Goal: Task Accomplishment & Management: Manage account settings

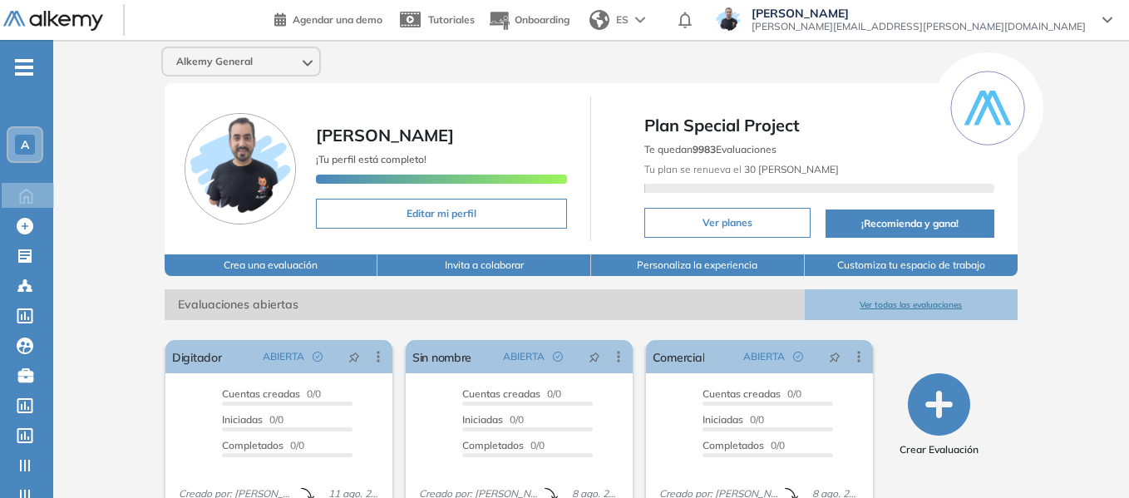
click at [23, 67] on icon "-" at bounding box center [24, 67] width 18 height 3
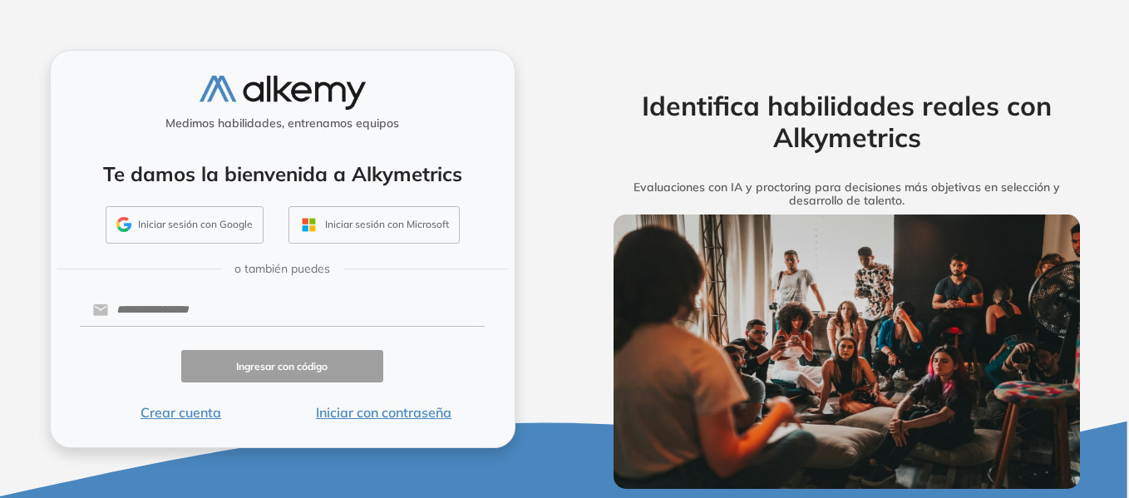
click at [338, 412] on button "Iniciar con contraseña" at bounding box center [383, 412] width 203 height 20
click at [385, 411] on button "Iniciar con contraseña" at bounding box center [383, 412] width 203 height 20
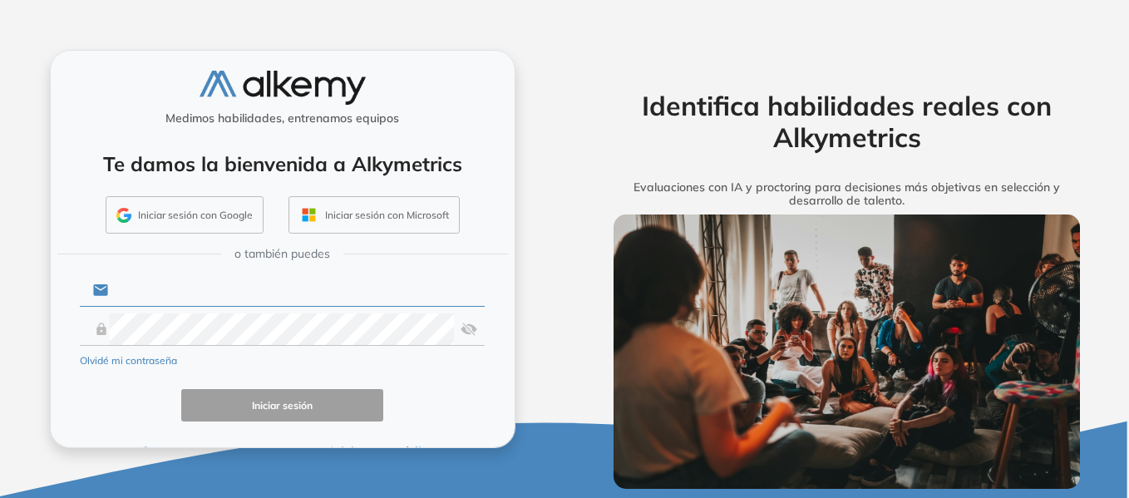
click at [237, 294] on input "text" at bounding box center [296, 290] width 377 height 32
type input "**********"
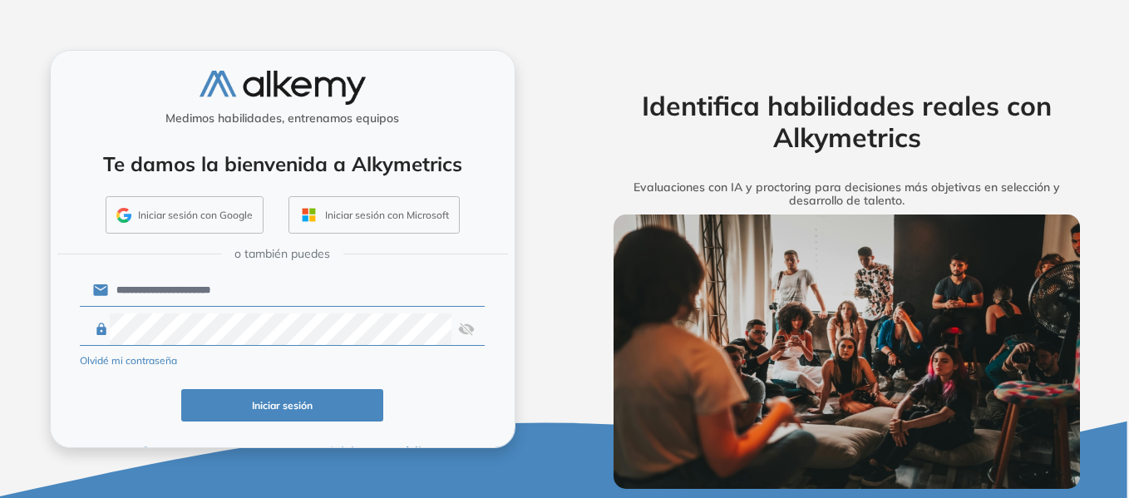
click at [80, 403] on div "Iniciar sesión" at bounding box center [283, 405] width 406 height 32
click at [300, 408] on button "Iniciar sesión" at bounding box center [282, 405] width 203 height 32
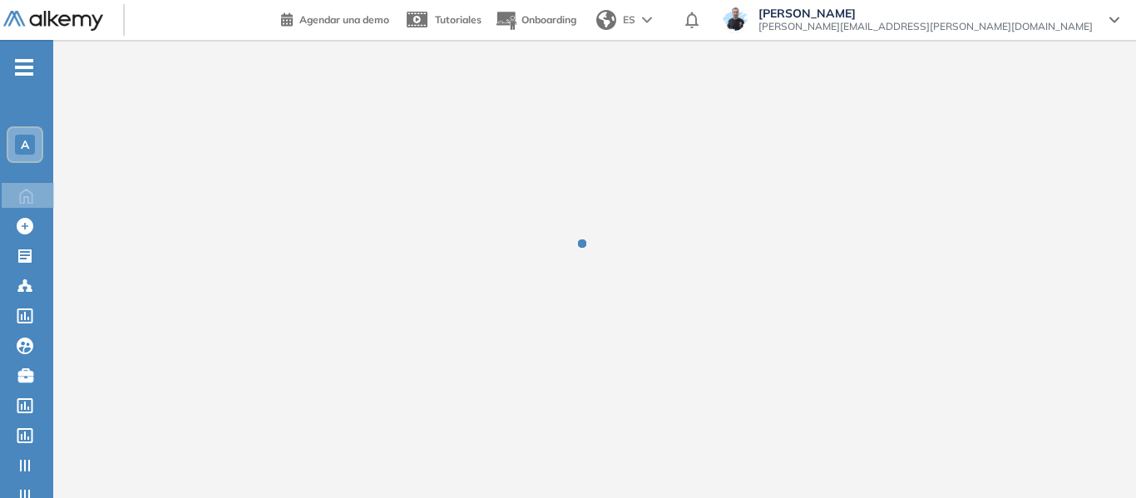
click at [27, 66] on icon "-" at bounding box center [24, 67] width 18 height 3
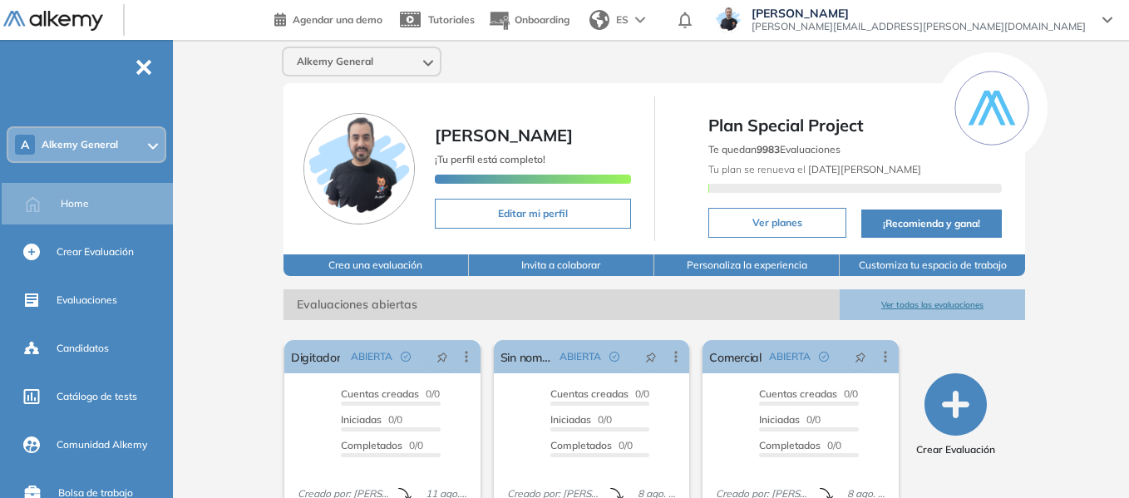
click at [141, 144] on div "A Alkemy General" at bounding box center [86, 144] width 156 height 33
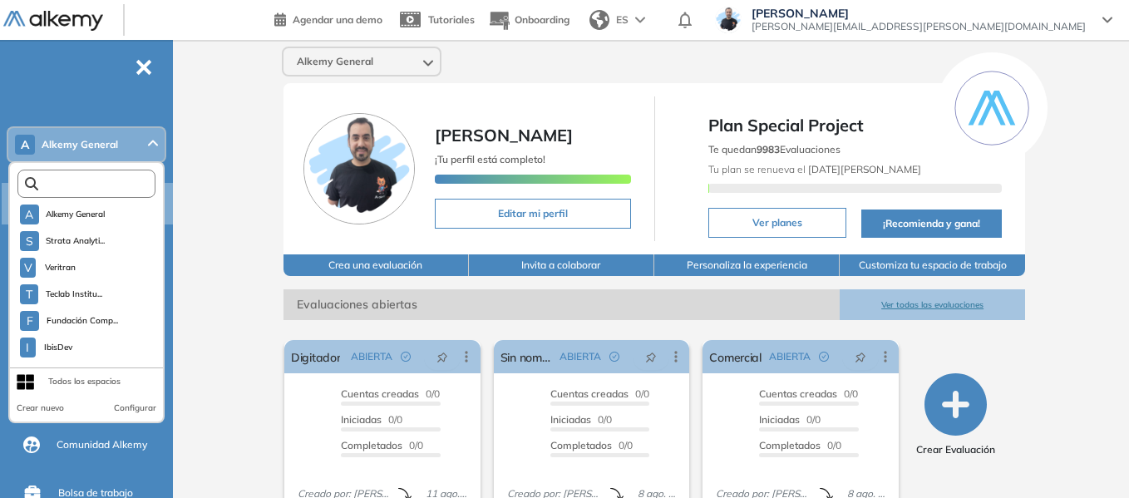
click at [93, 178] on input "text" at bounding box center [90, 184] width 104 height 12
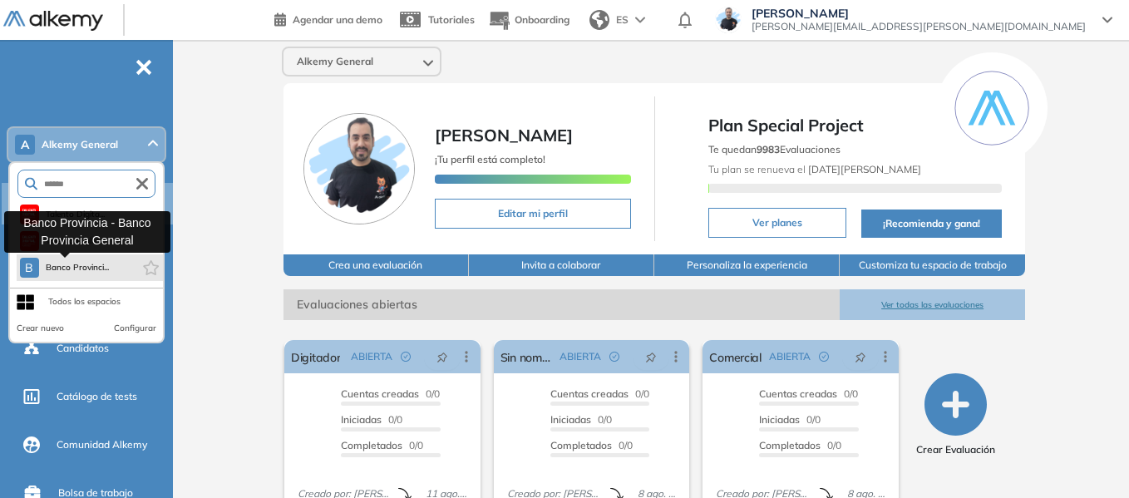
type input "******"
click at [73, 266] on span "Banco Provinci..." at bounding box center [78, 267] width 64 height 13
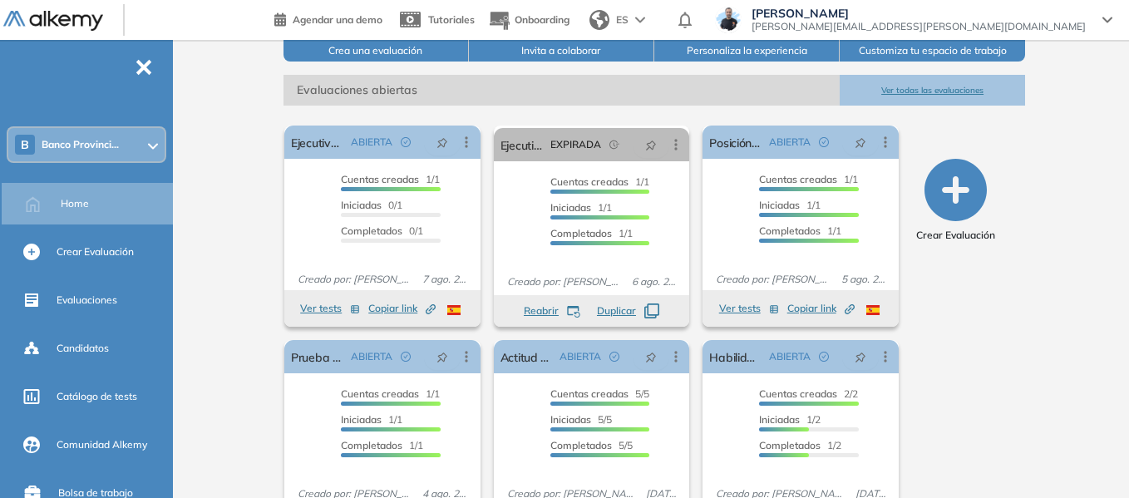
scroll to position [166, 0]
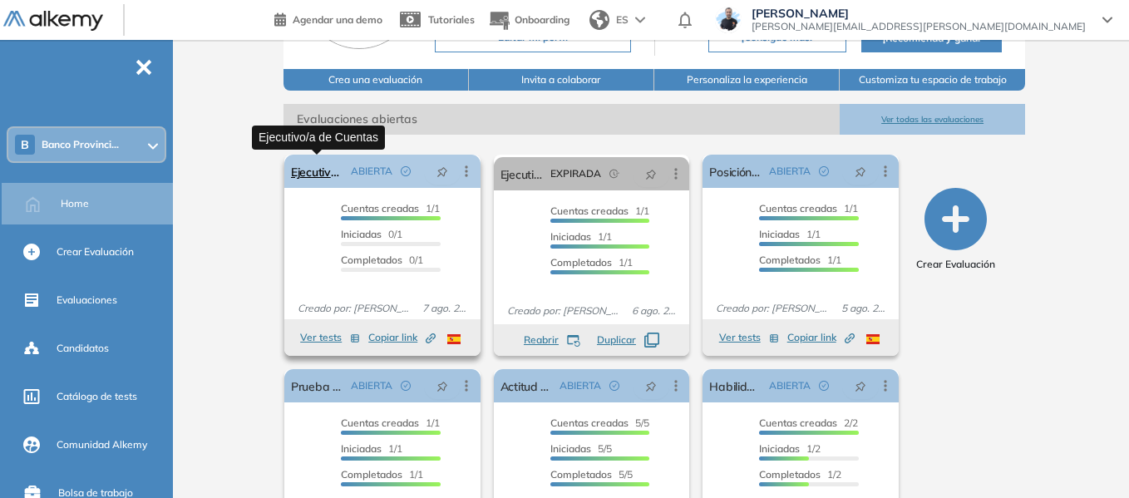
click at [319, 170] on link "Ejecutivo/a de Cuentas" at bounding box center [317, 171] width 53 height 33
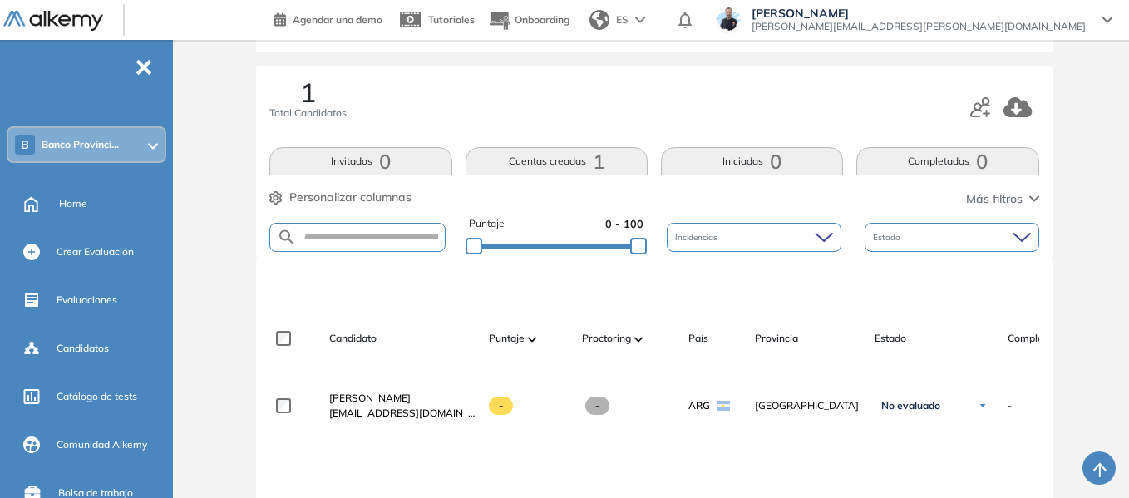
scroll to position [166, 0]
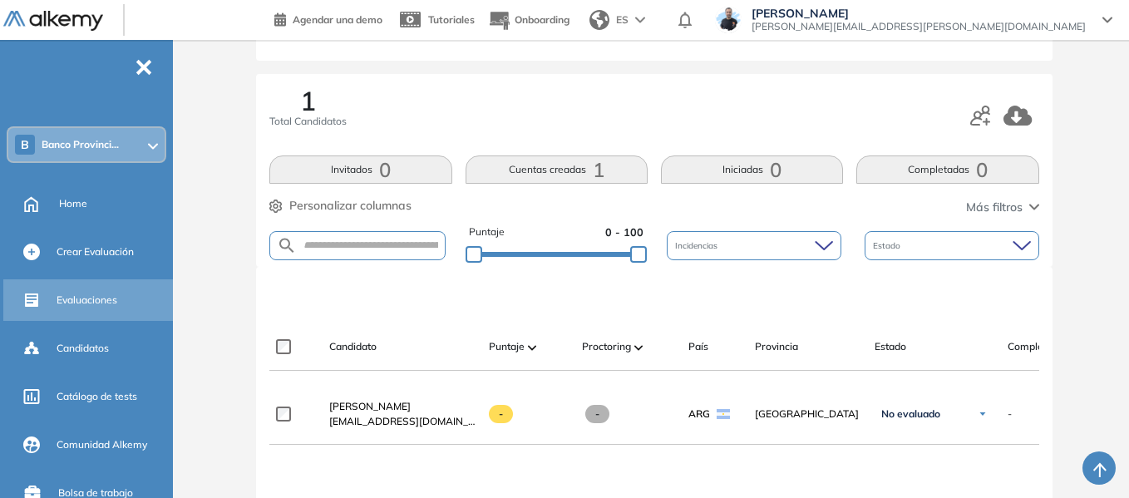
click at [95, 294] on span "Evaluaciones" at bounding box center [87, 300] width 61 height 15
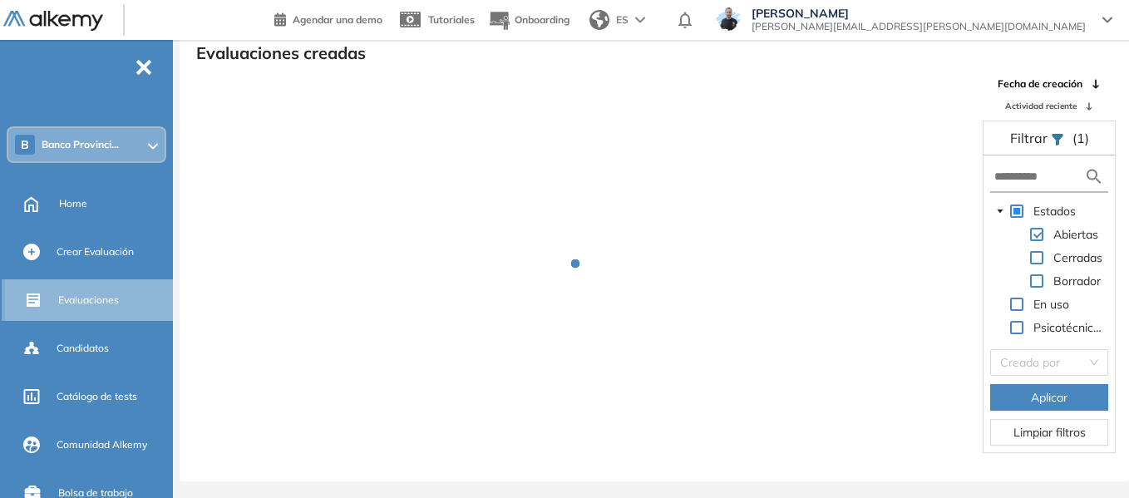
scroll to position [40, 0]
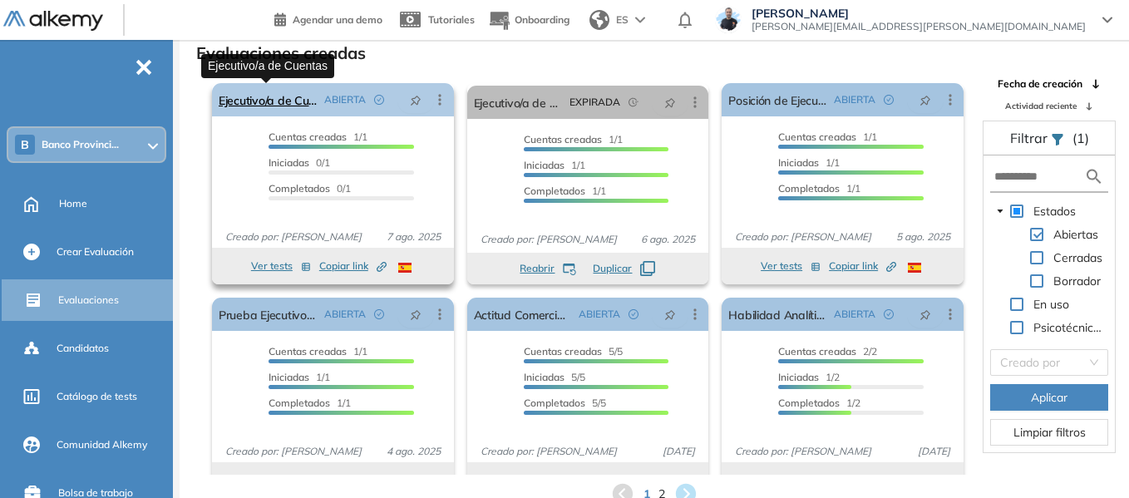
click at [246, 106] on link "Ejecutivo/a de Cuentas" at bounding box center [268, 99] width 99 height 33
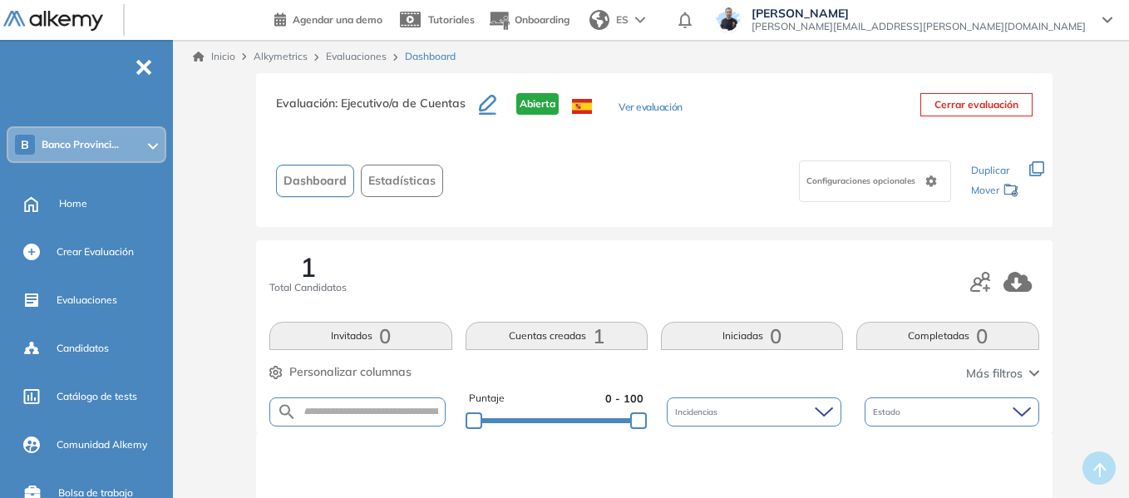
click at [653, 103] on button "Ver evaluación" at bounding box center [650, 108] width 63 height 17
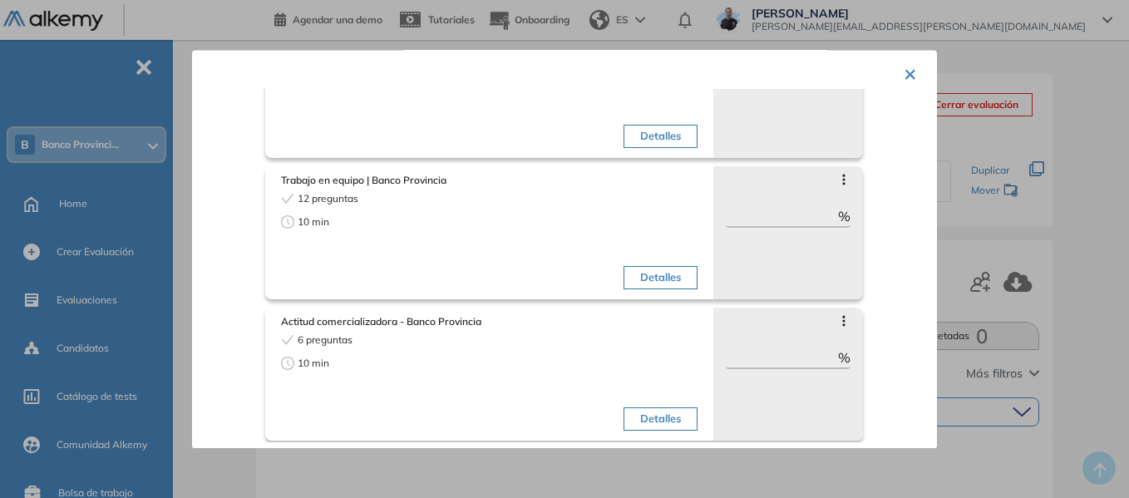
scroll to position [779, 0]
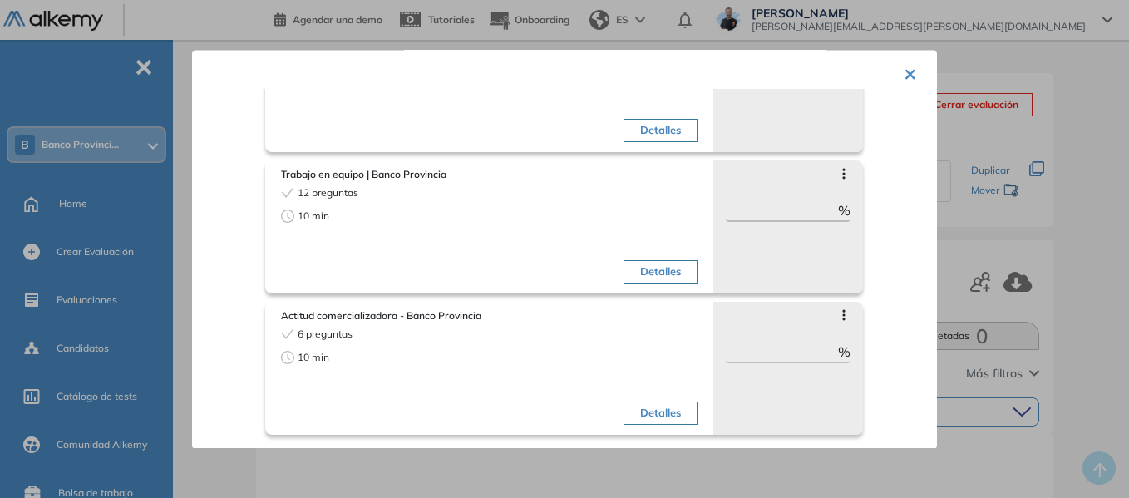
click at [906, 75] on button "×" at bounding box center [910, 73] width 13 height 32
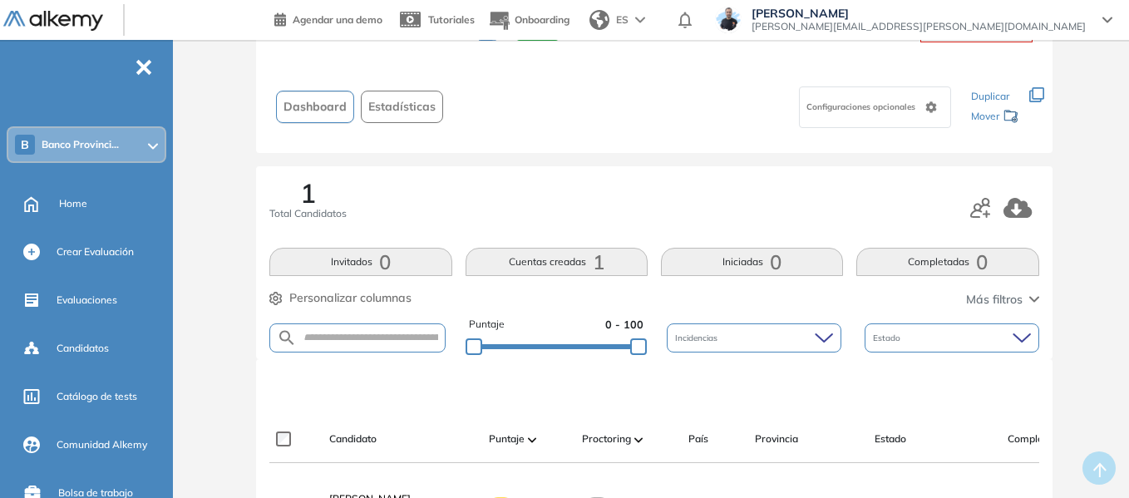
scroll to position [0, 0]
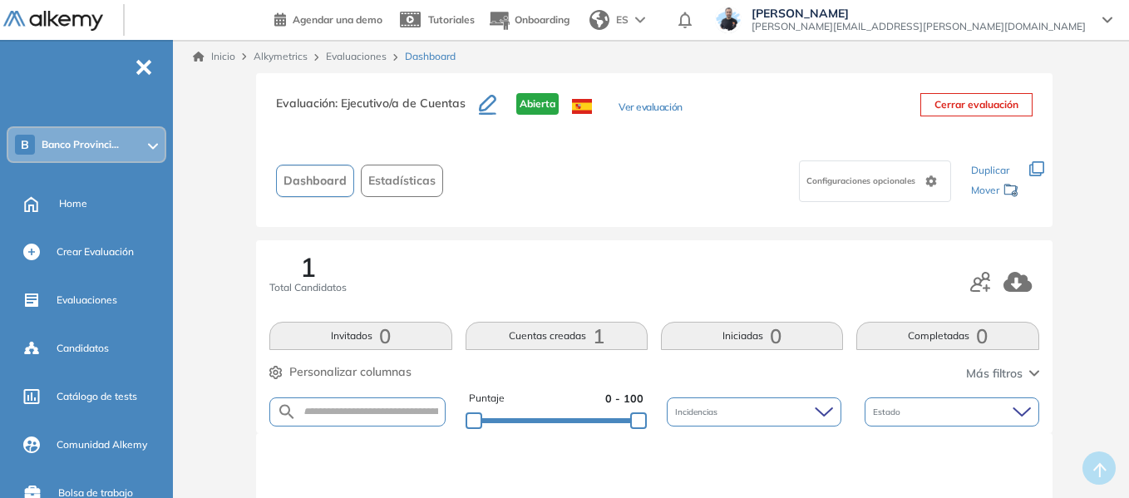
click at [151, 144] on icon at bounding box center [153, 146] width 10 height 7
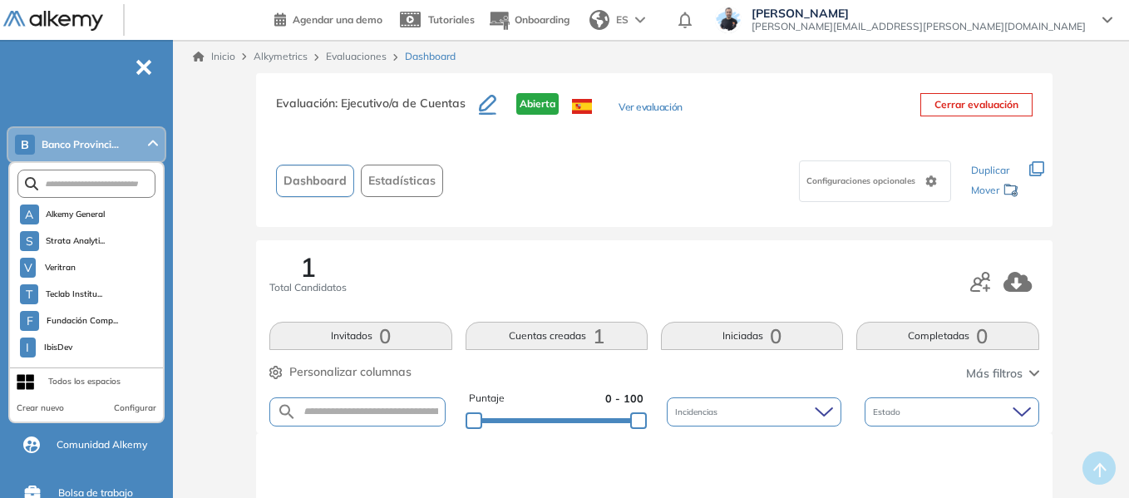
click at [217, 98] on div "Evaluación : Ejecutivo/a de Cuentas Abierta Ver evaluación Cerrar evaluación Da…" at bounding box center [654, 505] width 936 height 864
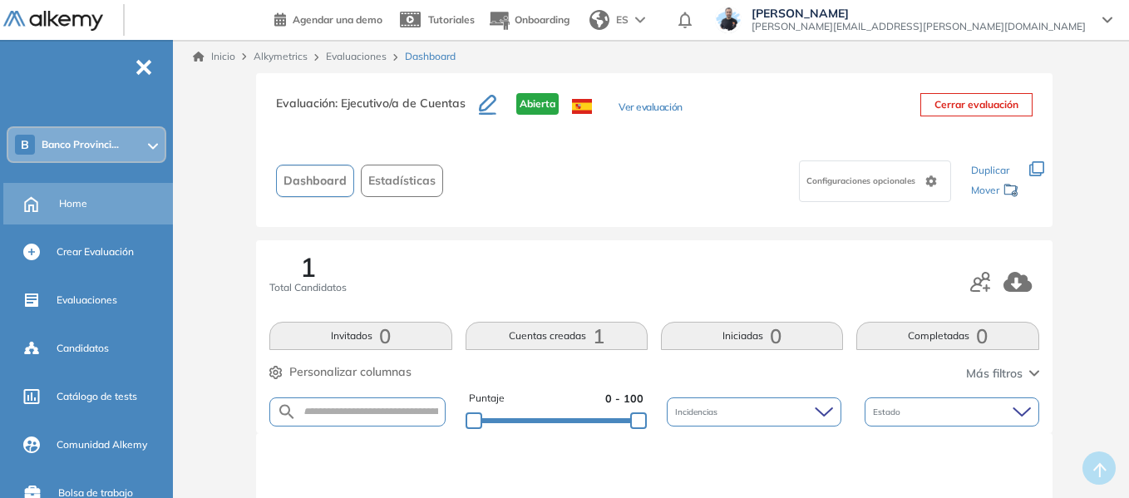
click at [72, 205] on span "Home" at bounding box center [73, 203] width 28 height 15
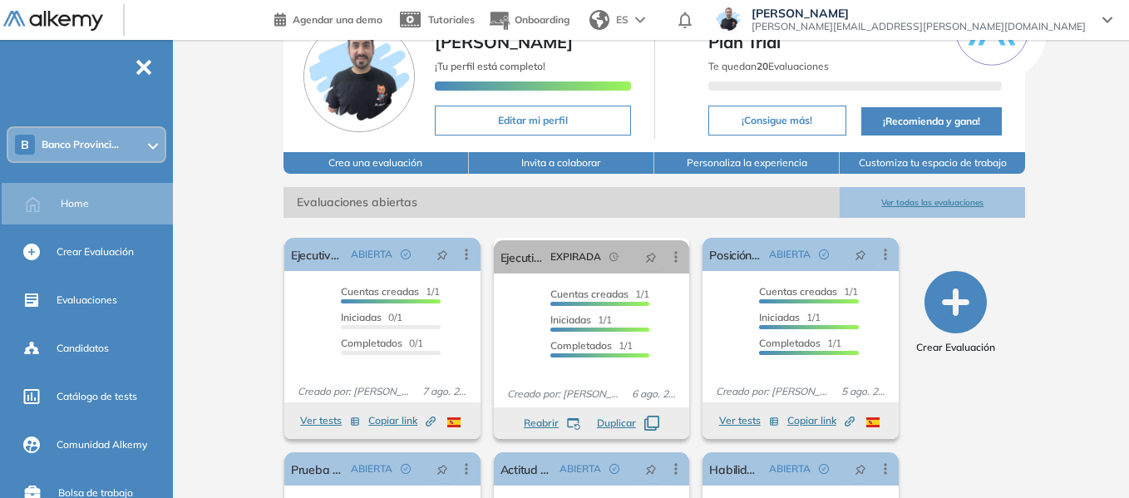
scroll to position [166, 0]
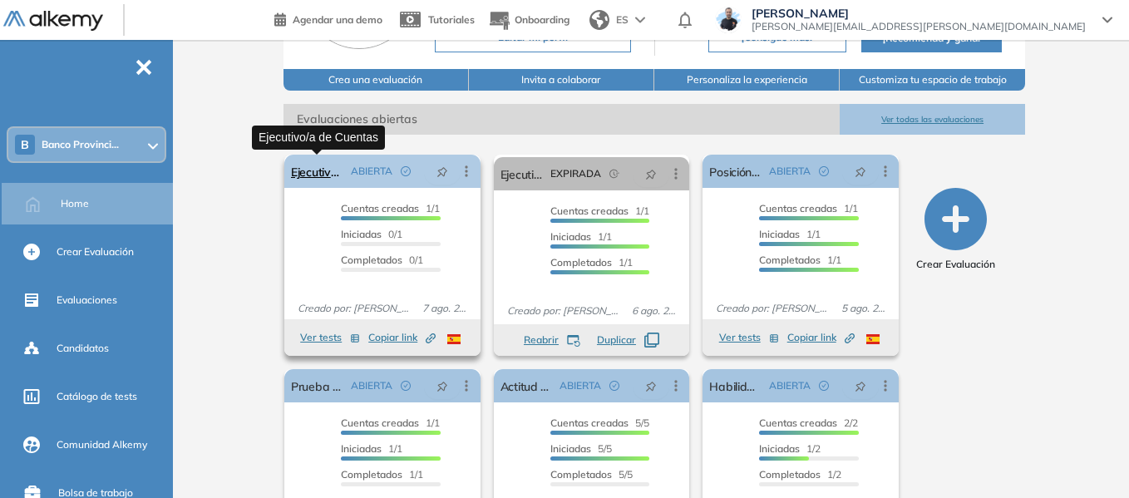
click at [307, 173] on link "Ejecutivo/a de Cuentas" at bounding box center [317, 171] width 53 height 33
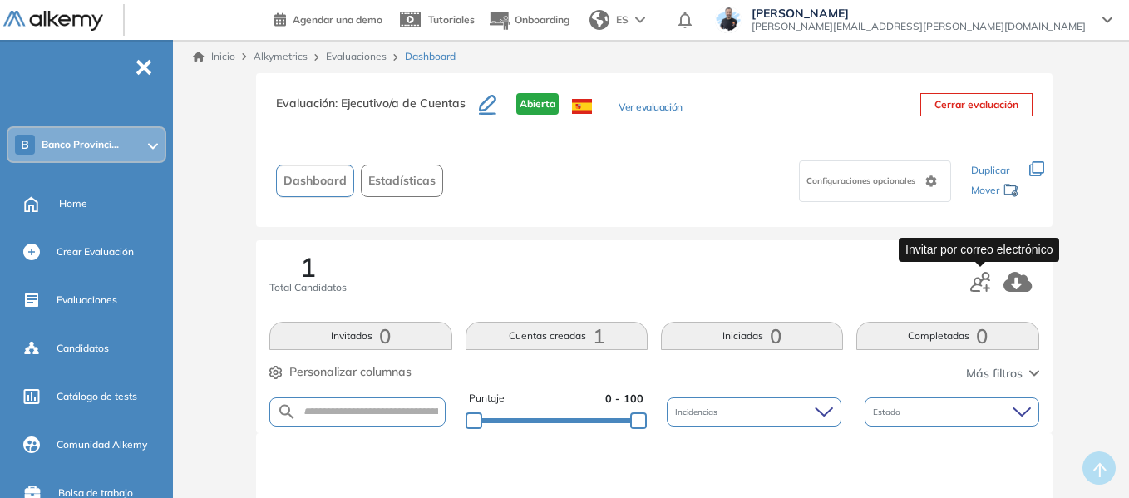
click at [980, 283] on icon "button" at bounding box center [980, 282] width 20 height 20
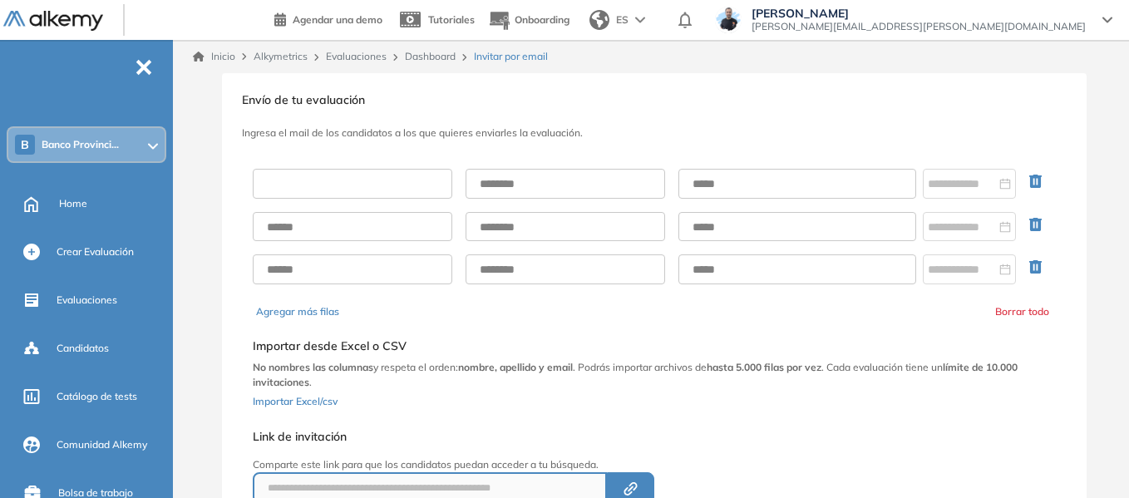
click at [337, 185] on input "text" at bounding box center [353, 184] width 200 height 30
type input "******"
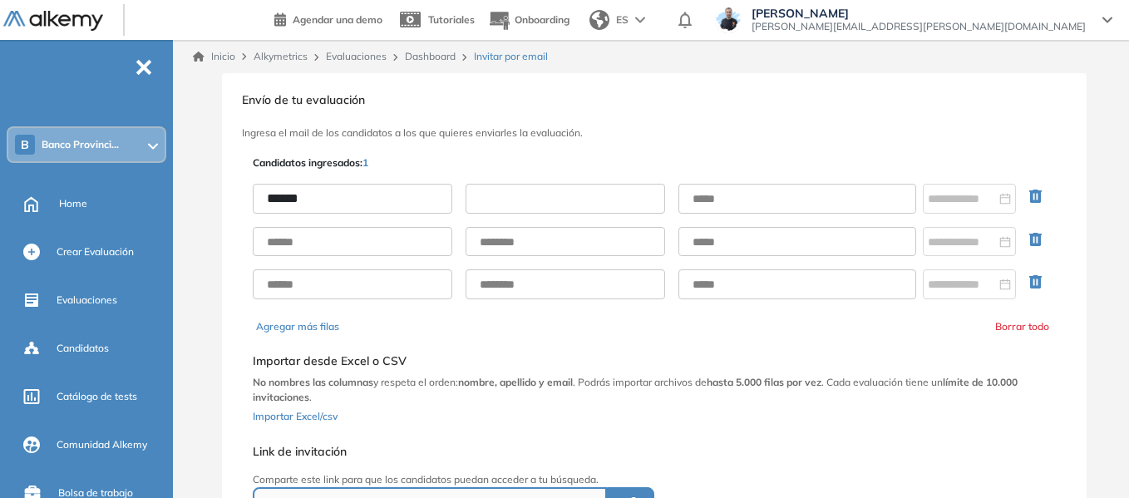
click at [520, 191] on input "text" at bounding box center [566, 199] width 200 height 30
type input "*****"
click at [744, 176] on div "****** *****" at bounding box center [654, 241] width 803 height 142
click at [758, 196] on input "text" at bounding box center [798, 199] width 238 height 30
type input "**********"
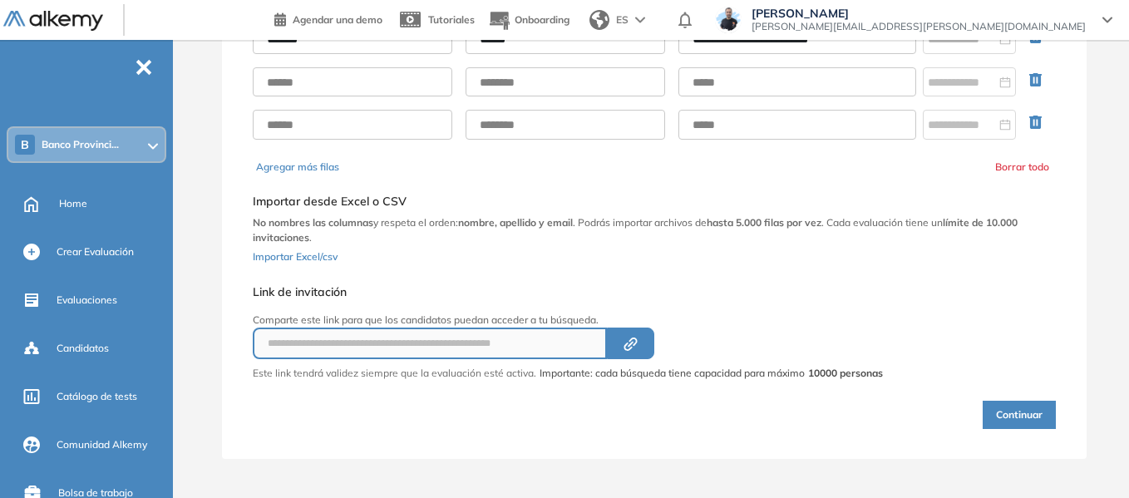
scroll to position [160, 0]
click at [1035, 417] on button "Continuar" at bounding box center [1019, 414] width 73 height 28
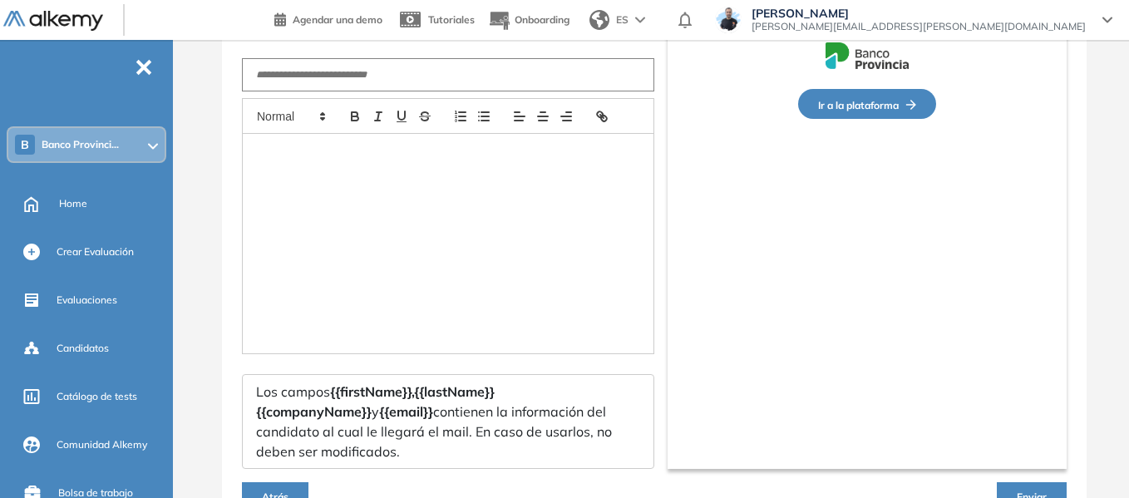
type input "**********"
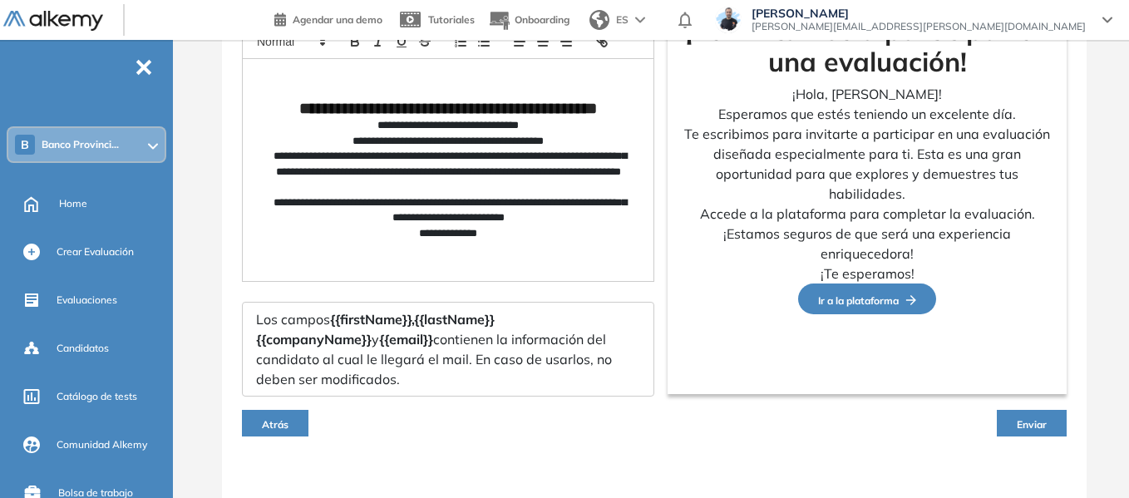
scroll to position [251, 0]
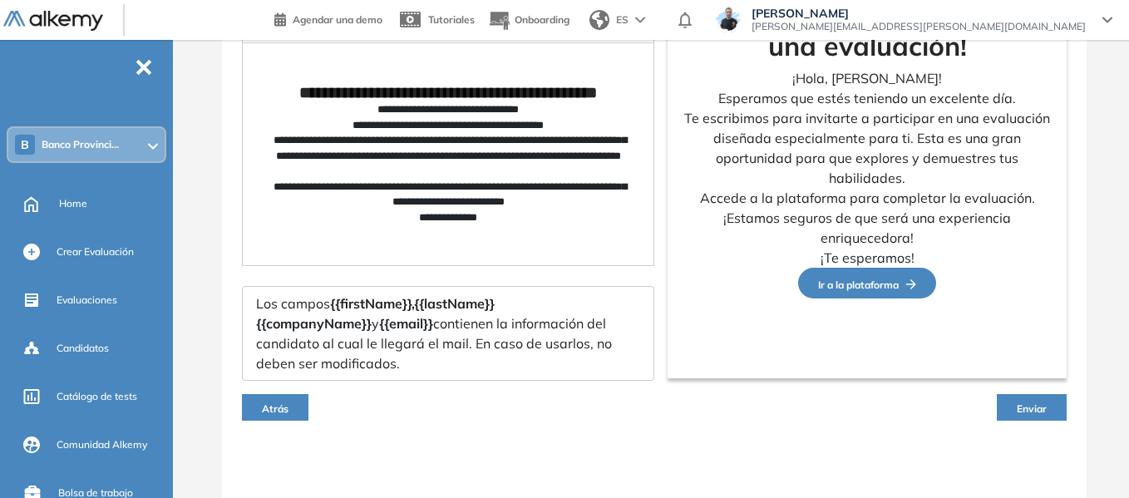
click at [279, 406] on span "Atrás" at bounding box center [275, 408] width 27 height 12
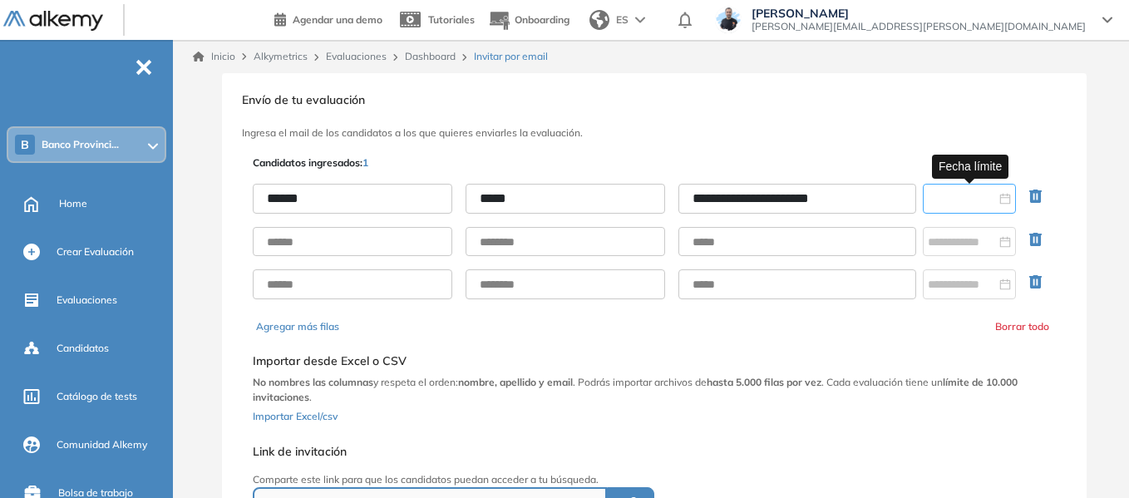
click at [961, 202] on input at bounding box center [962, 199] width 68 height 18
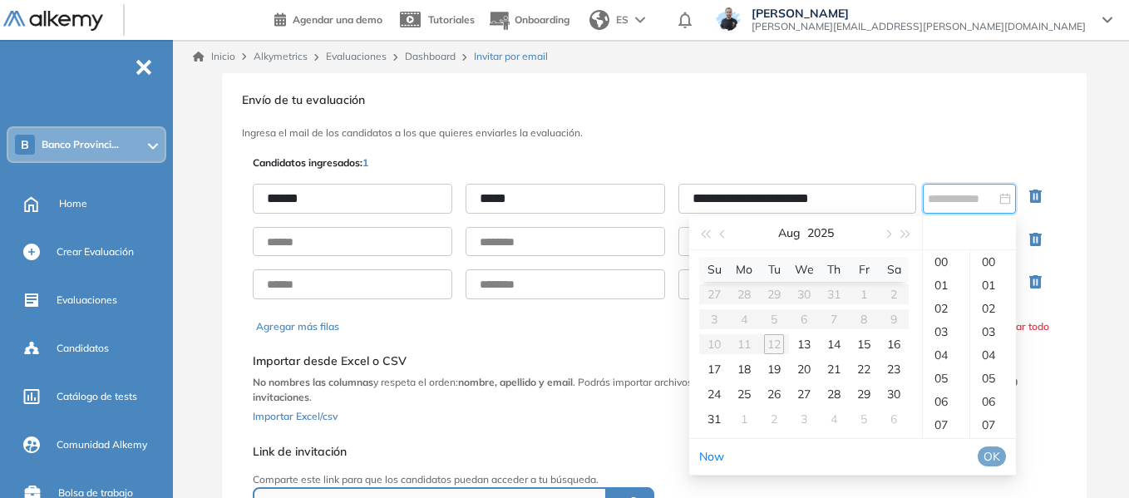
click at [1020, 114] on div "**********" at bounding box center [654, 346] width 865 height 546
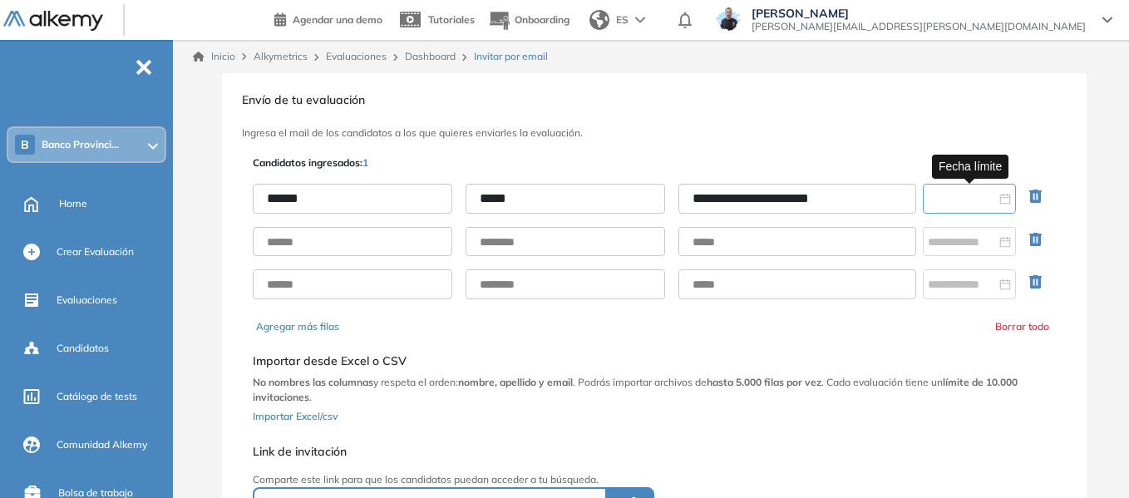
click at [963, 200] on input at bounding box center [962, 199] width 68 height 18
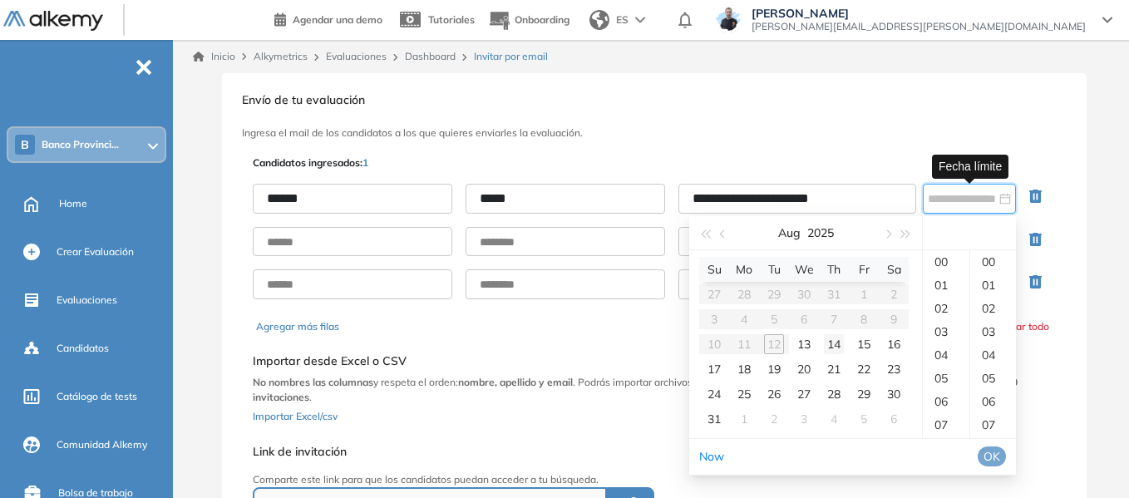
click at [829, 343] on div "14" at bounding box center [834, 344] width 20 height 20
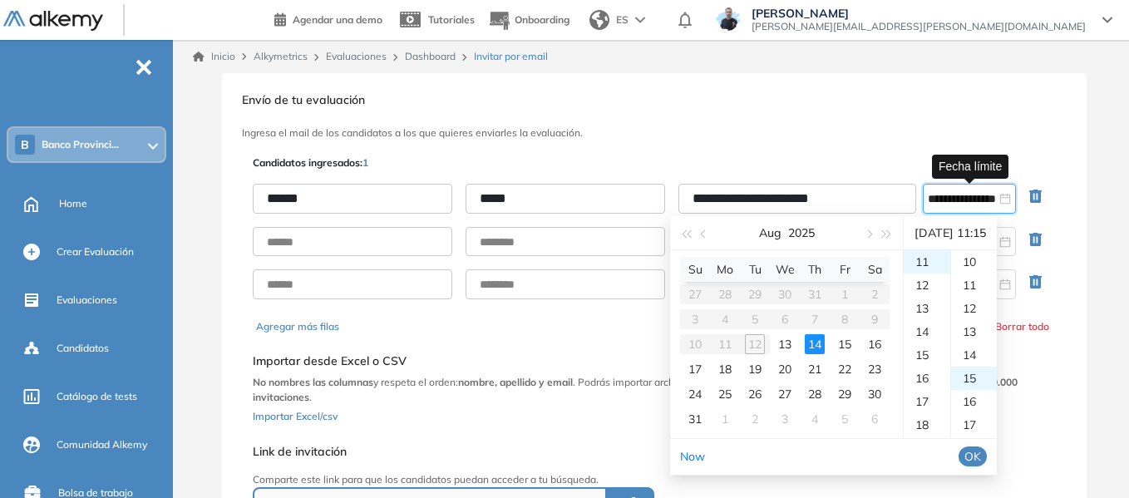
scroll to position [349, 0]
type input "**********"
click at [987, 447] on button "OK" at bounding box center [973, 457] width 28 height 20
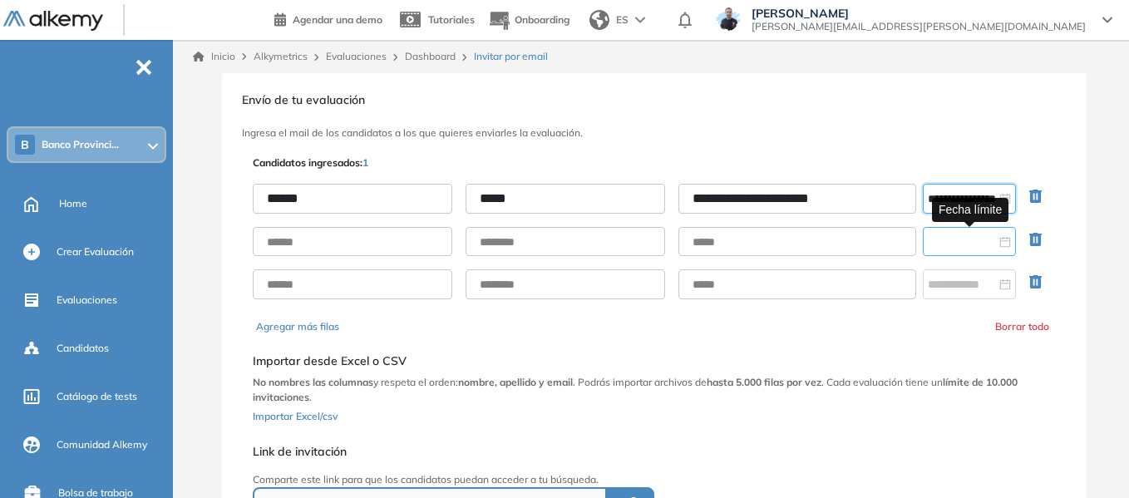
click at [948, 235] on input at bounding box center [962, 242] width 68 height 18
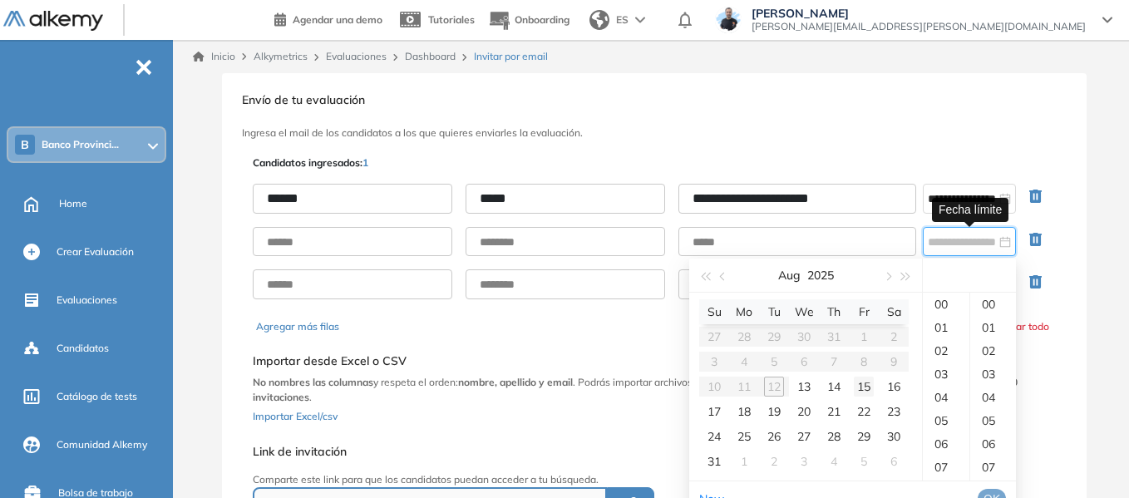
click at [867, 385] on div "15" at bounding box center [864, 387] width 20 height 20
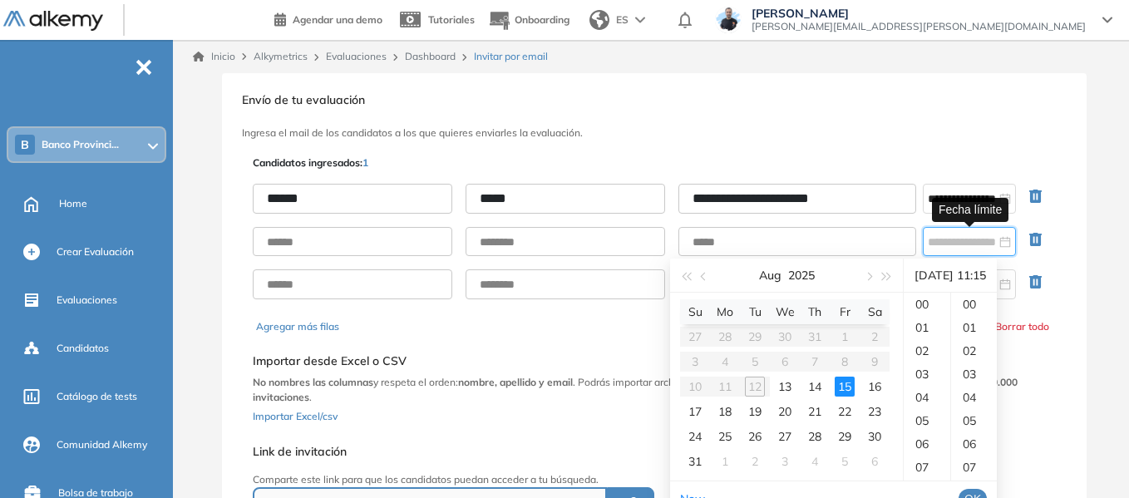
scroll to position [204, 0]
type input "**********"
click at [981, 495] on span "OK" at bounding box center [973, 499] width 17 height 18
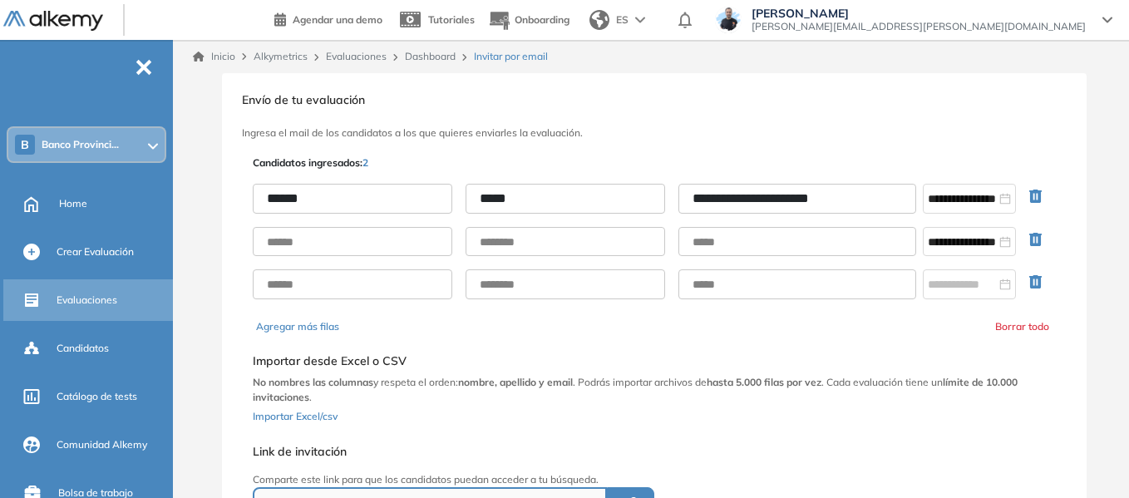
click at [92, 304] on span "Evaluaciones" at bounding box center [87, 300] width 61 height 15
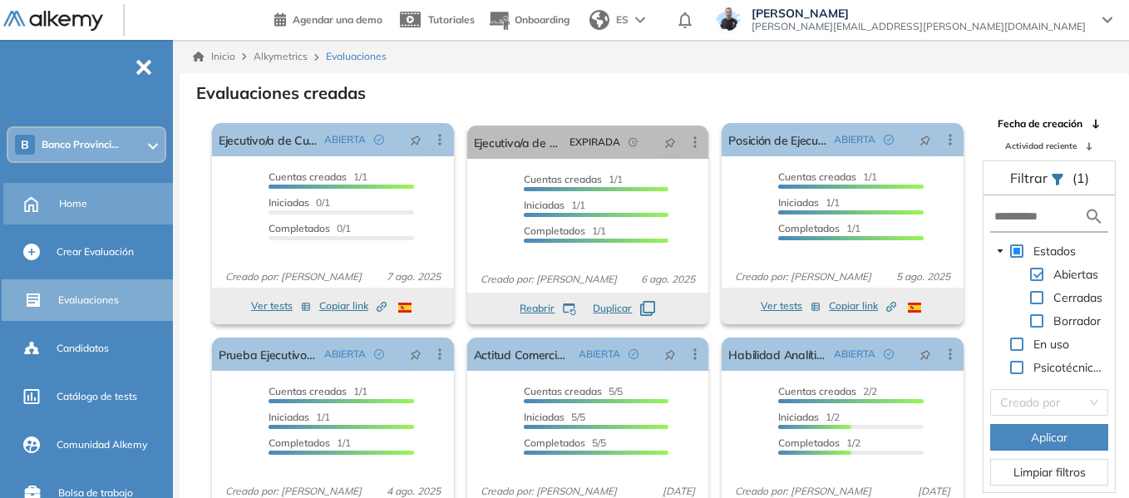
click at [77, 212] on div "Home" at bounding box center [114, 204] width 111 height 28
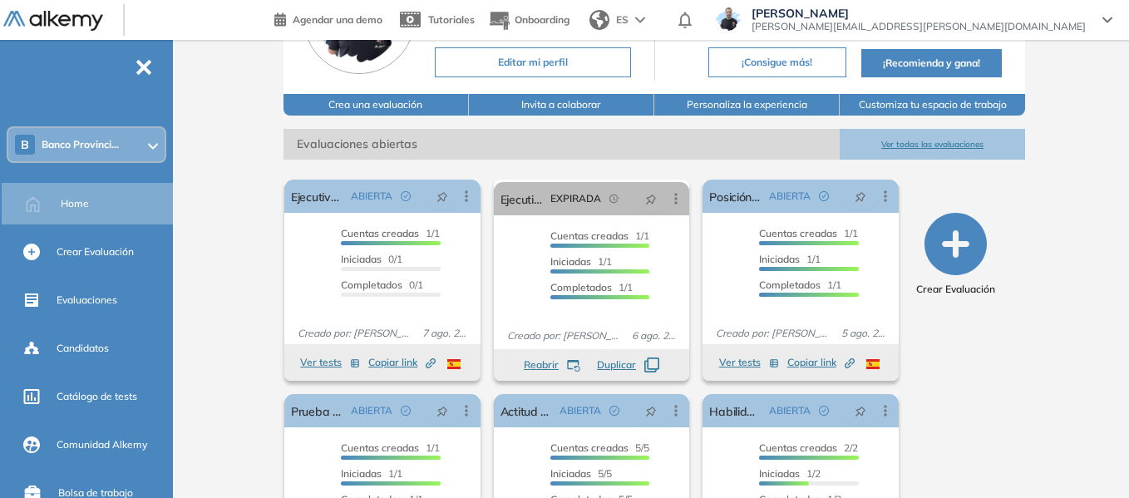
scroll to position [166, 0]
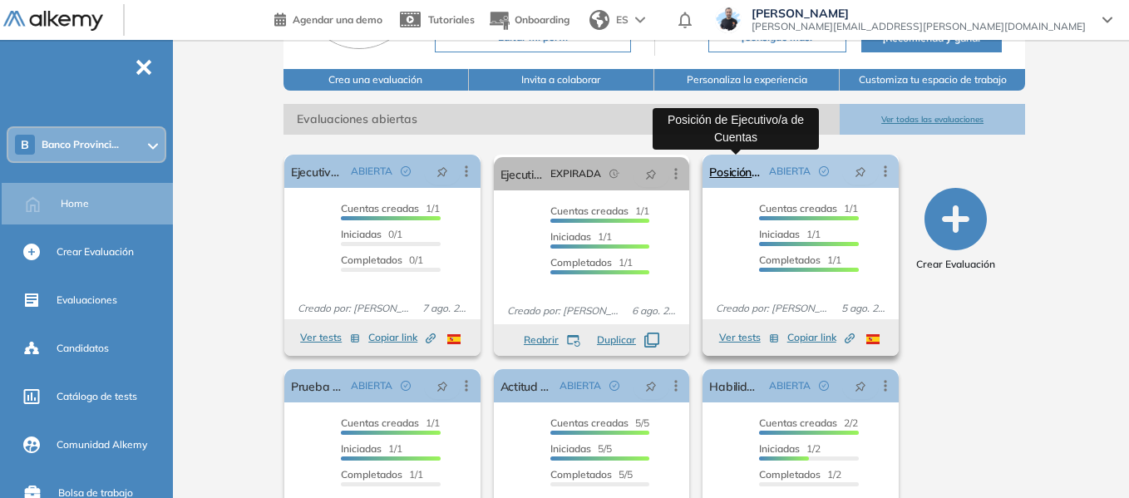
click at [734, 173] on link "Posición de Ejecutivo/a de Cuentas" at bounding box center [735, 171] width 53 height 33
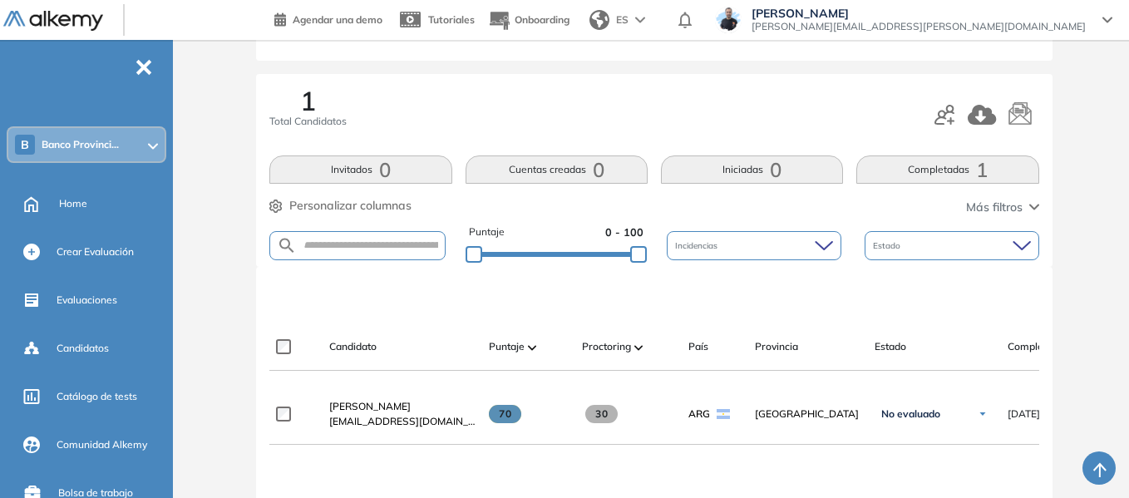
scroll to position [249, 0]
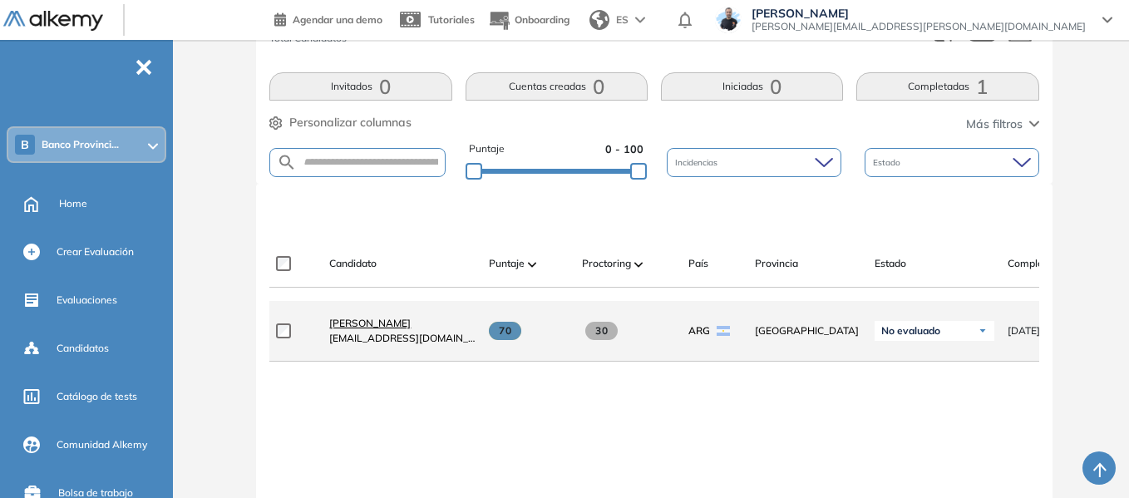
click at [379, 329] on span "Lucila Rotger" at bounding box center [369, 323] width 81 height 12
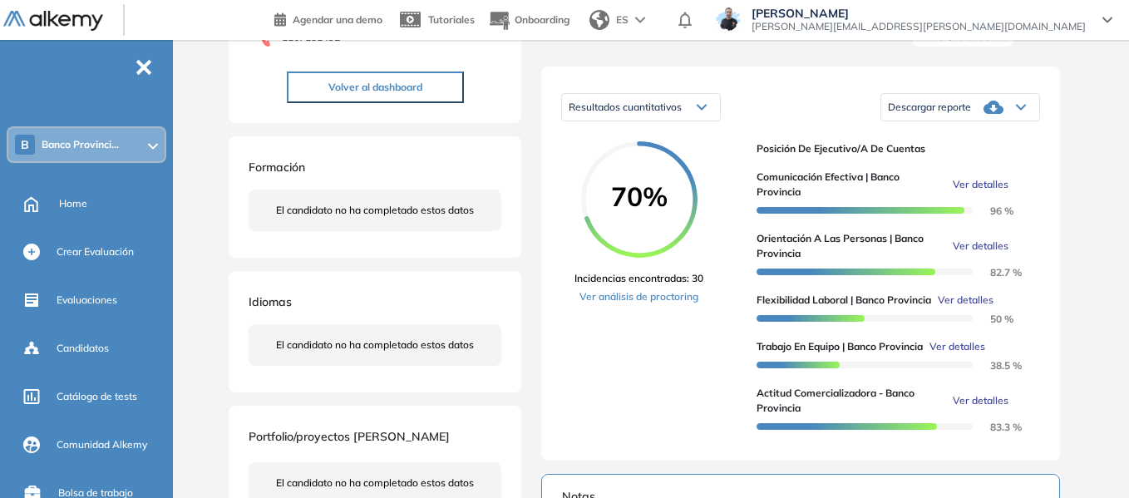
scroll to position [249, 0]
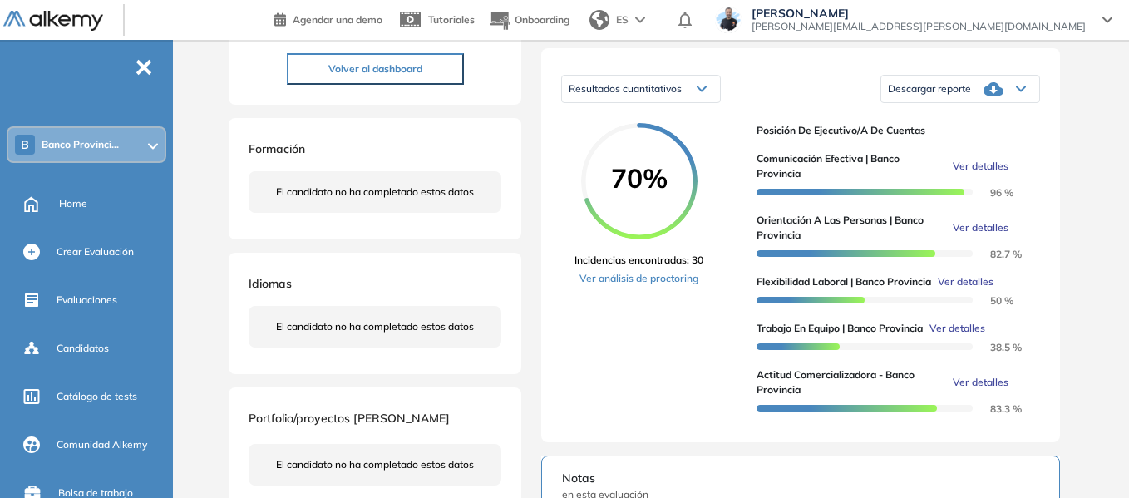
click at [1024, 91] on icon at bounding box center [1021, 89] width 8 height 4
click at [1079, 152] on div "Evaluaciones y challenges en los que participó el candidato S/R Ejecutivo/a de …" at bounding box center [800, 403] width 559 height 1159
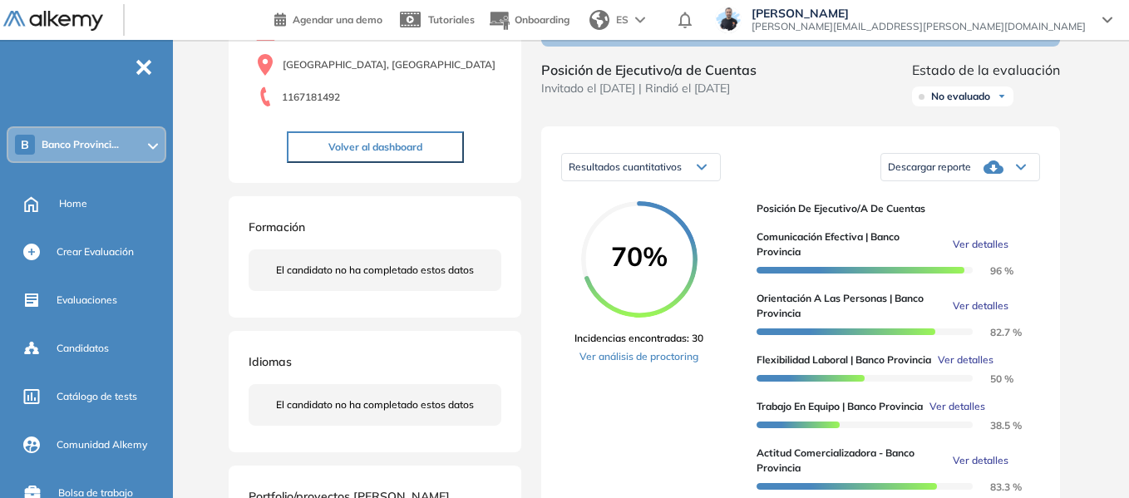
scroll to position [0, 0]
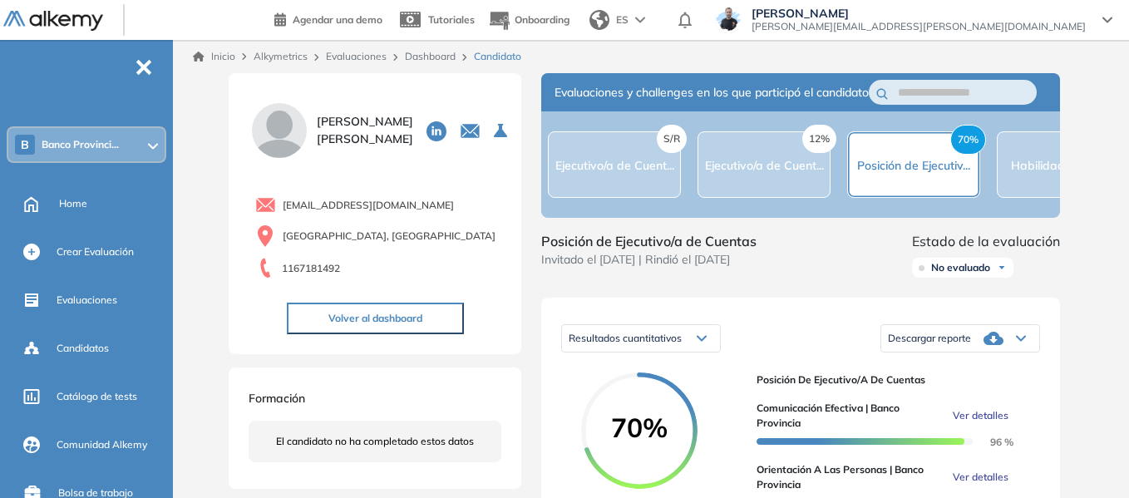
click at [425, 57] on link "Dashboard" at bounding box center [430, 56] width 51 height 12
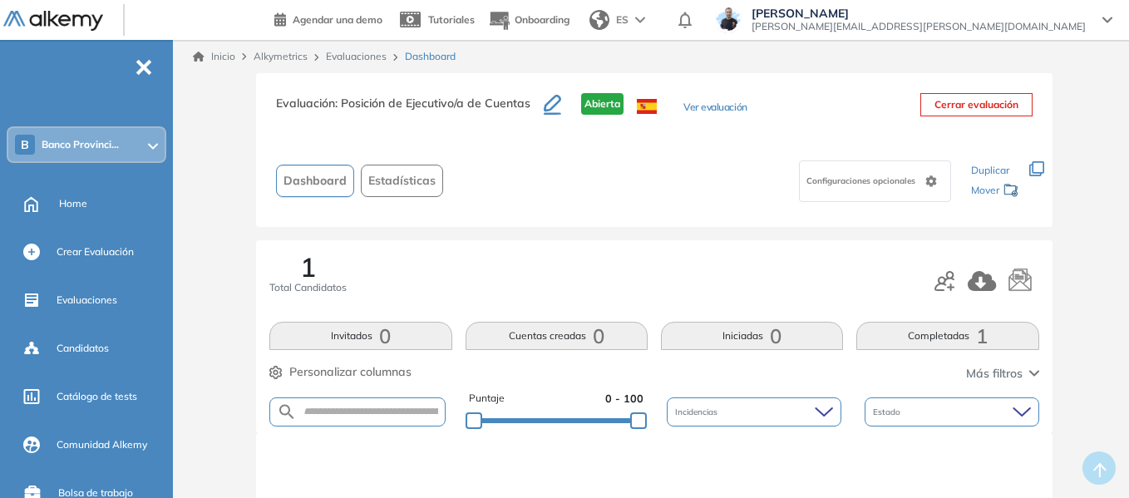
click at [419, 175] on span "Estadísticas" at bounding box center [401, 180] width 67 height 17
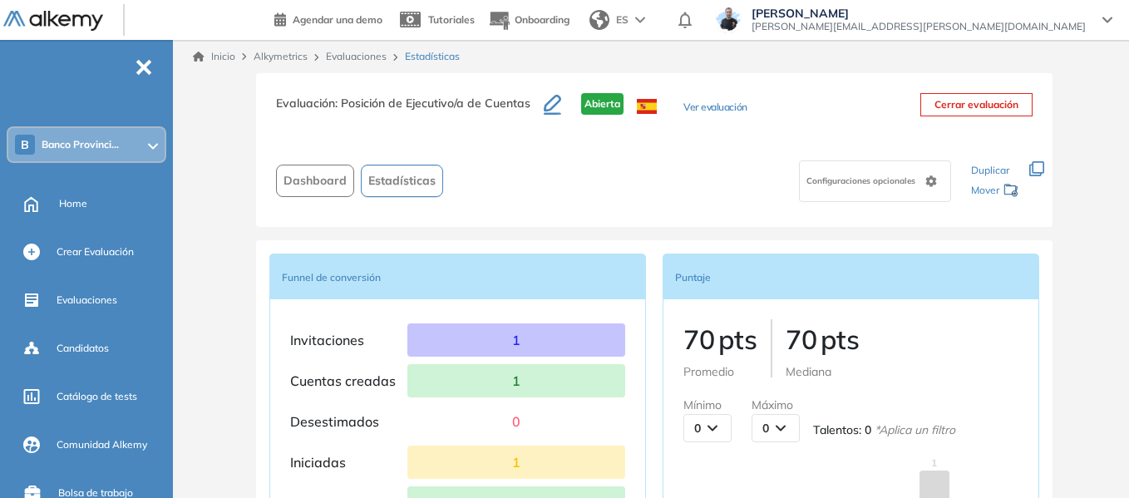
click at [356, 49] on div "Evaluaciones" at bounding box center [358, 56] width 79 height 15
click at [368, 60] on link "Evaluaciones" at bounding box center [356, 56] width 61 height 12
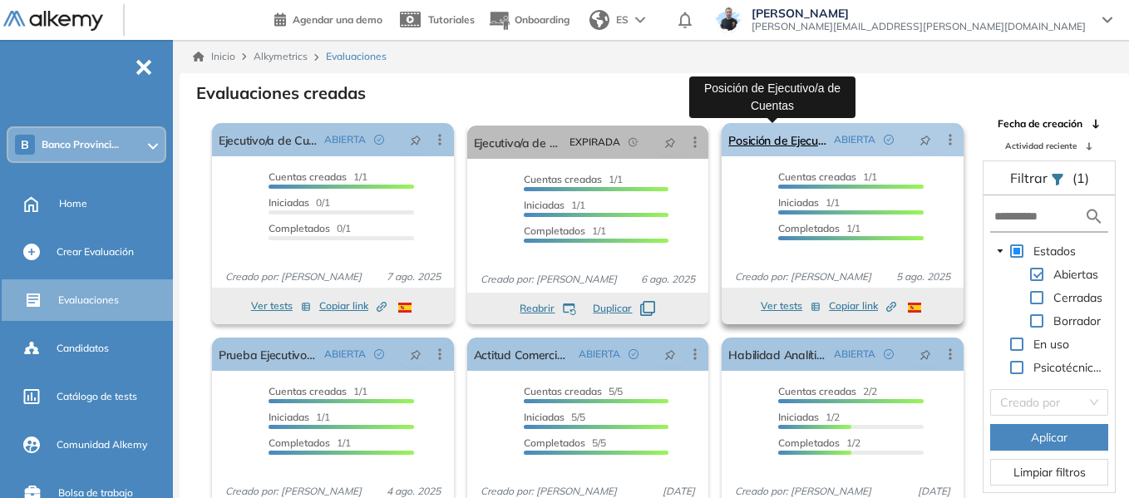
click at [783, 134] on link "Posición de Ejecutivo/a de Cuentas" at bounding box center [777, 139] width 99 height 33
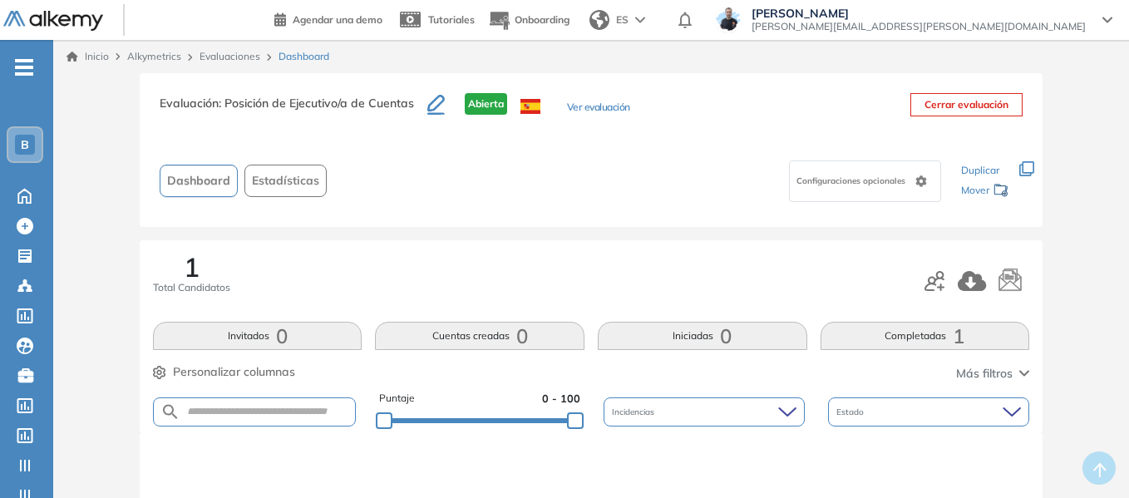
click at [15, 147] on div "B" at bounding box center [24, 144] width 33 height 33
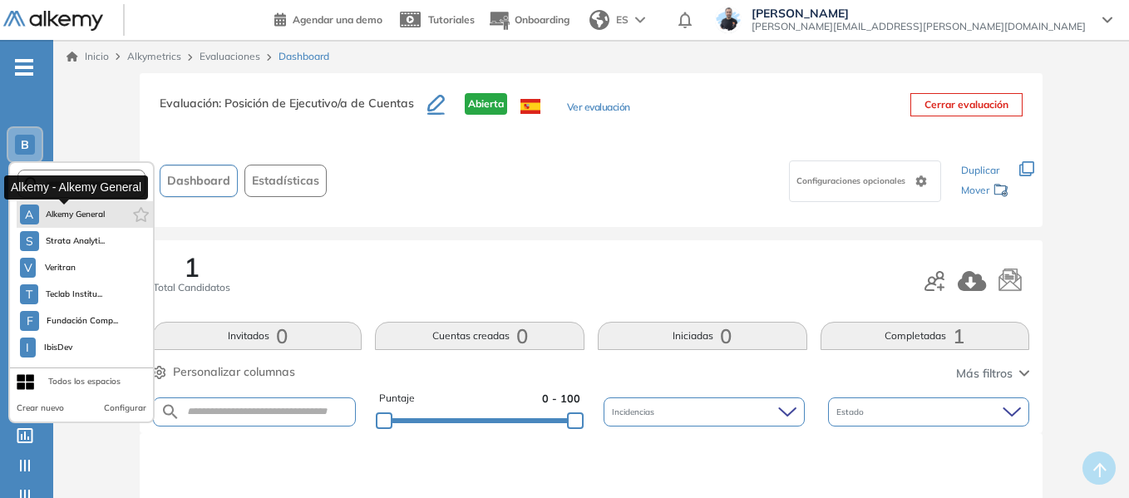
click at [99, 213] on span "Alkemy General" at bounding box center [76, 214] width 60 height 13
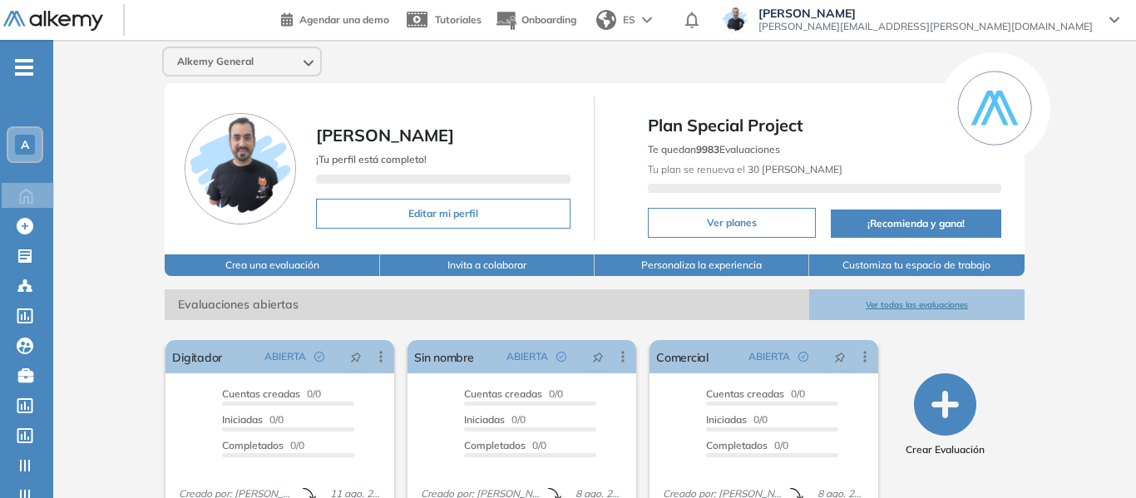
click at [25, 72] on span "-" at bounding box center [24, 65] width 18 height 13
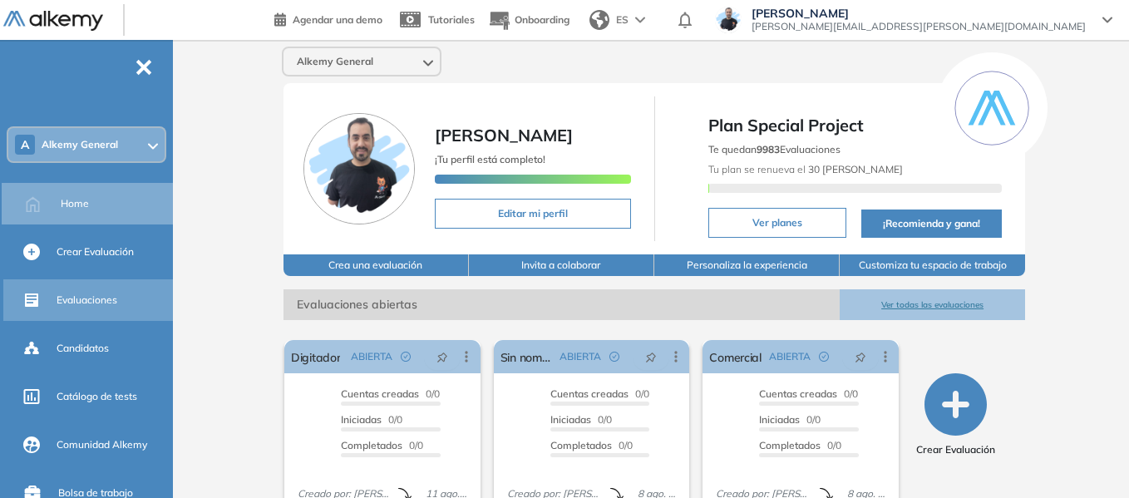
click at [99, 309] on div "Evaluaciones" at bounding box center [113, 300] width 113 height 28
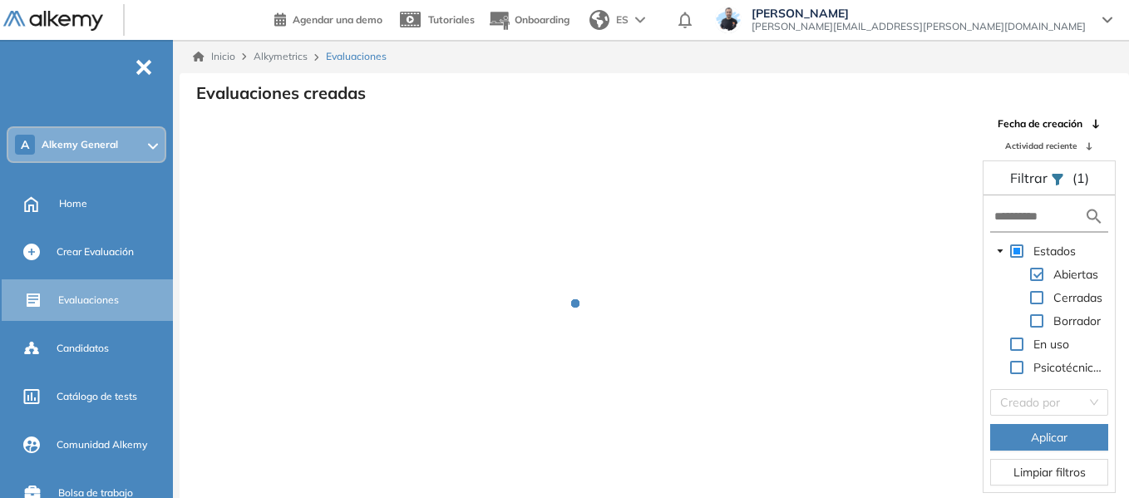
click at [1026, 226] on form at bounding box center [1049, 217] width 118 height 31
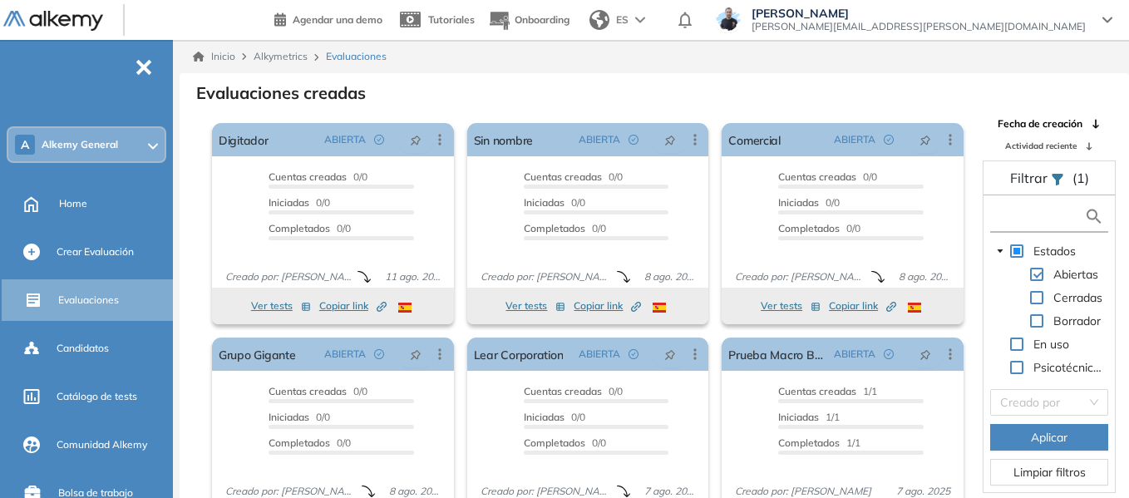
click at [1026, 221] on input "text" at bounding box center [1040, 216] width 90 height 17
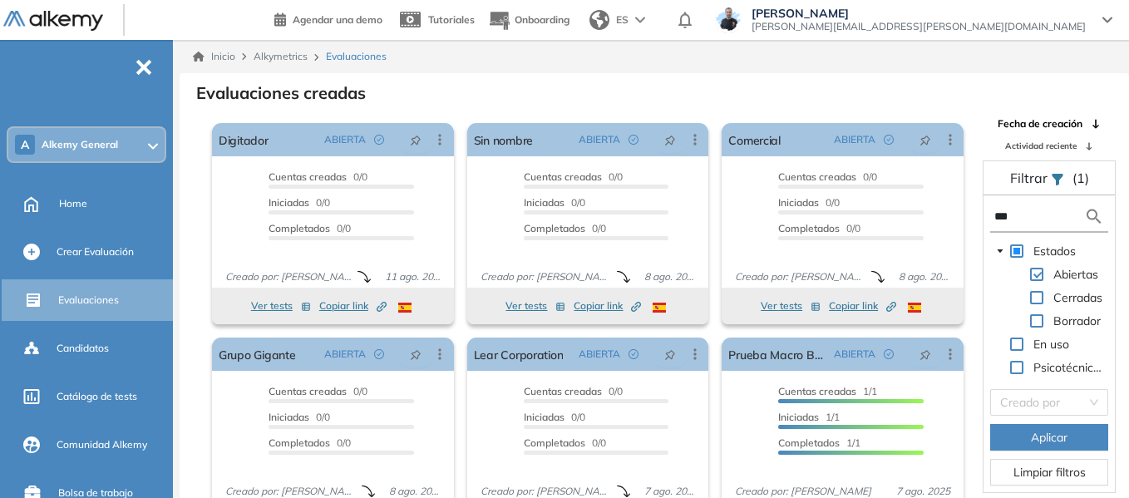
type input "****"
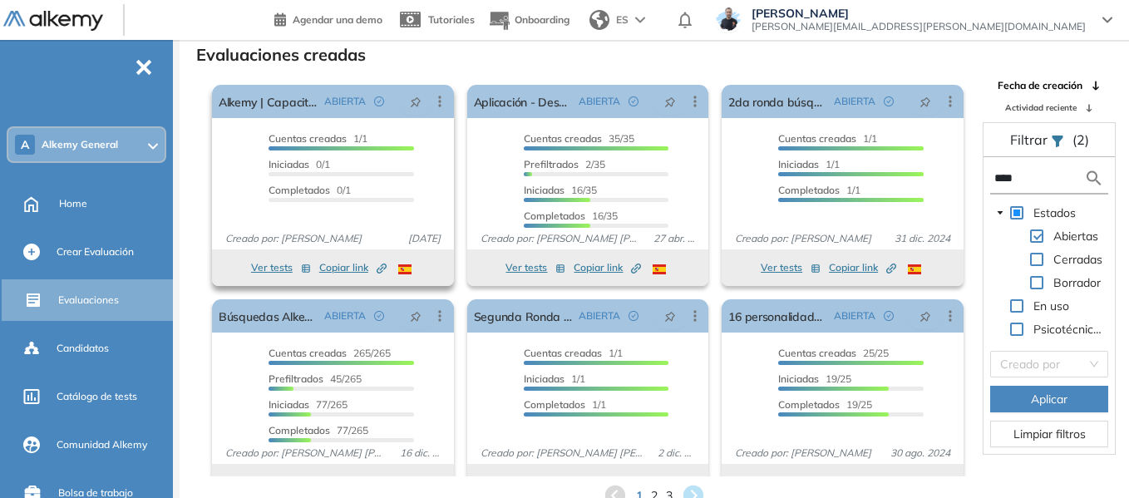
scroll to position [40, 0]
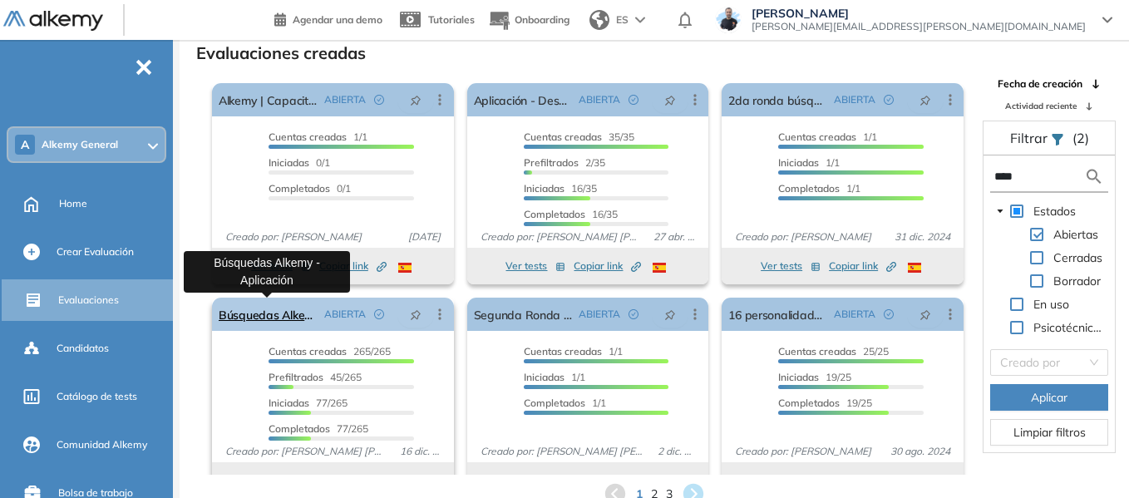
click at [268, 320] on link "Búsquedas Alkemy - Aplicación" at bounding box center [268, 314] width 99 height 33
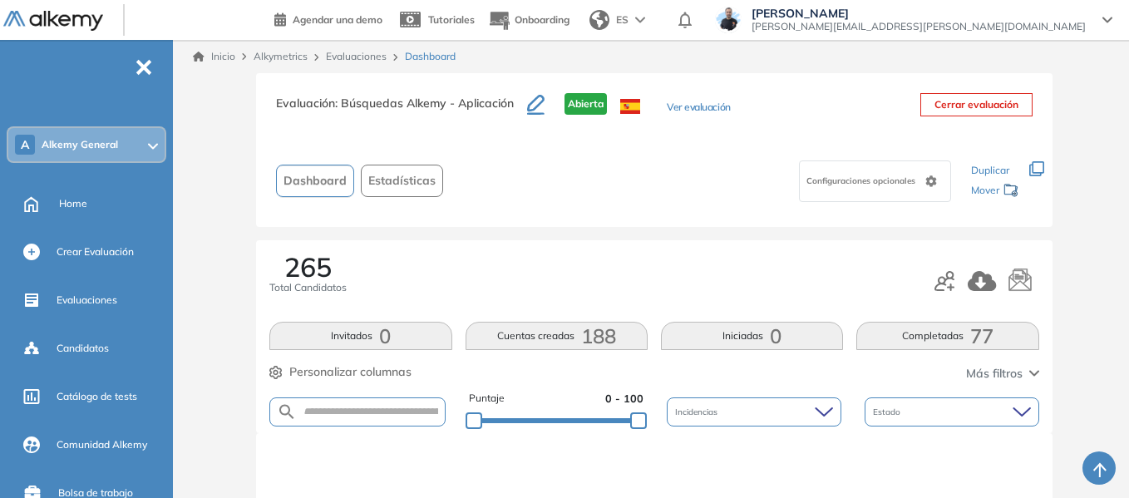
scroll to position [166, 0]
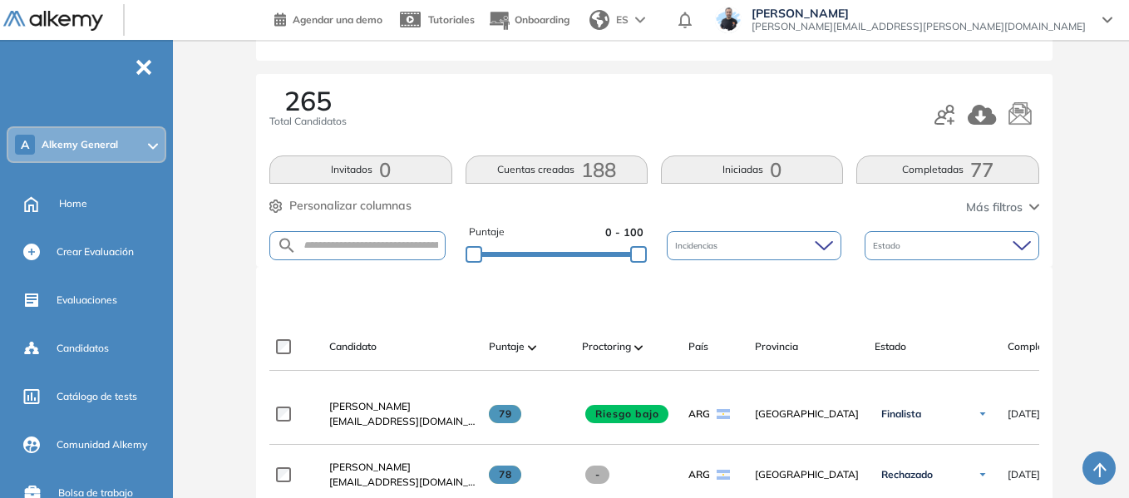
click at [958, 165] on button "Completadas 77" at bounding box center [948, 170] width 182 height 28
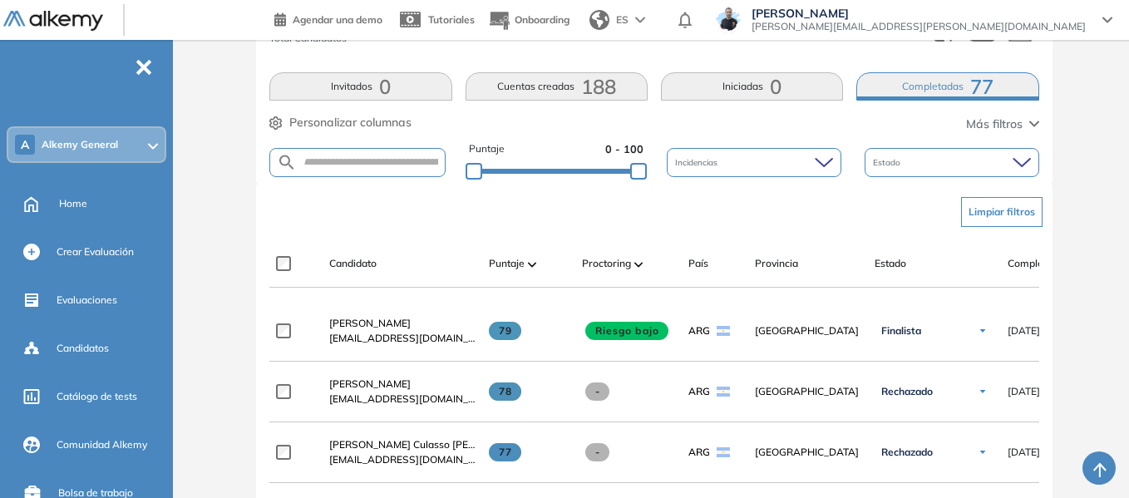
scroll to position [333, 0]
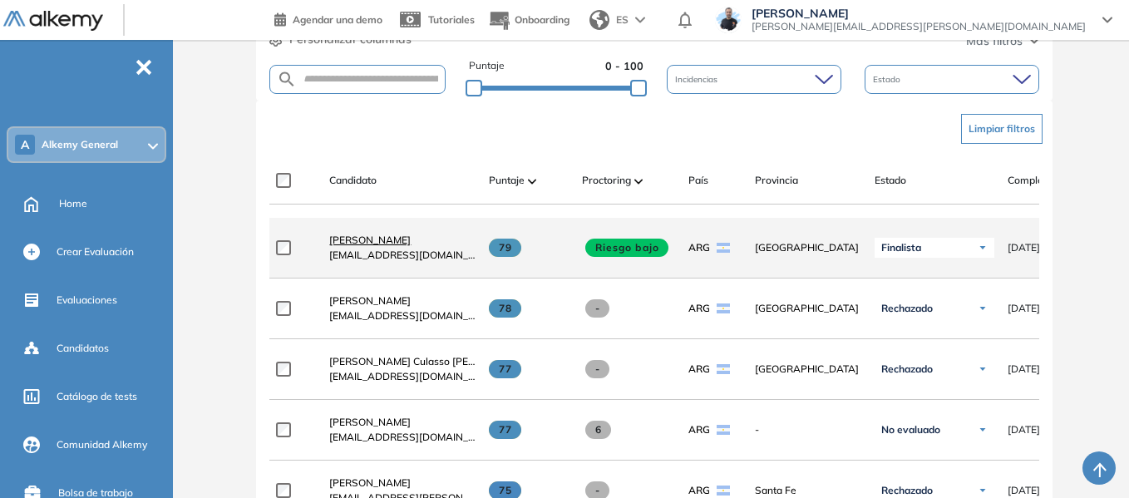
click at [385, 246] on span "Stefano Trento" at bounding box center [369, 240] width 81 height 12
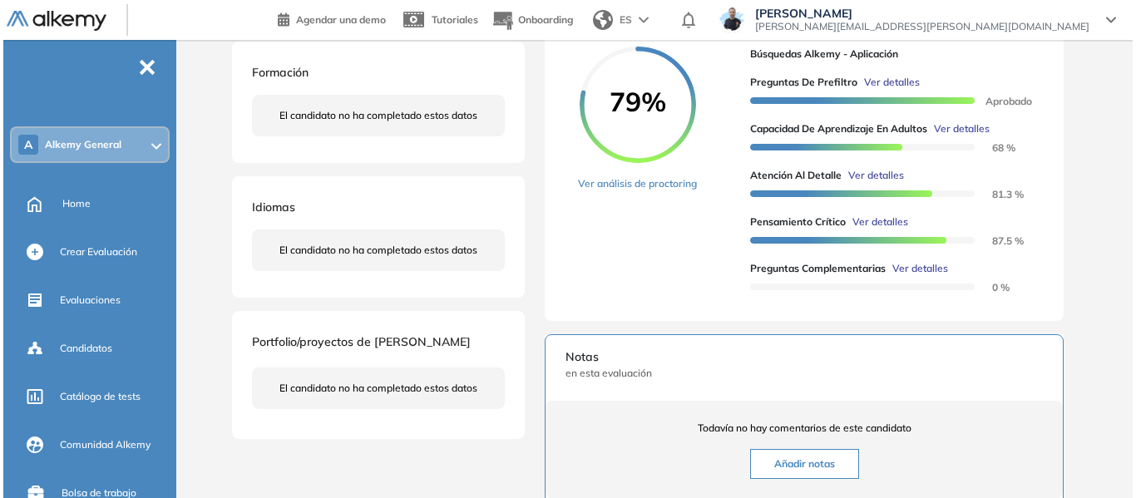
scroll to position [333, 0]
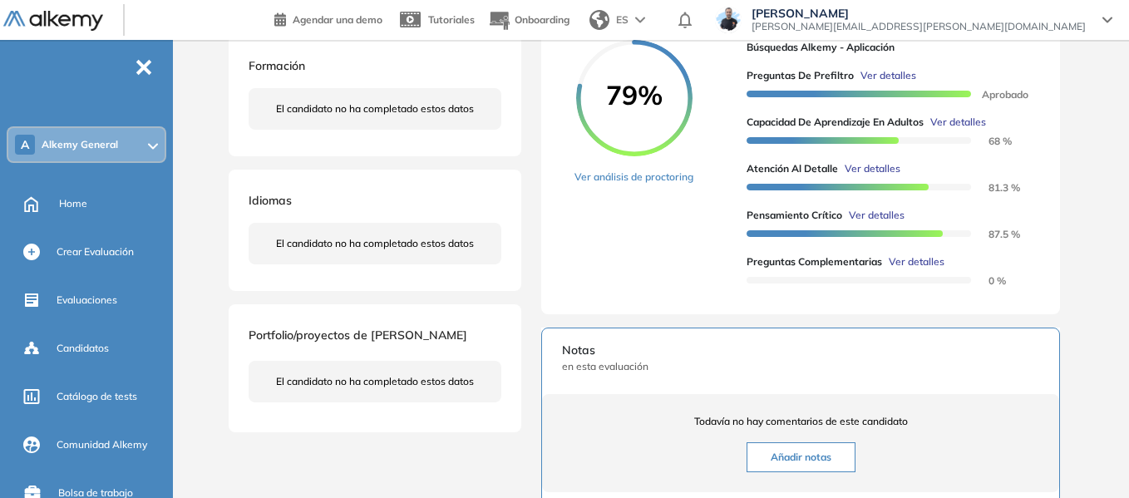
click at [956, 130] on span "Ver detalles" at bounding box center [959, 122] width 56 height 15
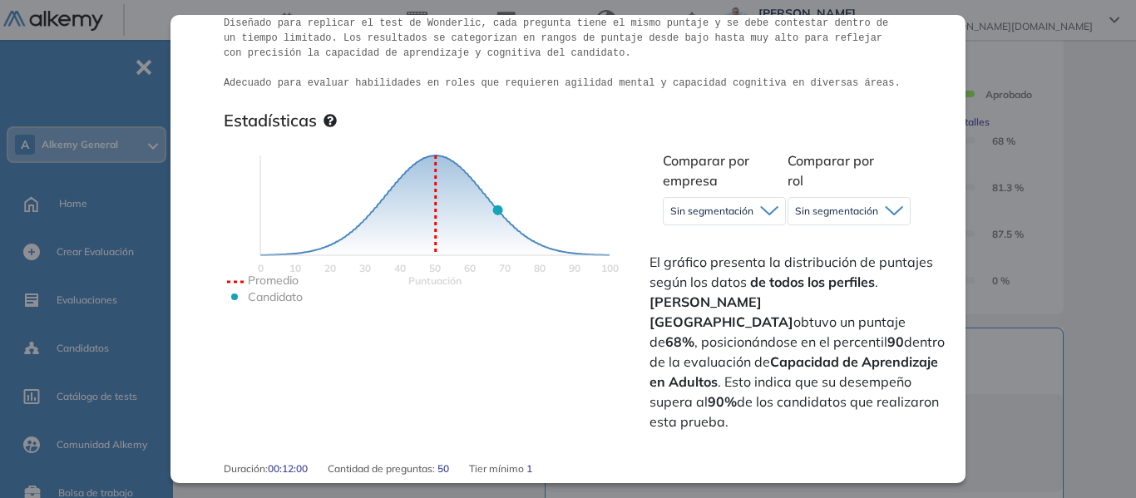
scroll to position [416, 0]
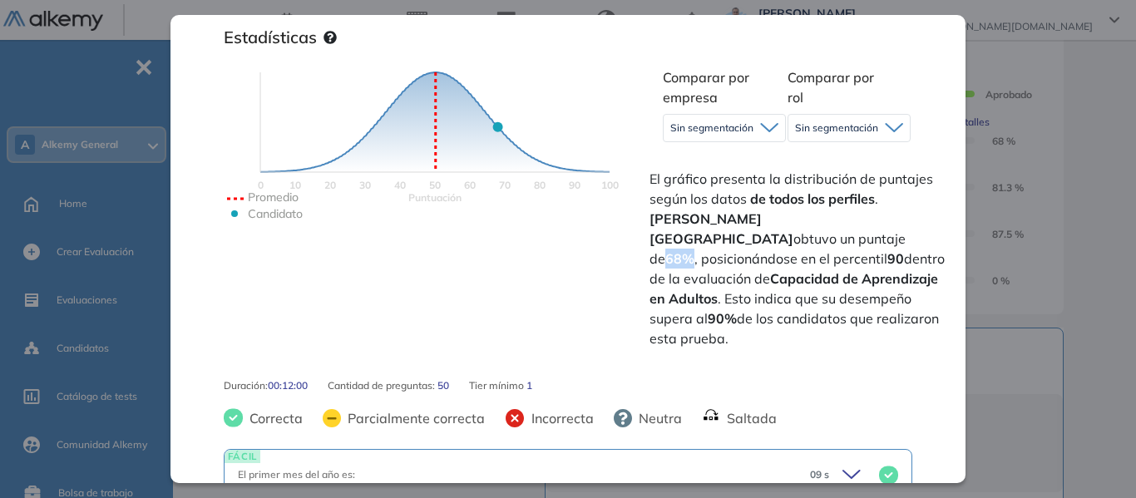
drag, startPoint x: 827, startPoint y: 219, endPoint x: 851, endPoint y: 222, distance: 23.5
click at [694, 250] on strong "68%" at bounding box center [679, 258] width 29 height 17
click at [760, 131] on icon at bounding box center [769, 127] width 18 height 11
click at [691, 195] on li "Alkemy" at bounding box center [687, 193] width 32 height 17
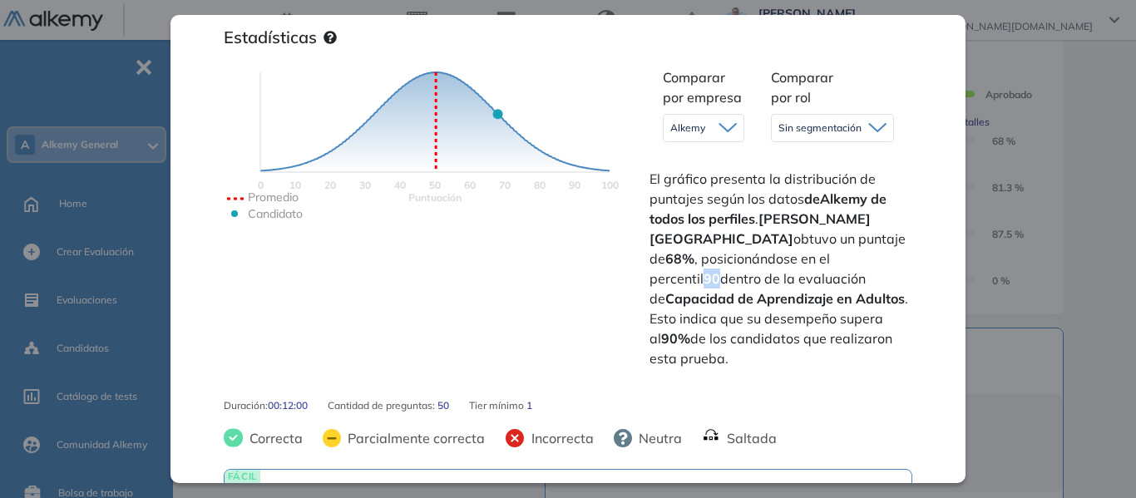
drag, startPoint x: 836, startPoint y: 282, endPoint x: 848, endPoint y: 283, distance: 12.5
click at [720, 283] on strong "90" at bounding box center [712, 278] width 17 height 17
drag, startPoint x: 802, startPoint y: 338, endPoint x: 827, endPoint y: 339, distance: 25.0
click at [690, 339] on strong "90%" at bounding box center [675, 338] width 29 height 17
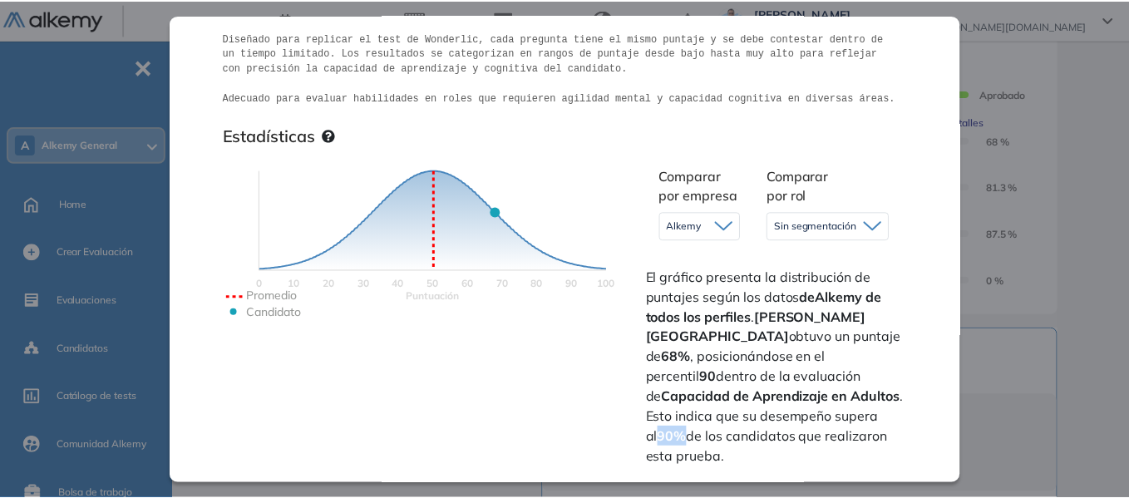
scroll to position [499, 0]
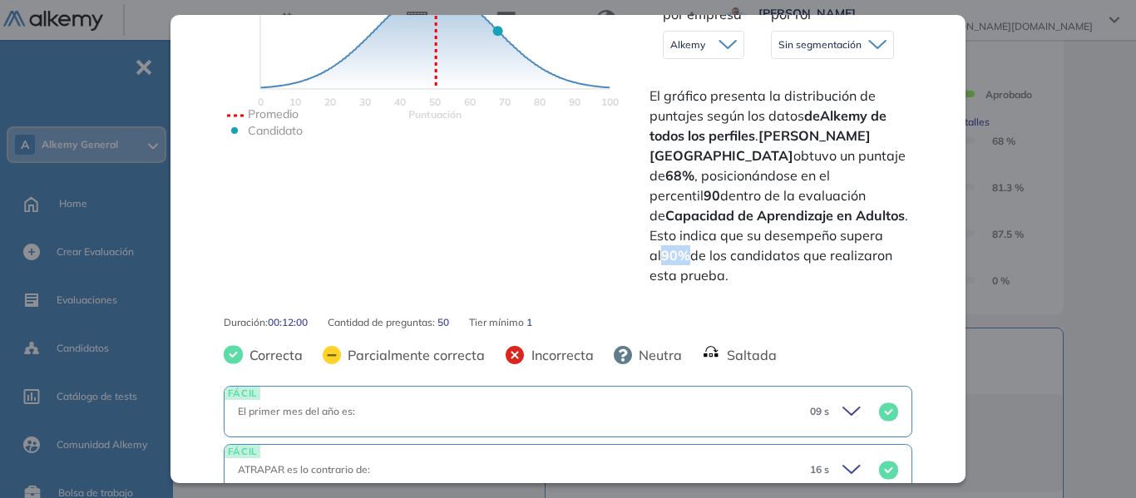
click at [1116, 102] on div "Inicio Alkymetrics Evaluaciones Dashboard Candidato Capacidad de Aprendizaje en…" at bounding box center [658, 230] width 956 height 1047
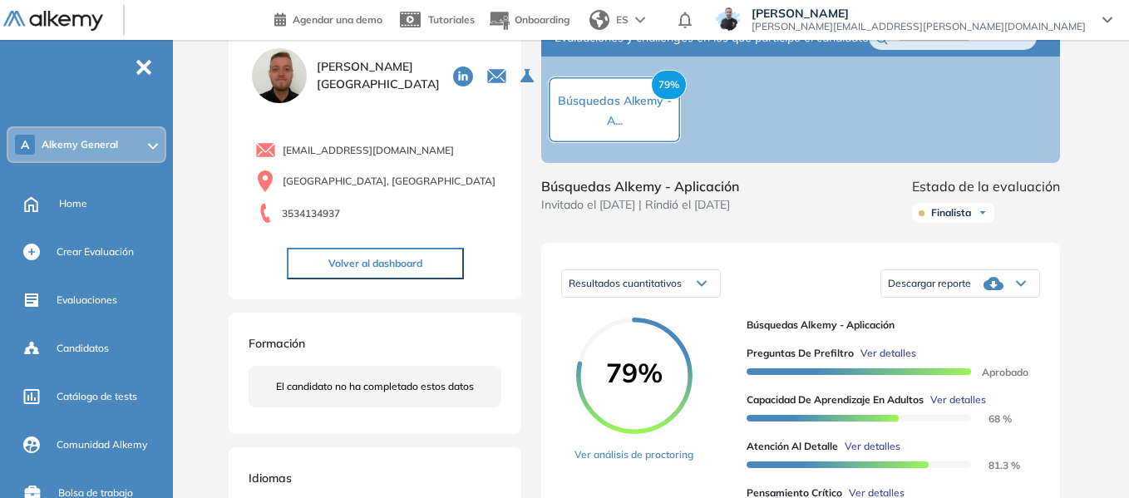
scroll to position [166, 0]
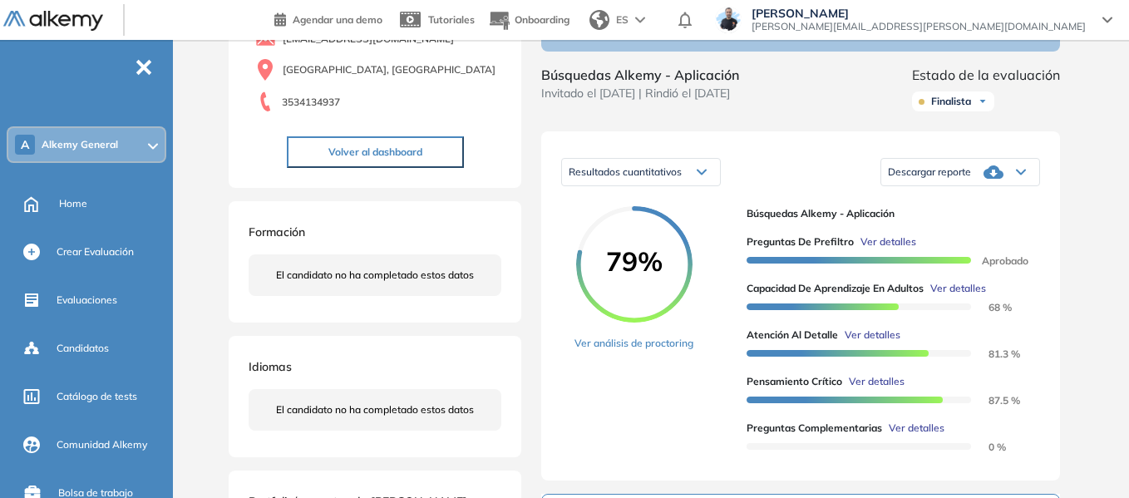
click at [998, 179] on icon at bounding box center [994, 171] width 20 height 13
click at [988, 230] on li "Descargar informe resumido" at bounding box center [951, 222] width 124 height 17
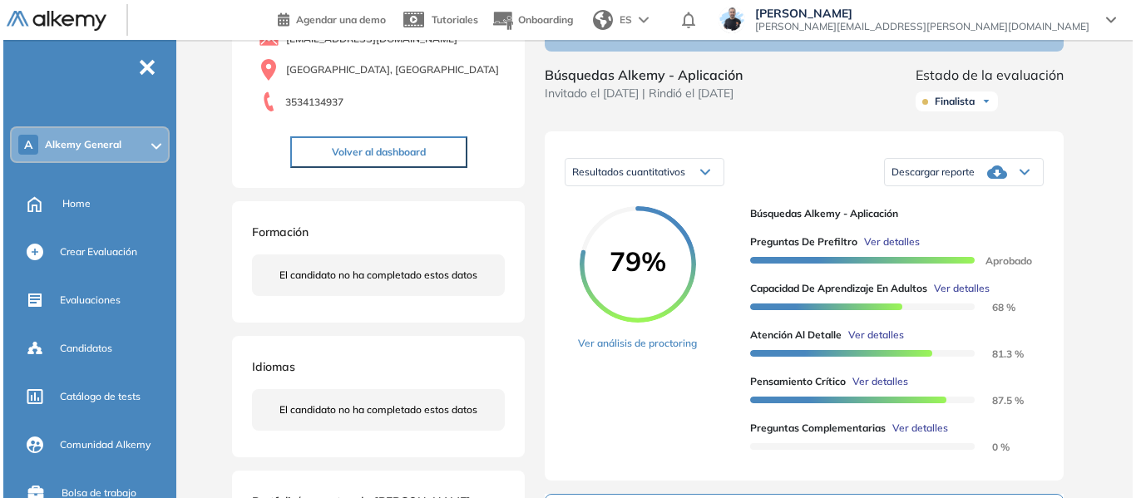
scroll to position [0, 0]
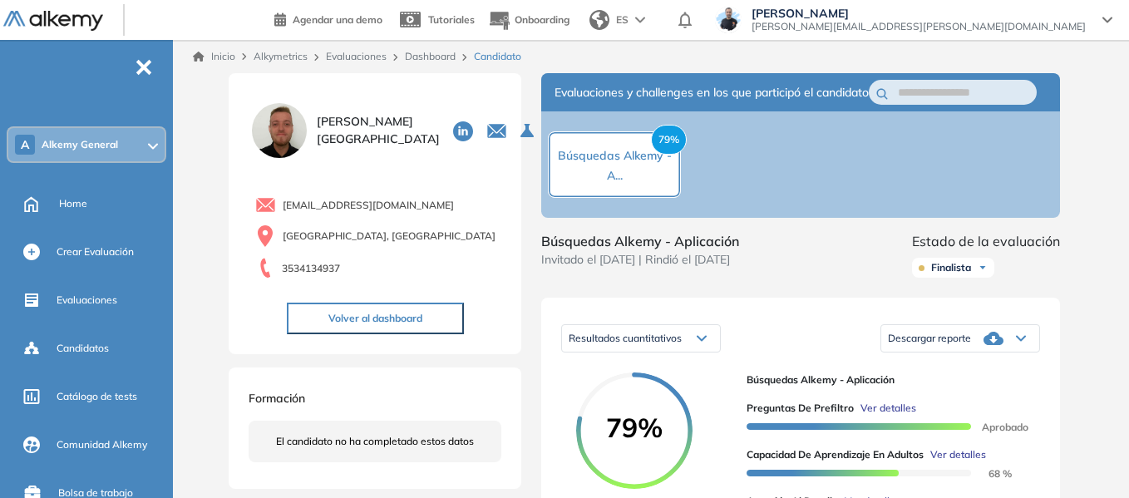
click at [447, 57] on link "Dashboard" at bounding box center [430, 56] width 51 height 12
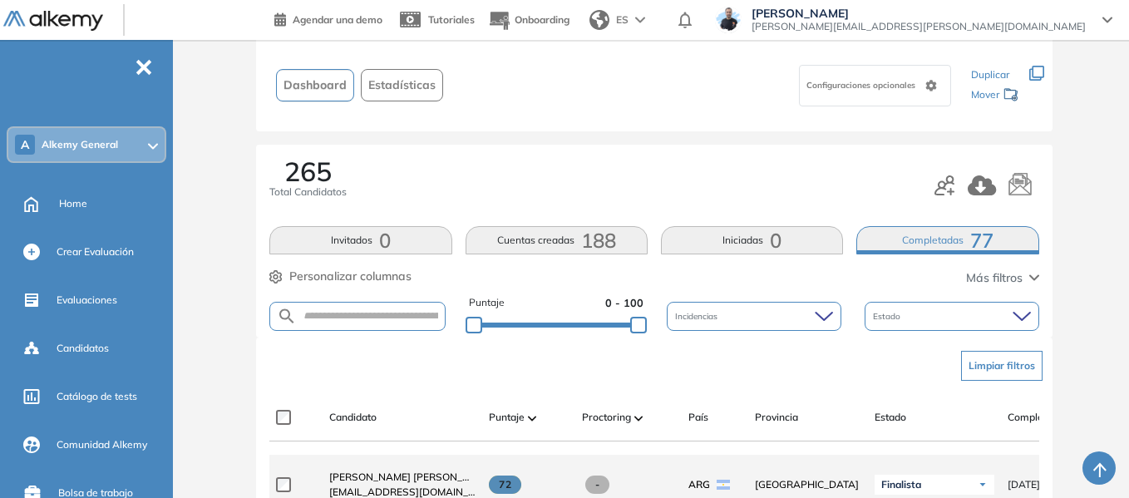
scroll to position [83, 0]
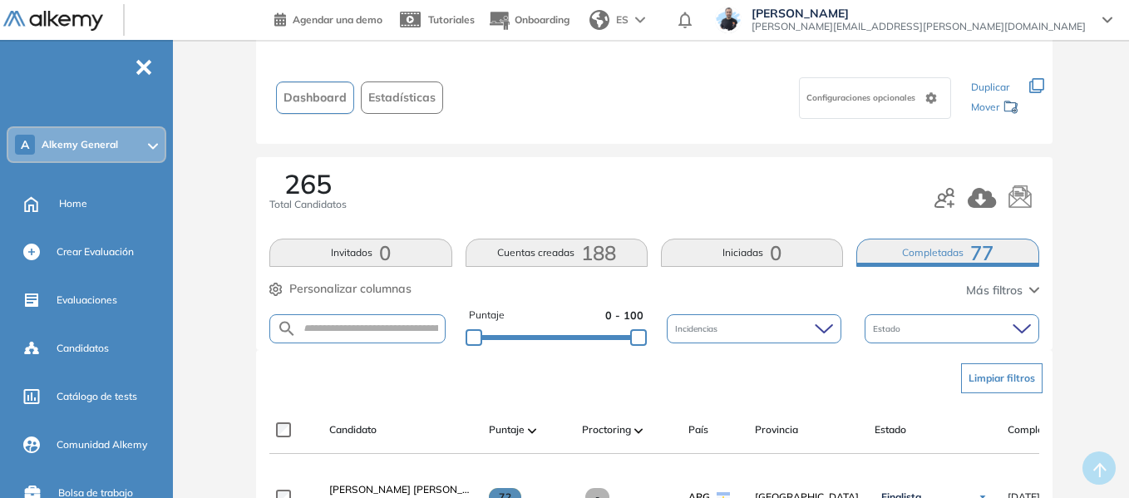
click at [580, 248] on button "Cuentas creadas 188" at bounding box center [557, 253] width 182 height 28
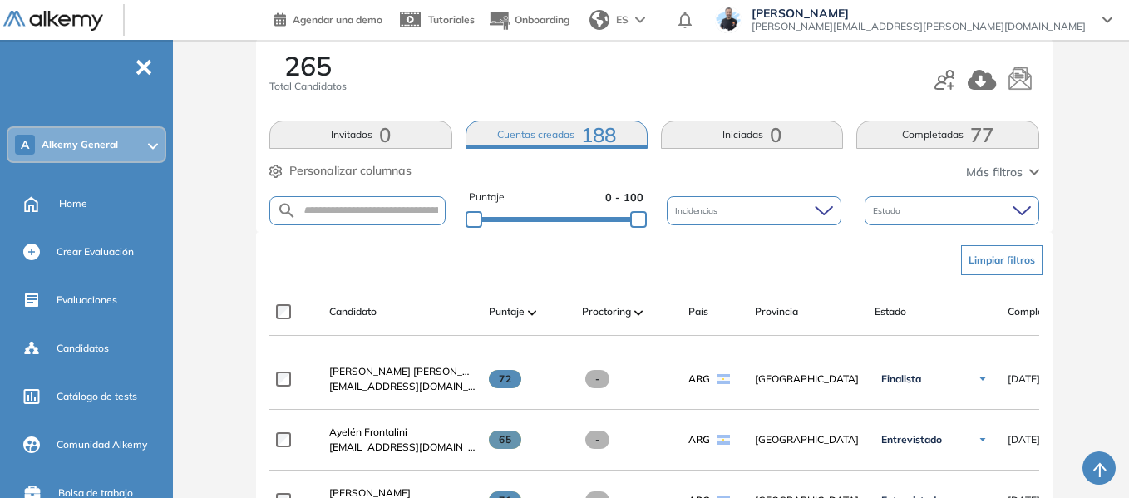
scroll to position [0, 0]
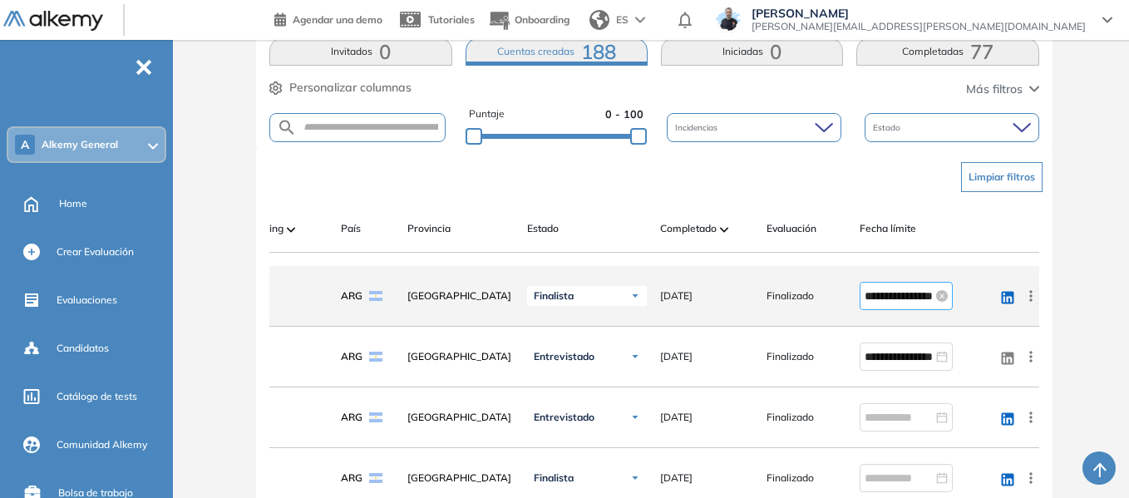
click at [875, 294] on input "**********" at bounding box center [899, 296] width 68 height 18
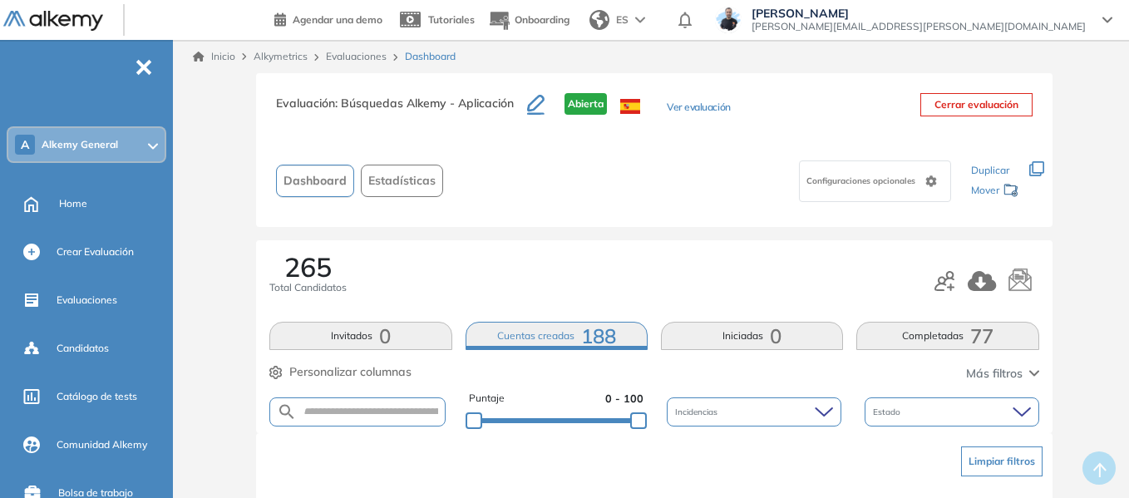
click at [1075, 17] on span "[PERSON_NAME]" at bounding box center [919, 13] width 334 height 13
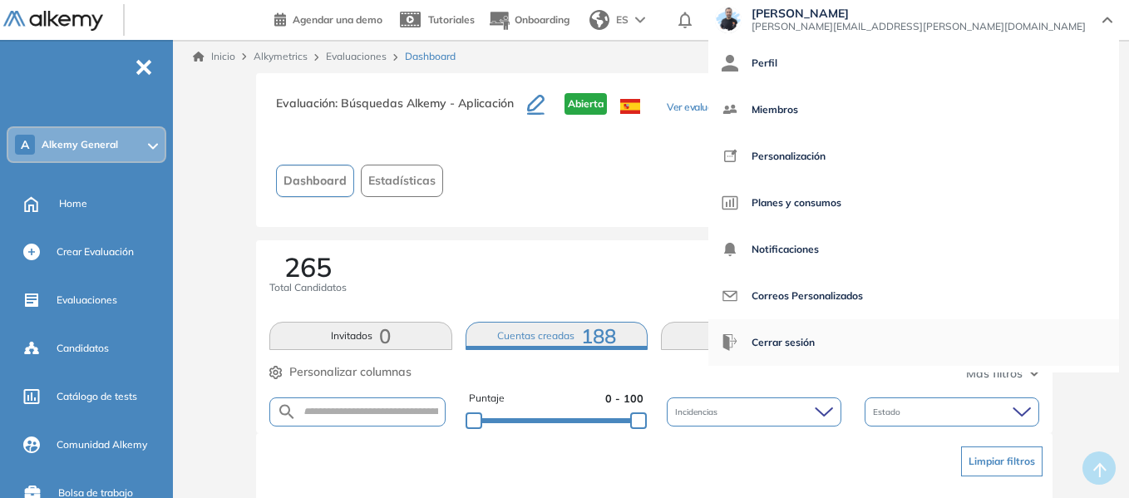
click at [815, 338] on span "Cerrar sesión" at bounding box center [783, 343] width 63 height 40
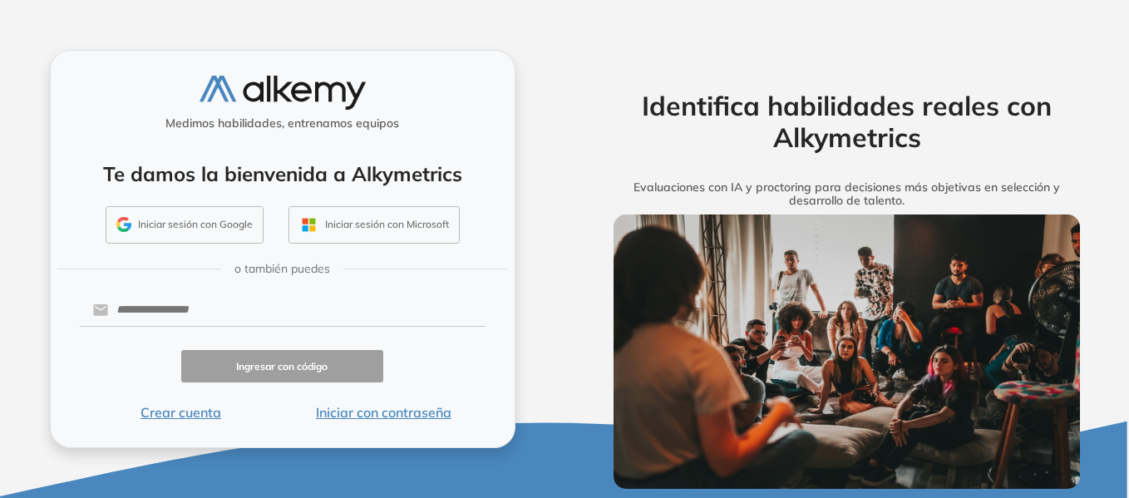
click at [186, 219] on button "Iniciar sesión con Google" at bounding box center [185, 225] width 158 height 38
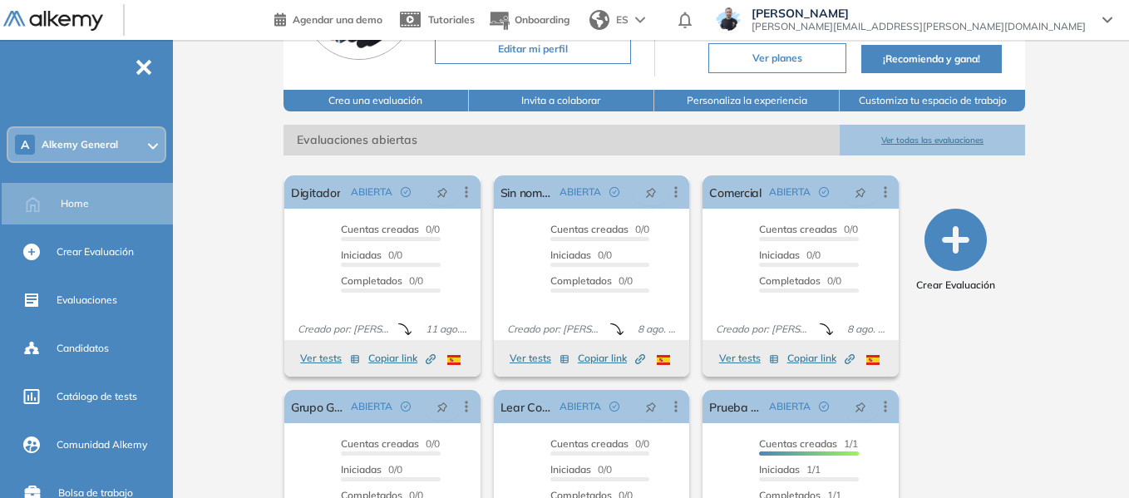
scroll to position [166, 0]
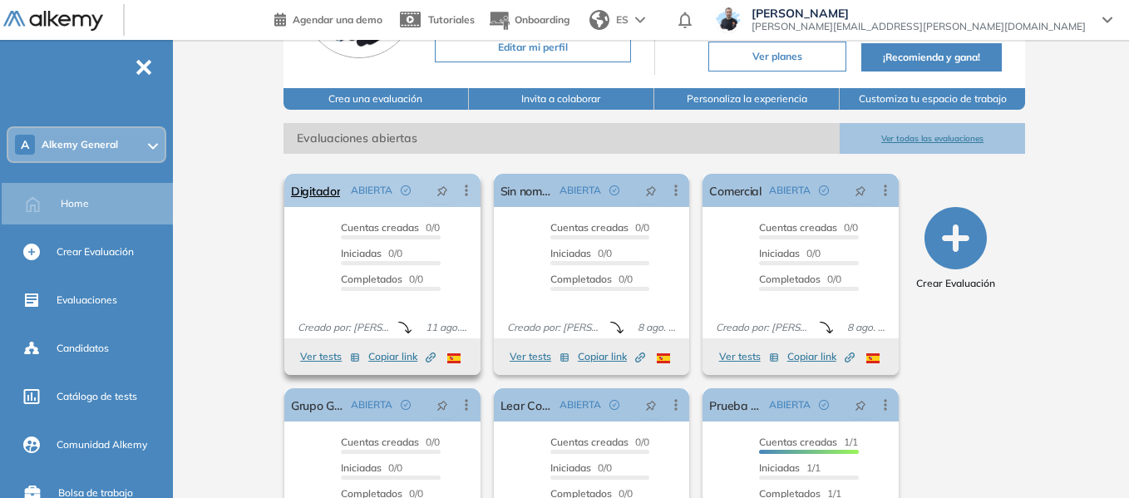
click at [467, 190] on icon at bounding box center [467, 190] width 2 height 11
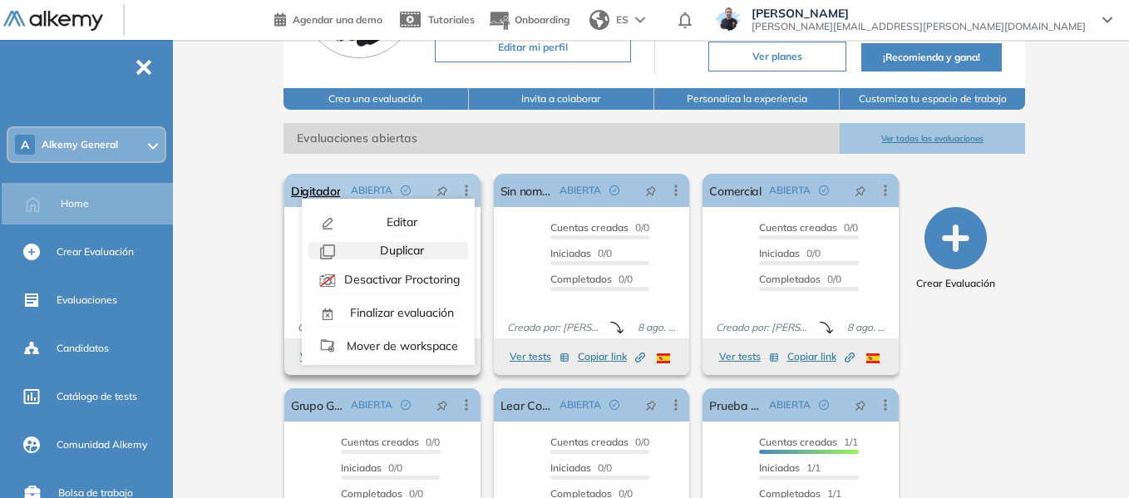
click at [407, 252] on span "Duplicar" at bounding box center [400, 250] width 47 height 15
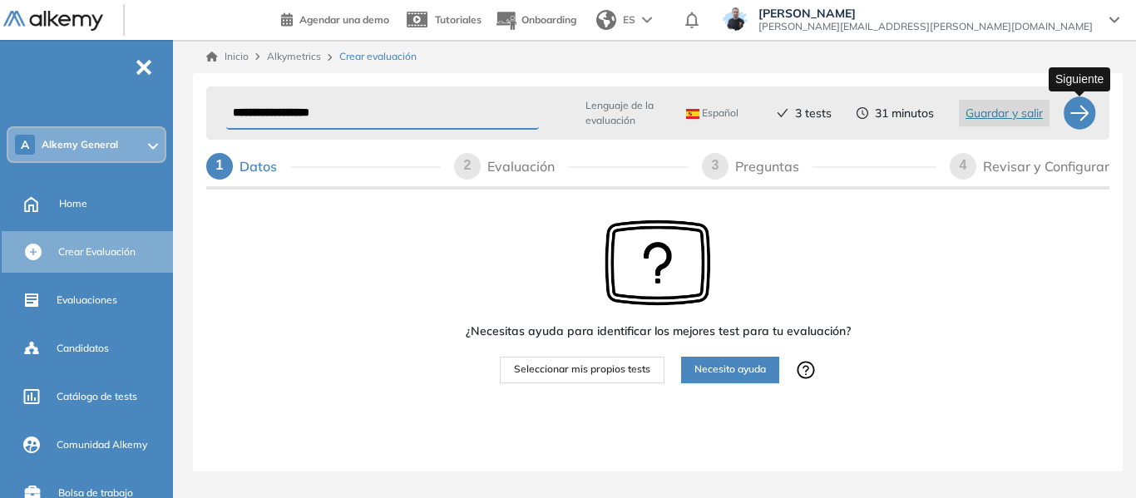
click at [1088, 118] on div at bounding box center [1079, 112] width 33 height 33
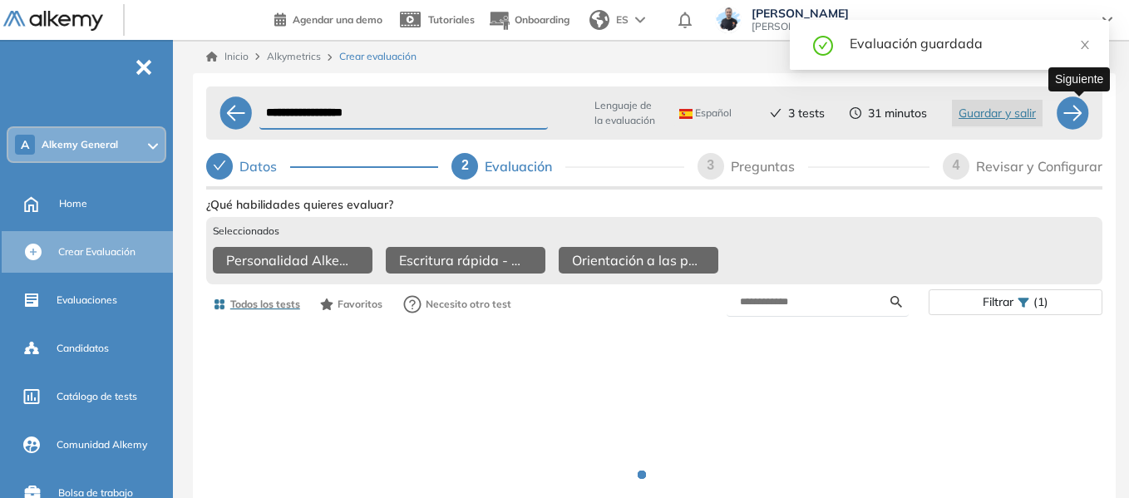
click at [1081, 116] on div at bounding box center [1072, 112] width 33 height 33
select select "*****"
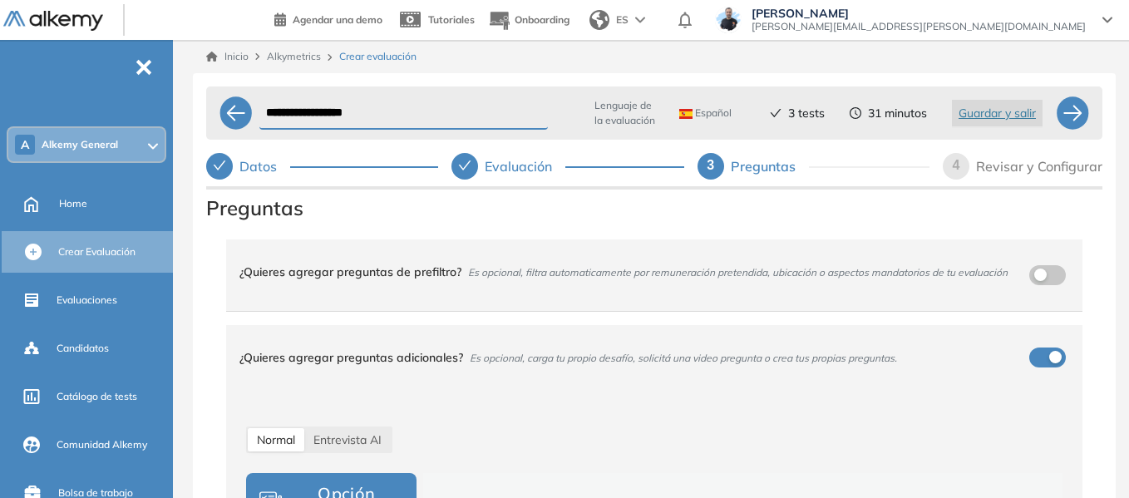
click at [123, 146] on div "A Alkemy General" at bounding box center [86, 144] width 156 height 33
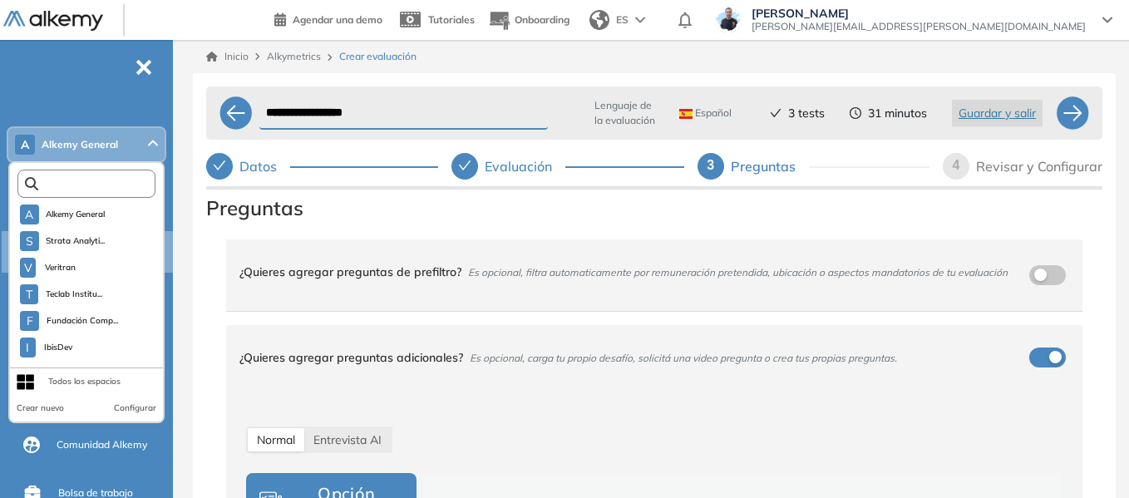
click at [110, 187] on input "text" at bounding box center [90, 184] width 104 height 12
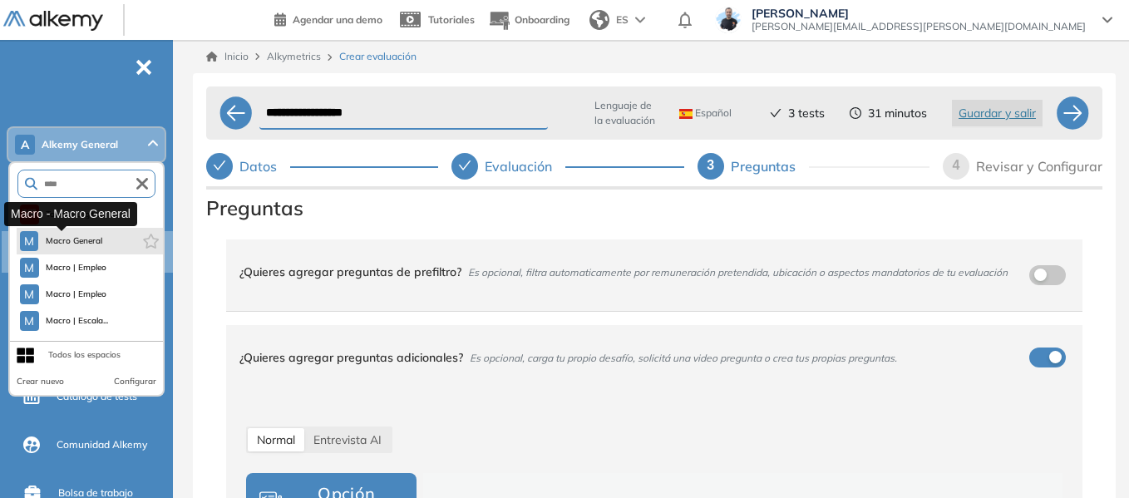
type input "****"
click at [92, 241] on span "Macro General" at bounding box center [74, 241] width 58 height 13
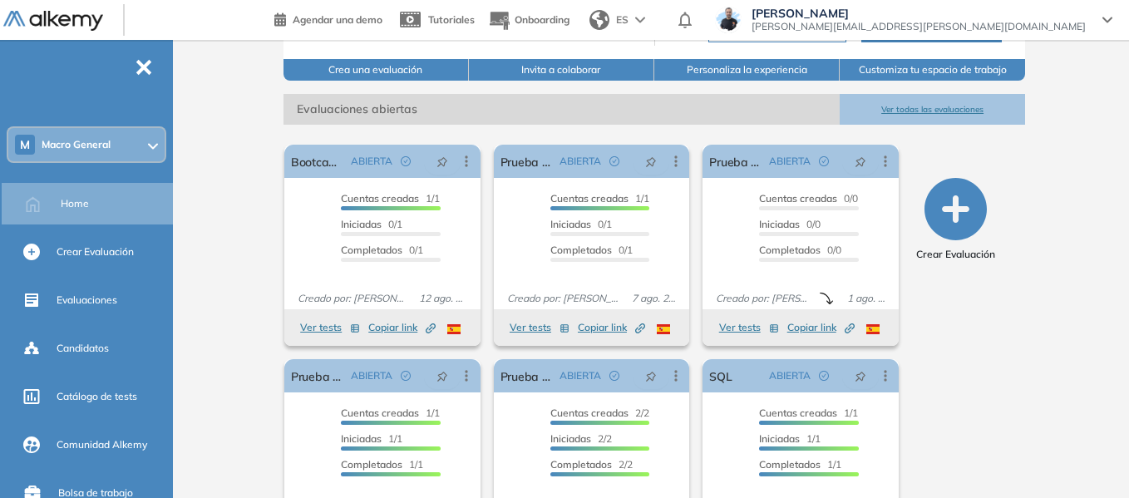
scroll to position [166, 0]
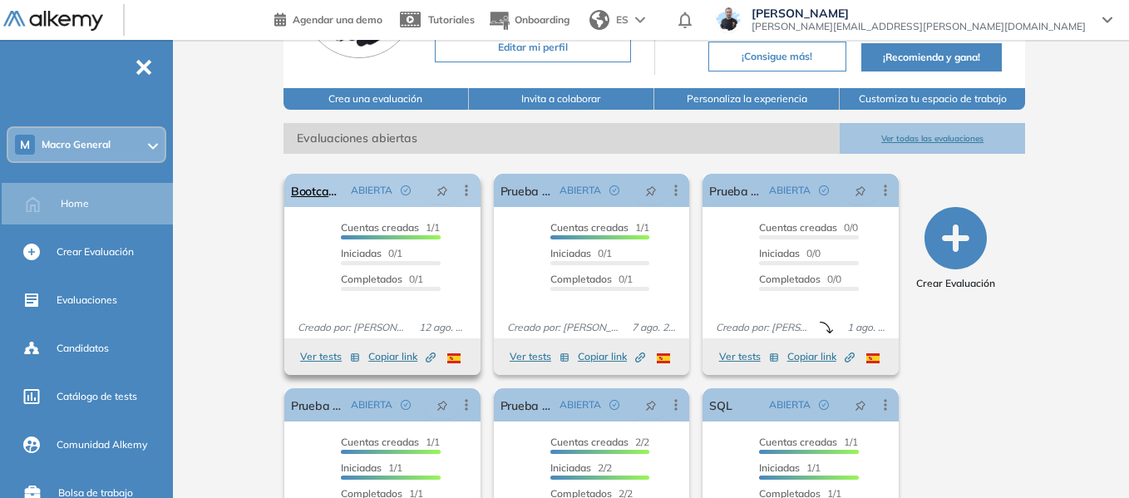
click at [467, 186] on icon at bounding box center [467, 190] width 2 height 11
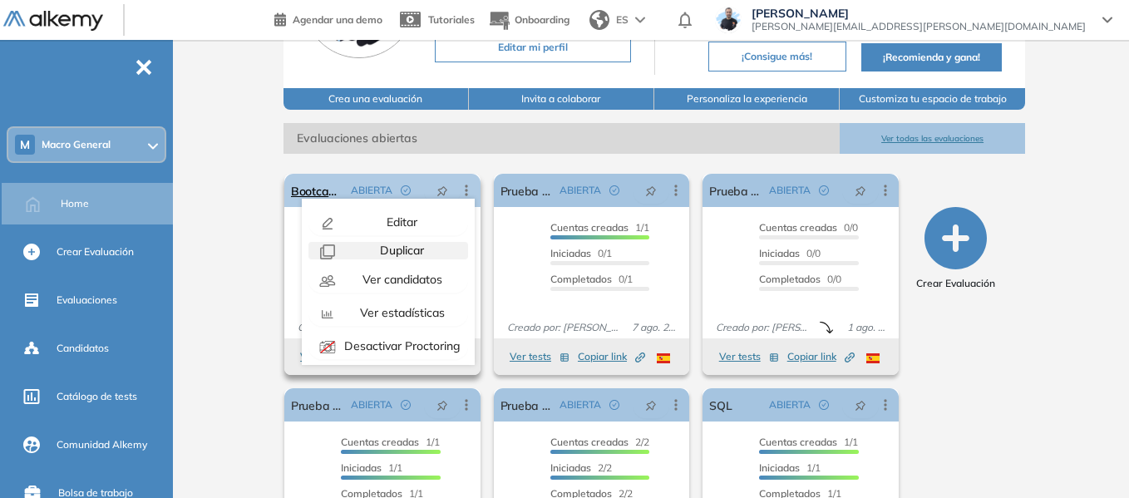
click at [409, 253] on span "Duplicar" at bounding box center [400, 250] width 47 height 15
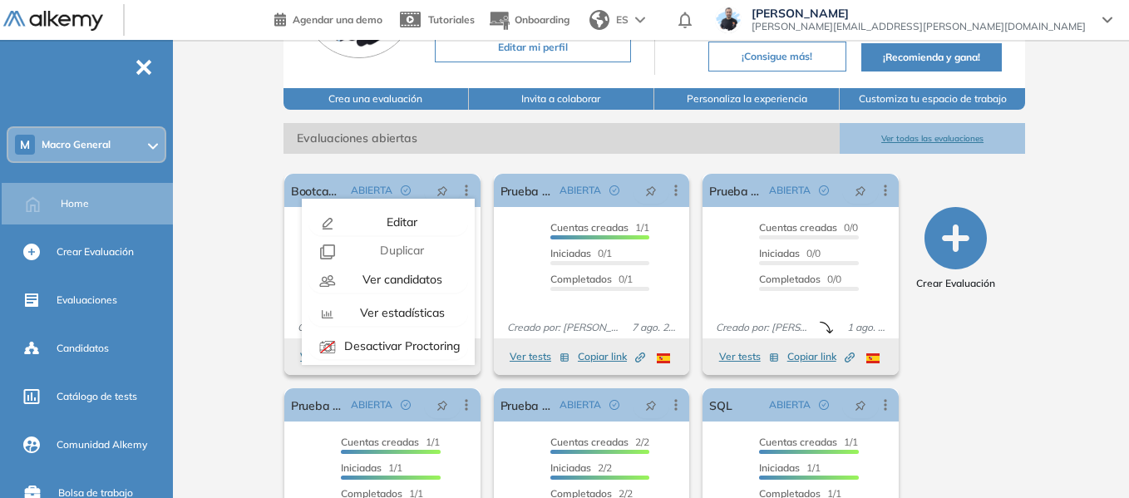
click at [232, 216] on div "Macro General Miguel Gomez ¡Tu perfil está completo! Editar mi perfil Plan Pro …" at bounding box center [655, 242] width 950 height 736
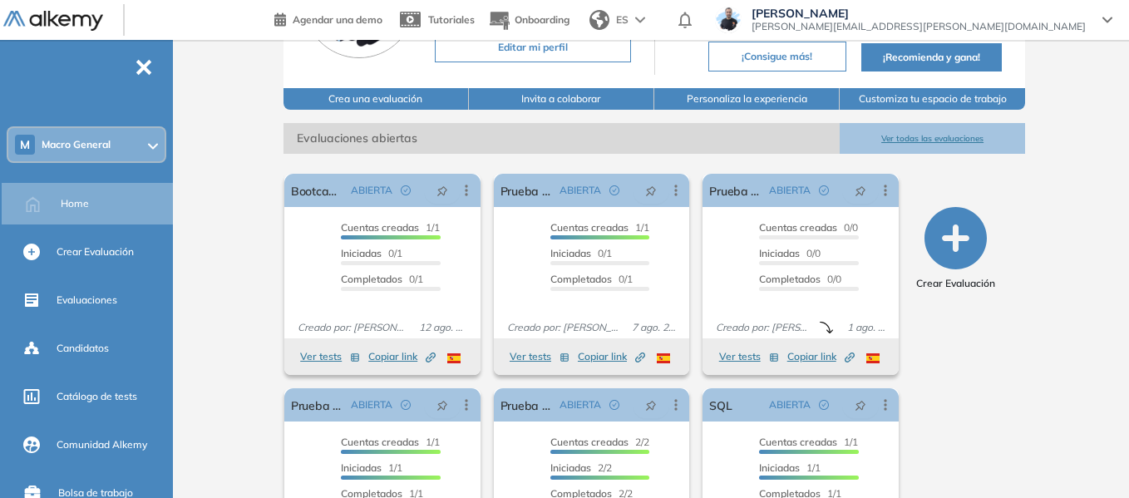
click at [69, 146] on span "Macro General" at bounding box center [76, 144] width 69 height 13
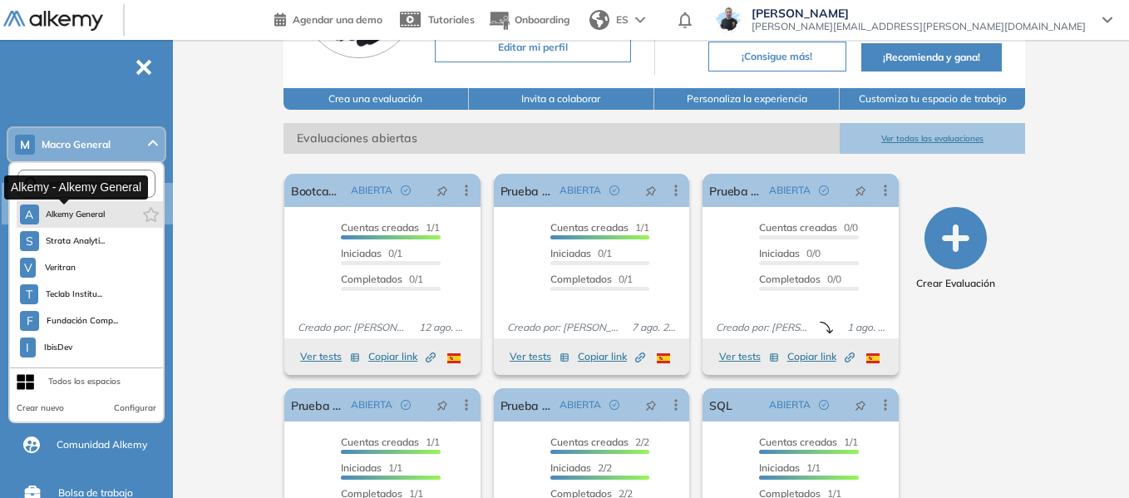
click at [77, 208] on span "Alkemy General" at bounding box center [76, 214] width 60 height 13
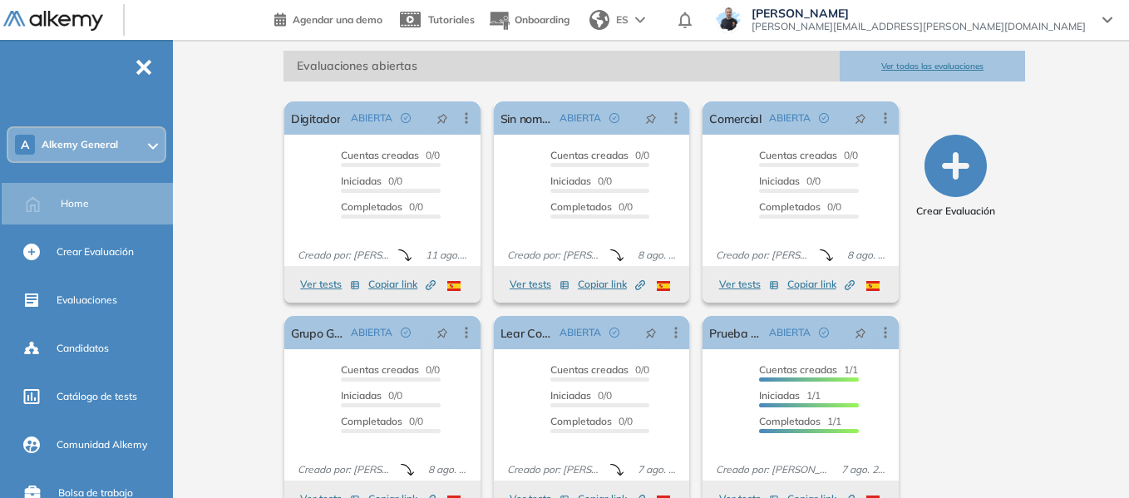
scroll to position [278, 0]
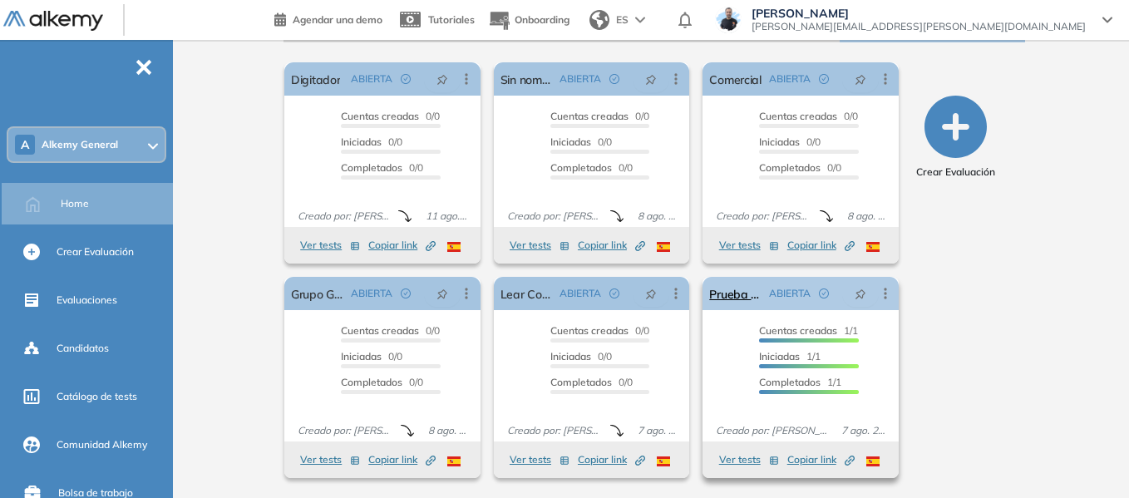
click at [890, 294] on icon at bounding box center [885, 293] width 17 height 17
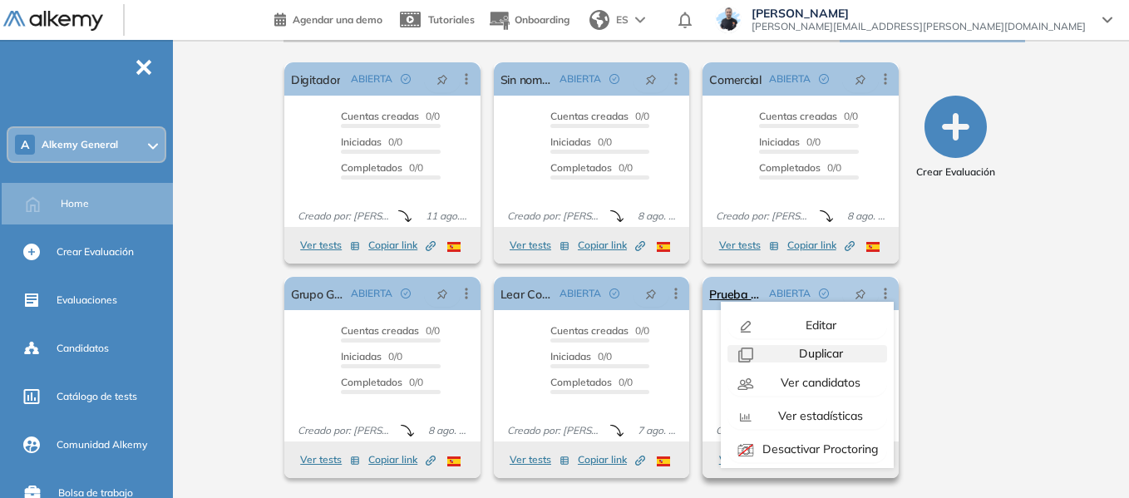
click at [806, 348] on span "Duplicar" at bounding box center [819, 353] width 47 height 15
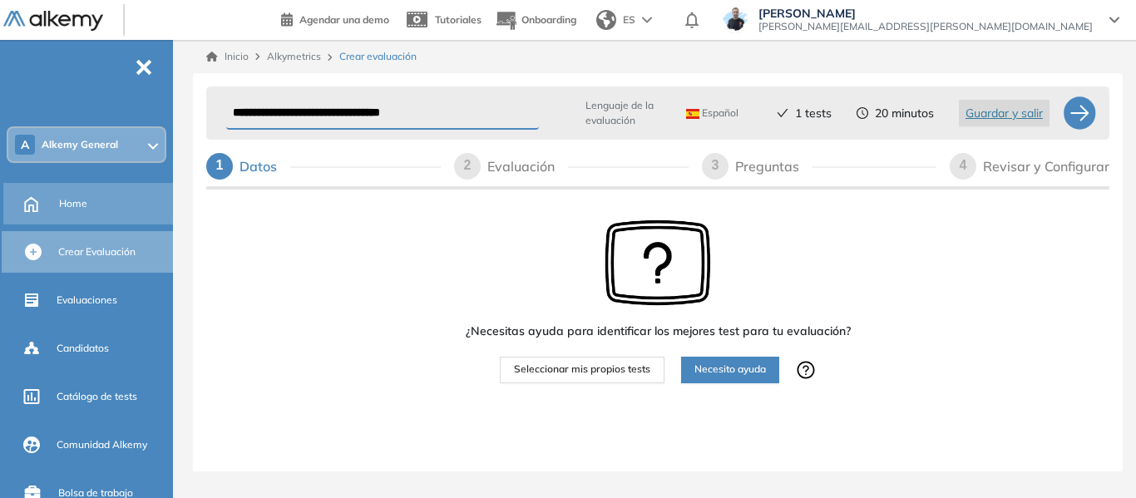
click at [89, 197] on div "Home" at bounding box center [114, 204] width 111 height 28
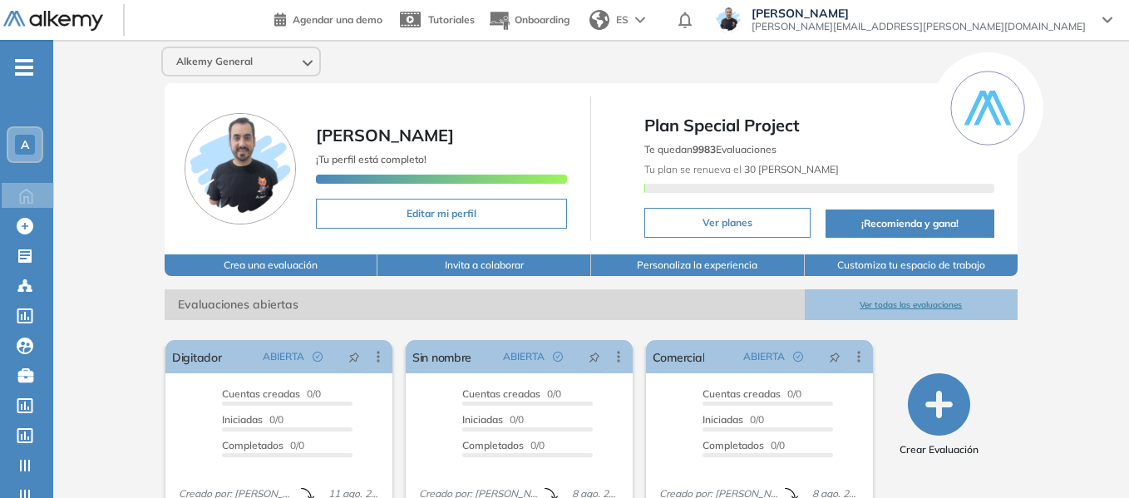
click at [25, 72] on span "-" at bounding box center [24, 65] width 18 height 13
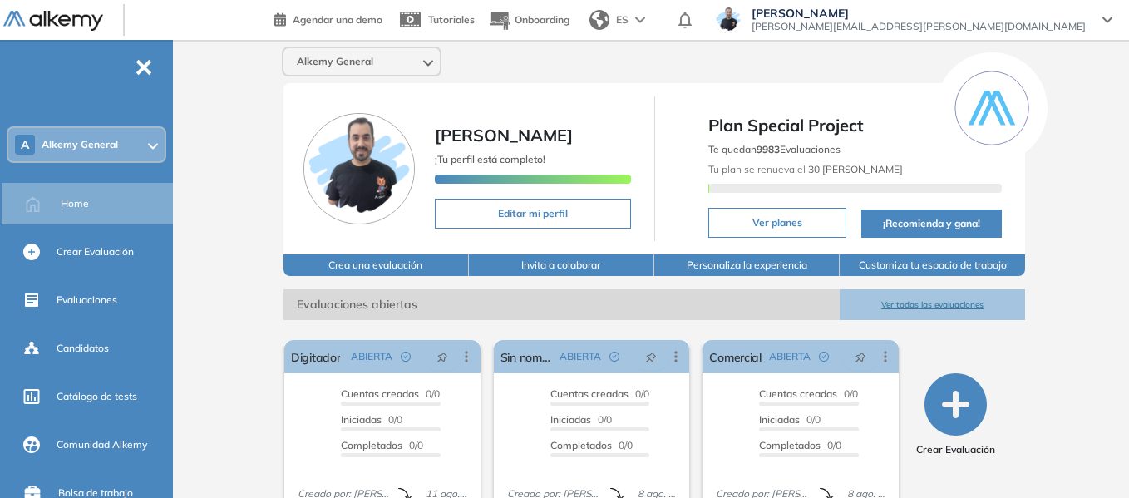
click at [96, 156] on div "A Alkemy General" at bounding box center [86, 144] width 156 height 33
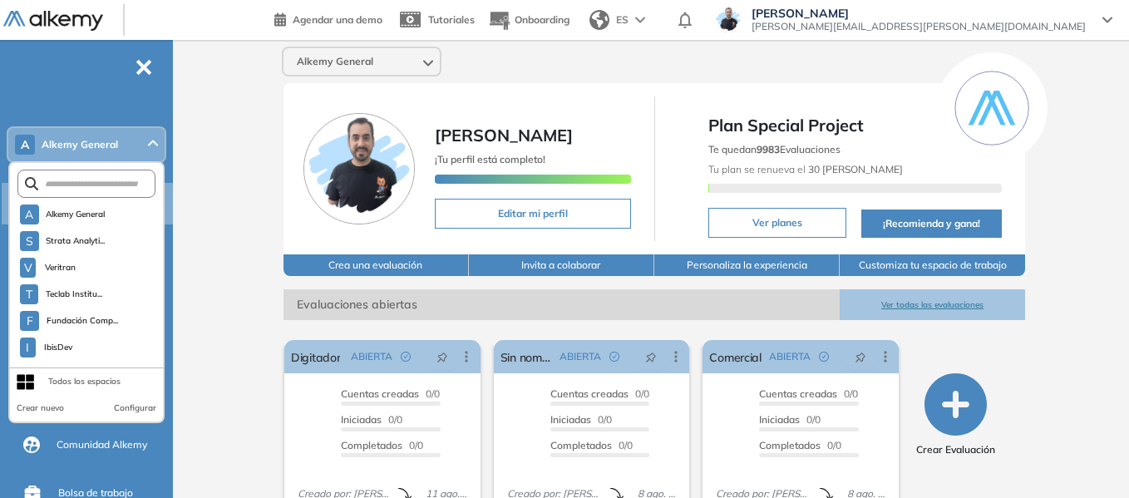
click at [85, 191] on form at bounding box center [86, 184] width 138 height 28
click at [84, 178] on input "text" at bounding box center [90, 184] width 104 height 12
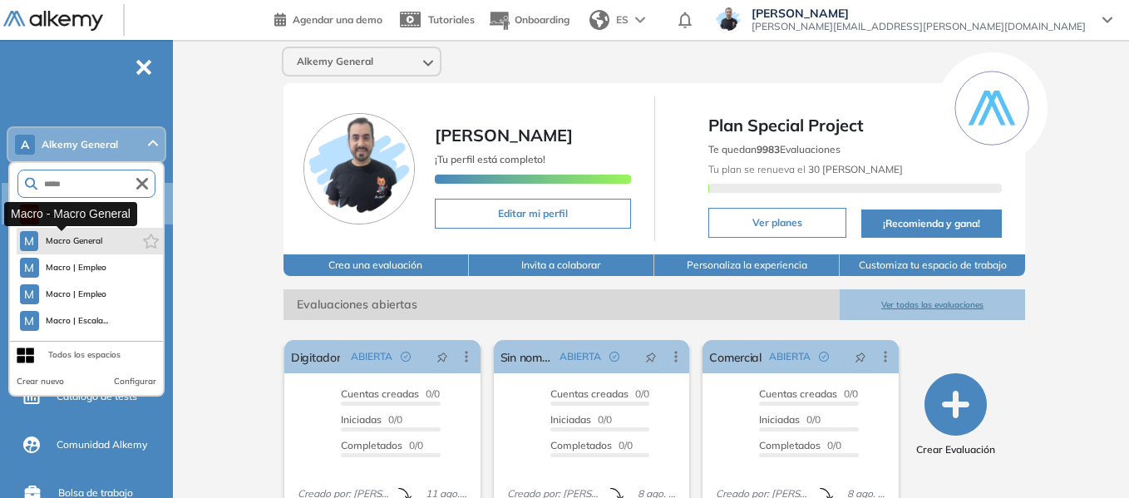
type input "*****"
click at [103, 242] on span "Macro General" at bounding box center [74, 241] width 58 height 13
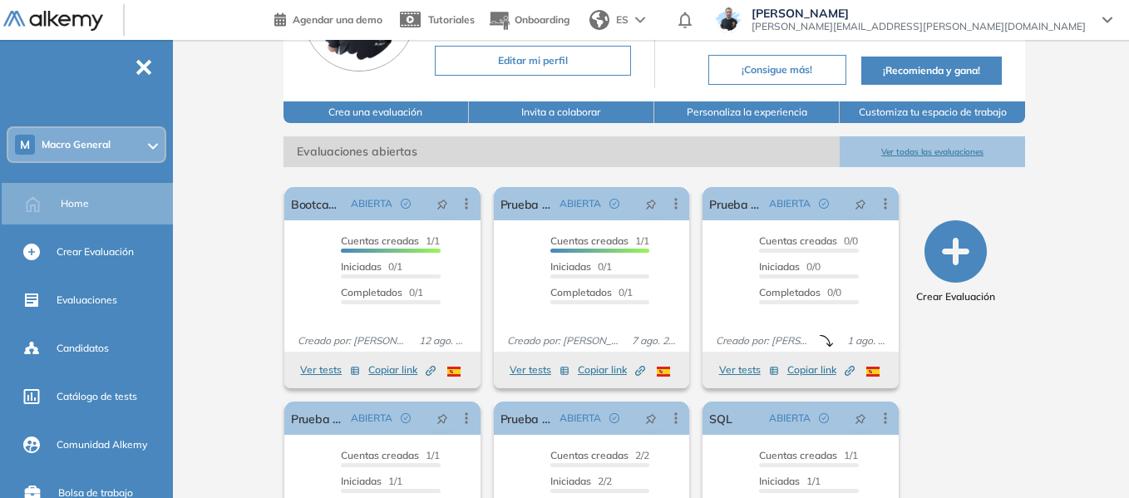
scroll to position [249, 0]
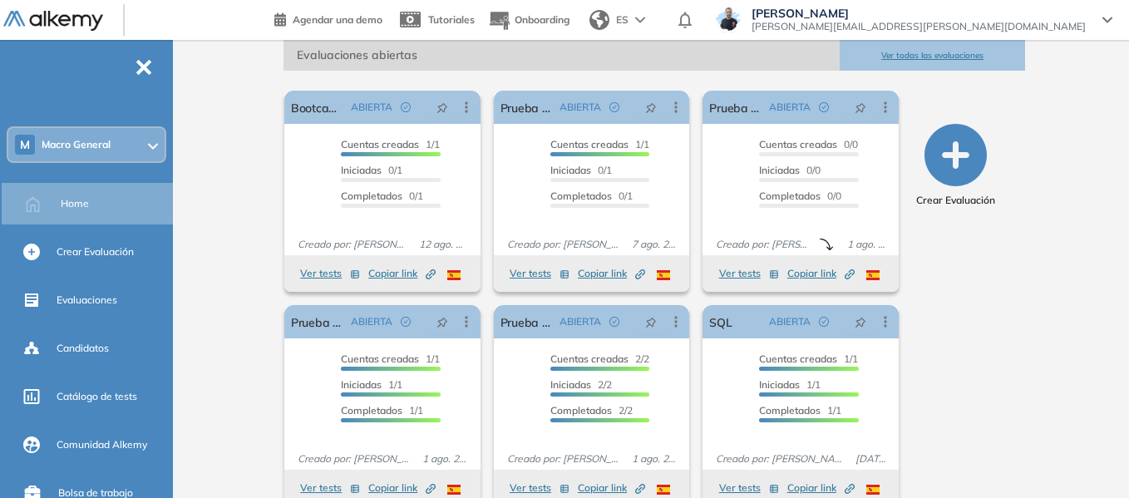
click at [140, 148] on div "M Macro General" at bounding box center [86, 144] width 156 height 33
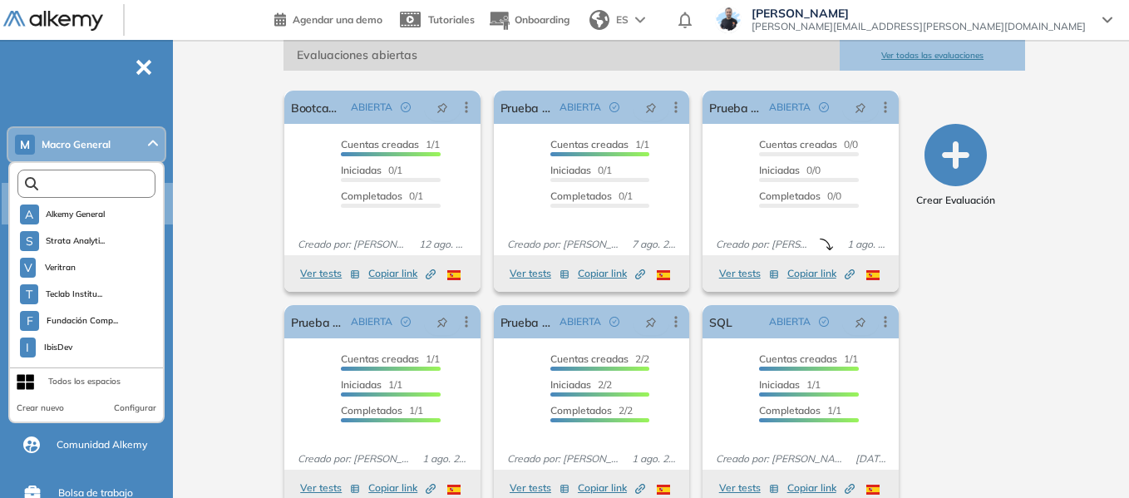
click at [107, 184] on input "text" at bounding box center [90, 184] width 104 height 12
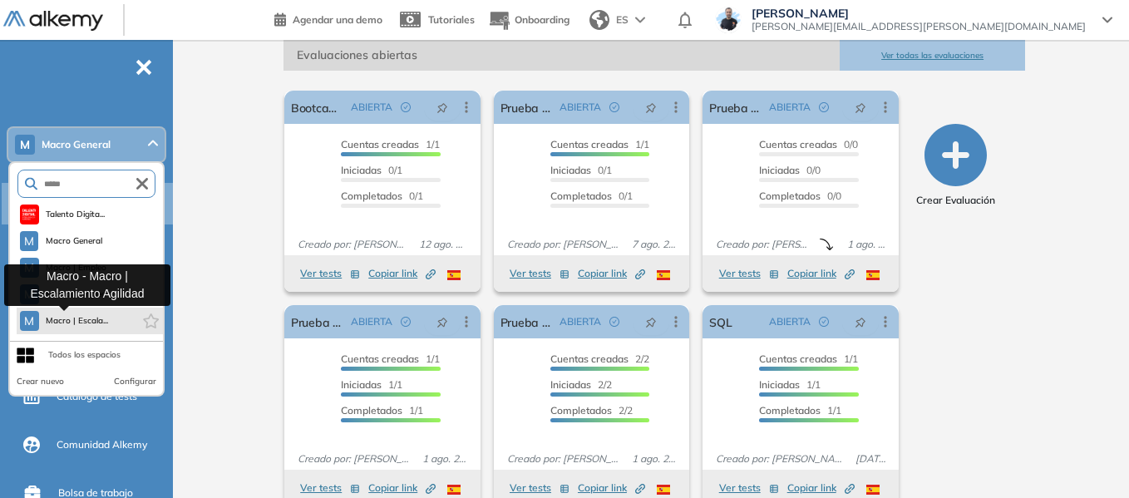
type input "*****"
click at [96, 328] on button "M Macro | Escala..." at bounding box center [64, 321] width 89 height 20
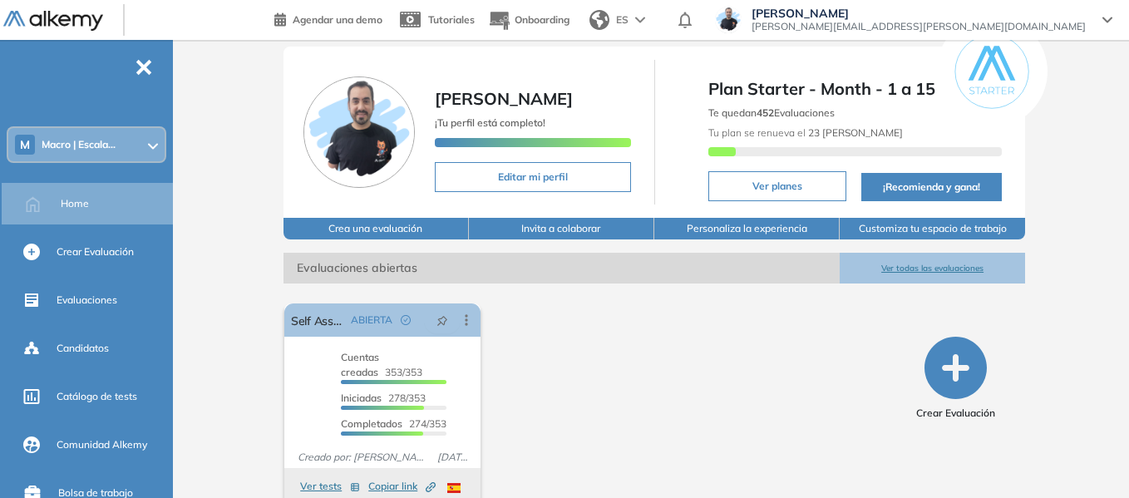
scroll to position [75, 0]
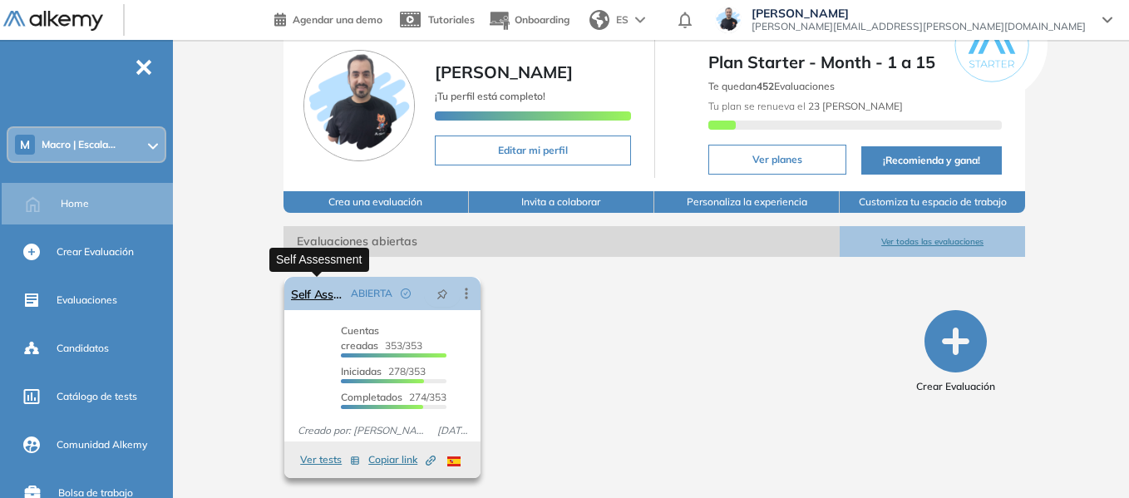
click at [321, 290] on link "Self Assessment" at bounding box center [317, 293] width 53 height 33
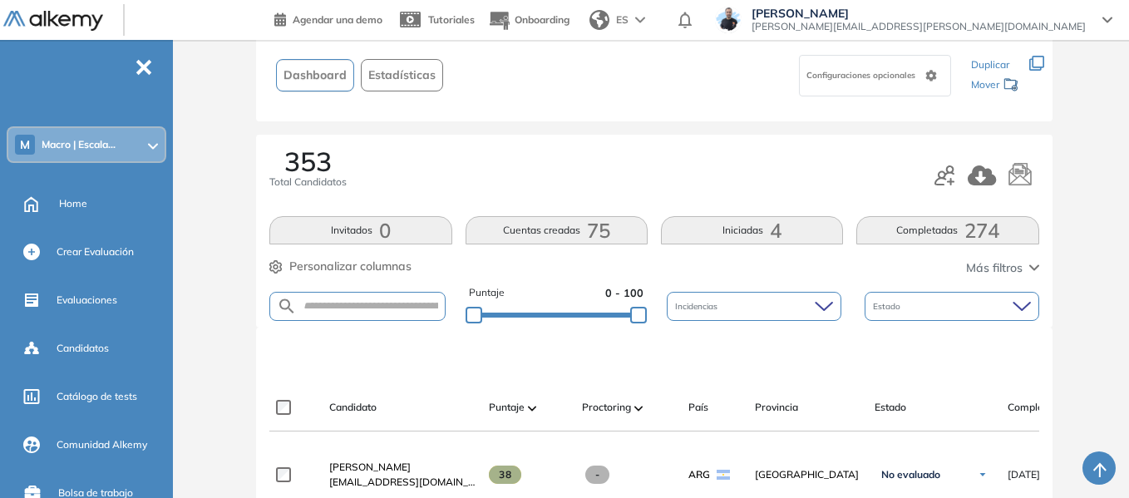
scroll to position [333, 0]
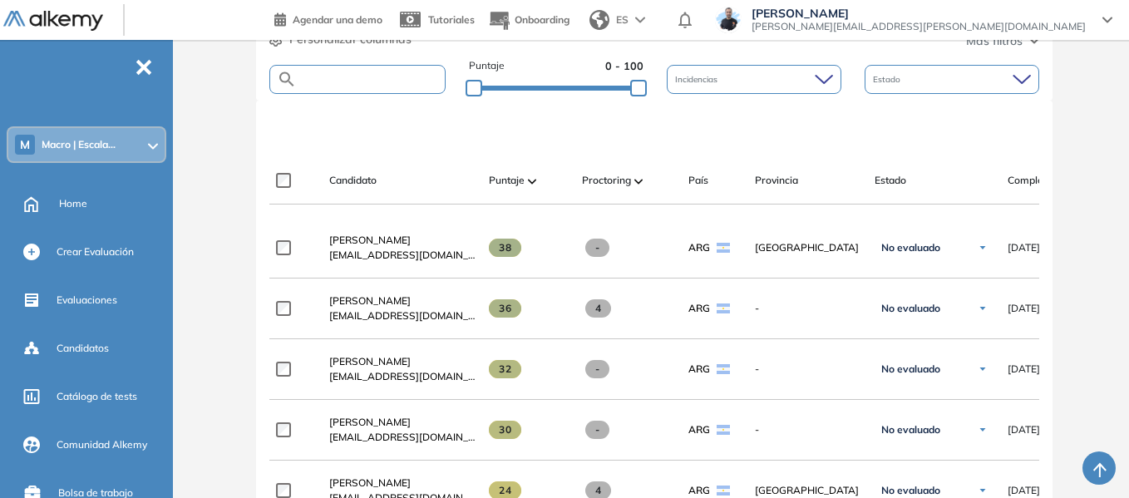
click at [370, 82] on input "text" at bounding box center [370, 79] width 147 height 12
paste input "**********"
type input "**********"
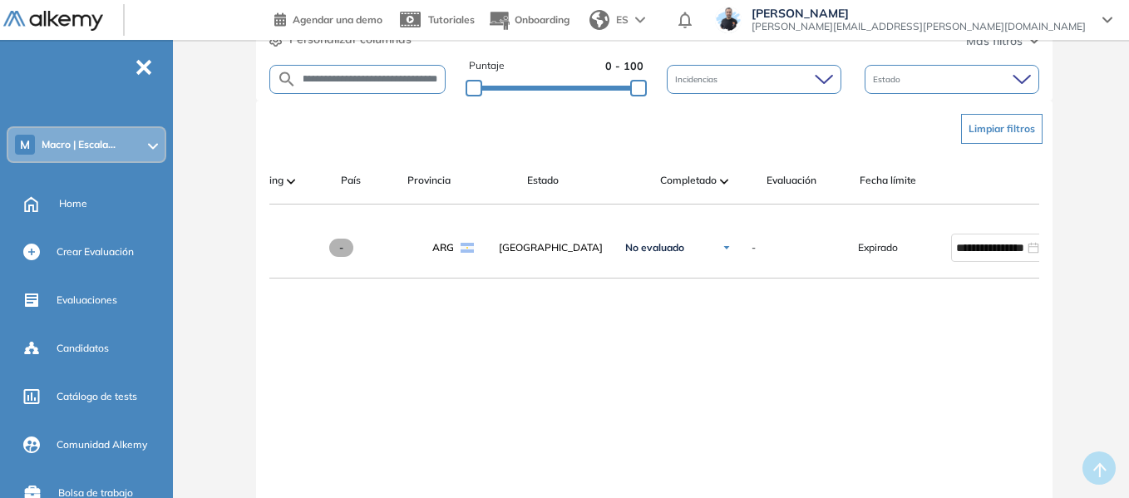
scroll to position [0, 348]
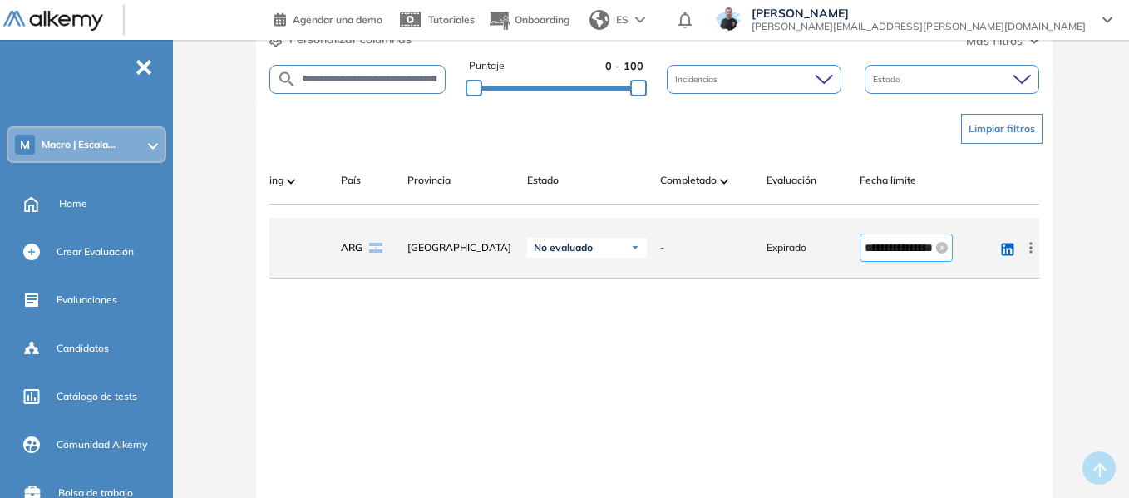
click at [877, 257] on input "**********" at bounding box center [899, 248] width 68 height 18
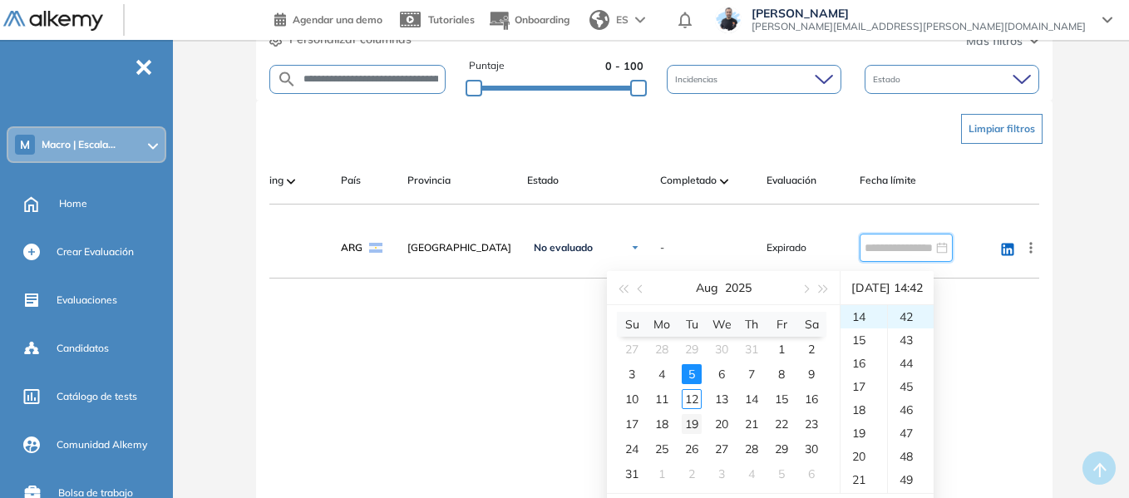
click at [692, 422] on div "19" at bounding box center [692, 424] width 20 height 20
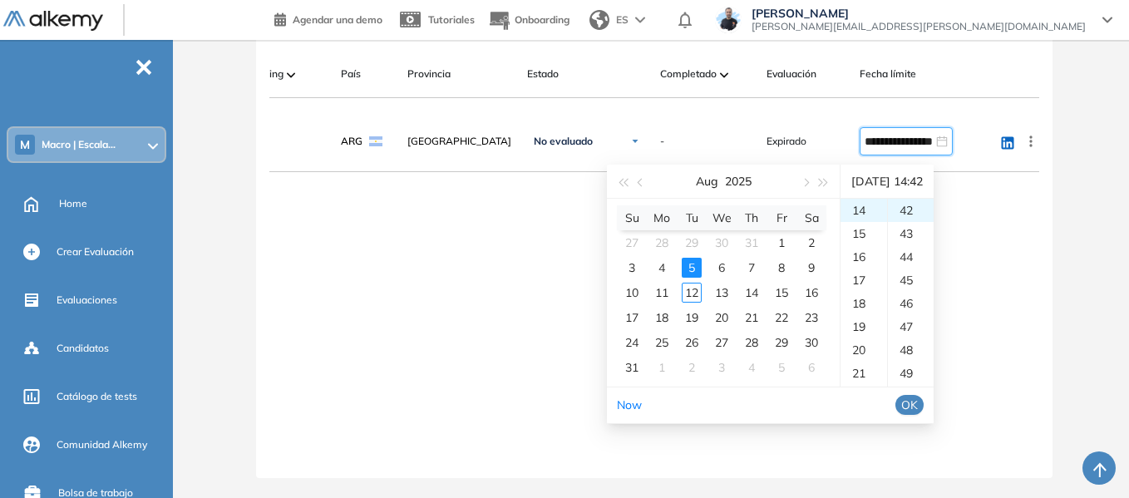
scroll to position [452, 0]
click at [918, 396] on span "OK" at bounding box center [909, 405] width 17 height 18
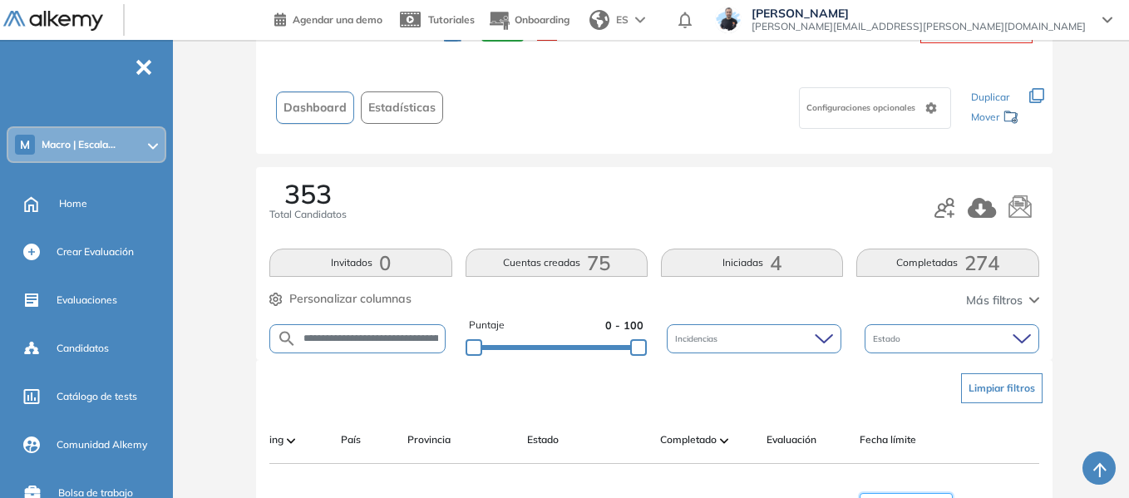
scroll to position [416, 0]
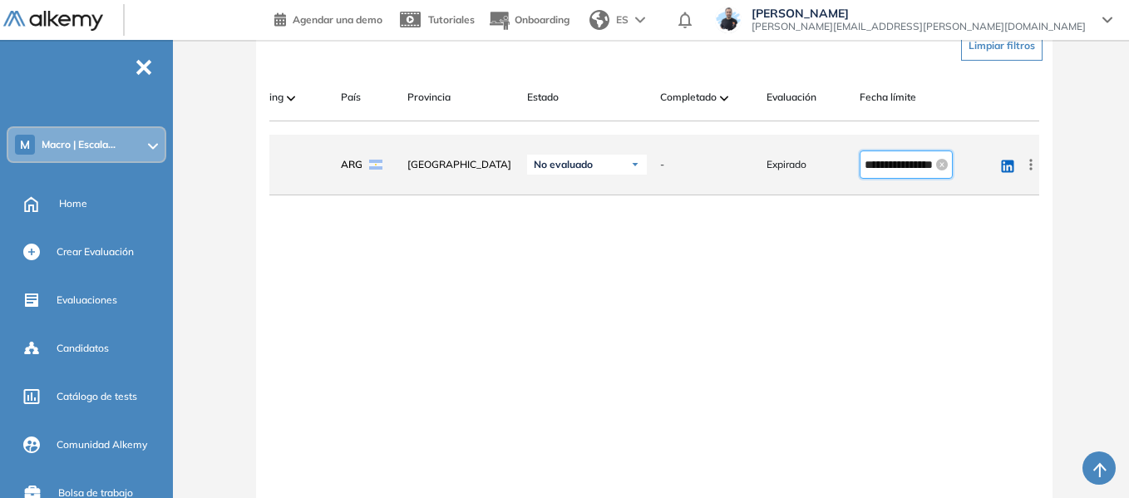
click at [869, 167] on input "**********" at bounding box center [899, 165] width 68 height 18
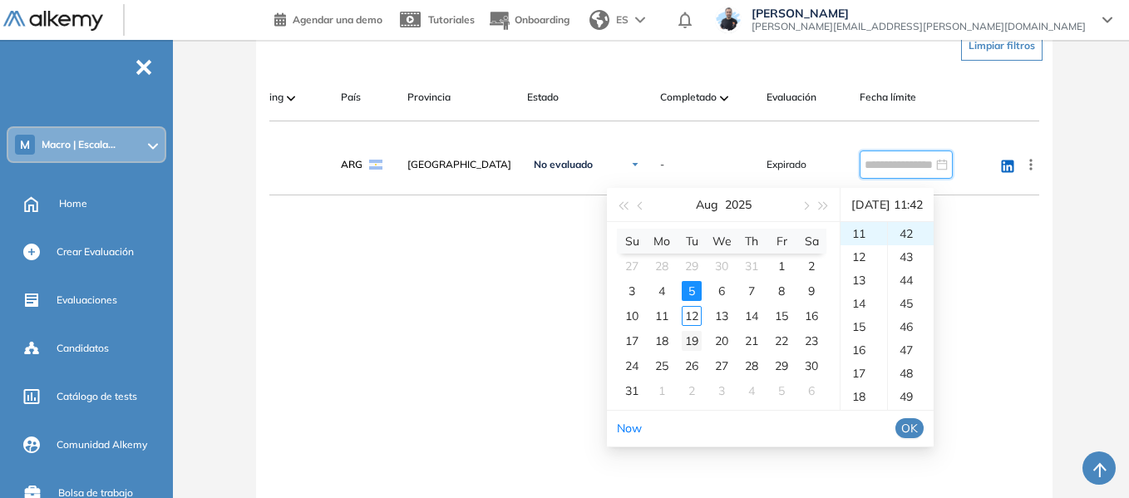
click at [696, 343] on div "19" at bounding box center [692, 341] width 20 height 20
click at [918, 429] on span "OK" at bounding box center [909, 428] width 17 height 18
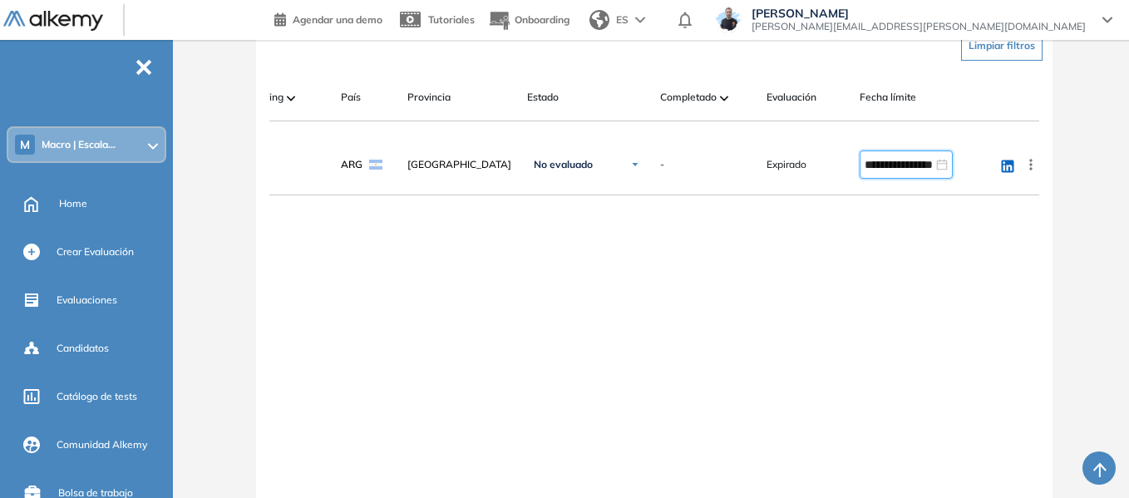
type input "**********"
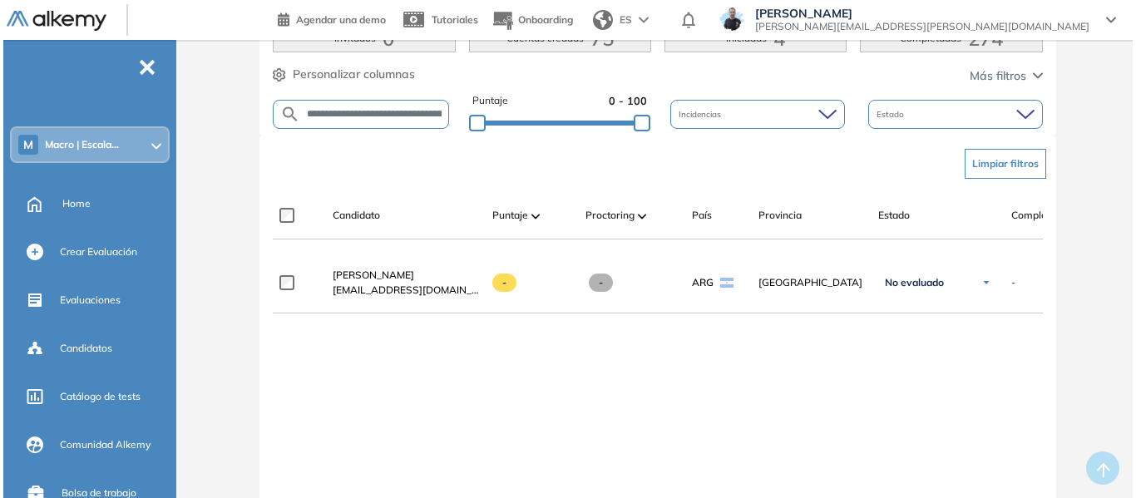
scroll to position [0, 0]
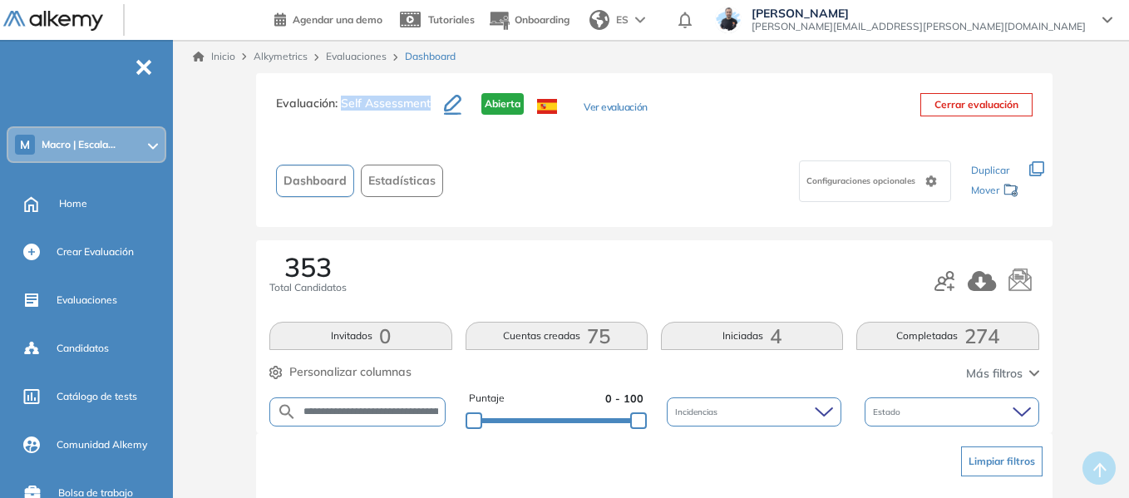
drag, startPoint x: 342, startPoint y: 108, endPoint x: 433, endPoint y: 105, distance: 91.5
click at [433, 105] on h3 "Evaluación : Self Assessment" at bounding box center [360, 110] width 168 height 35
copy span "Self Assessment"
click at [81, 205] on span "Home" at bounding box center [73, 203] width 28 height 15
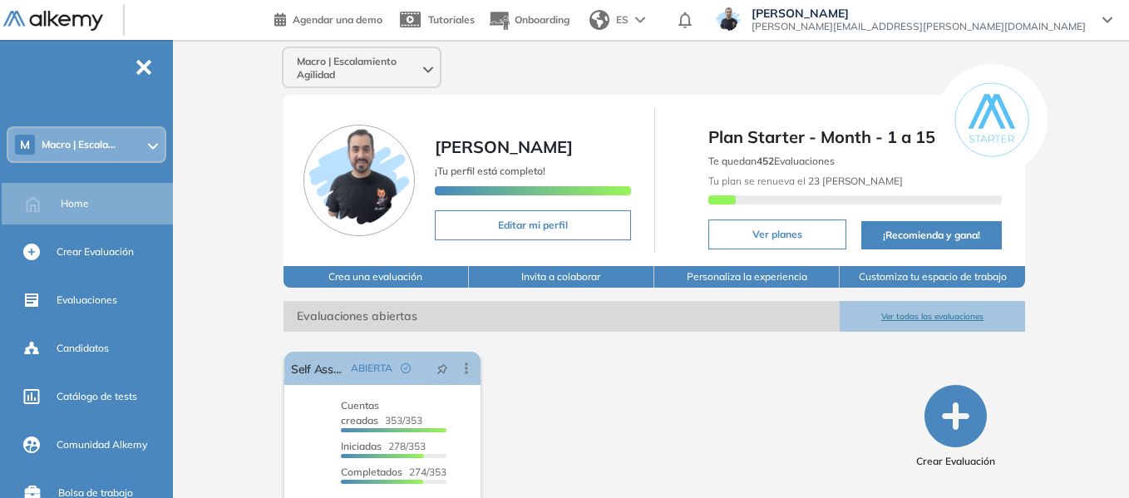
click at [81, 149] on span "Macro | Escala..." at bounding box center [79, 144] width 74 height 13
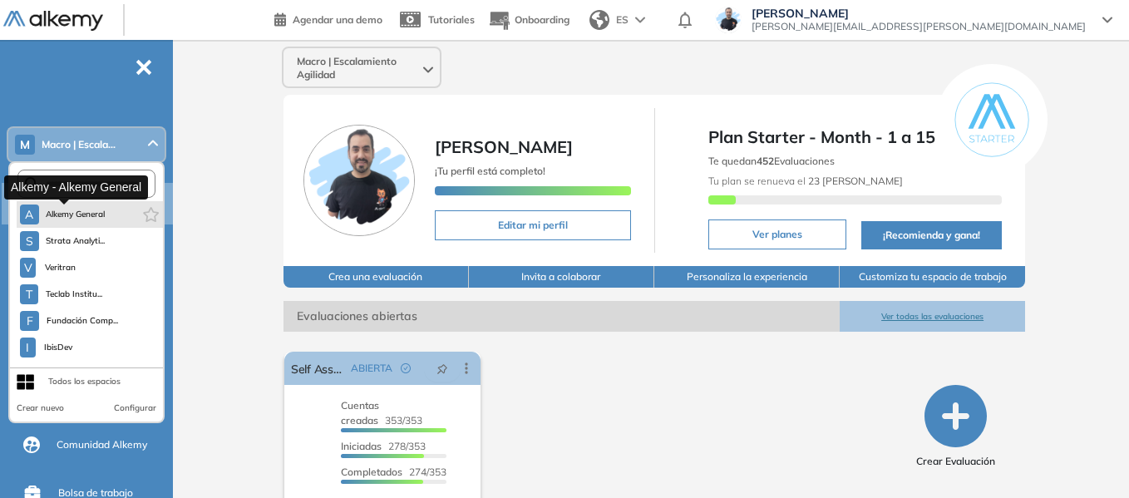
click at [87, 208] on span "Alkemy General" at bounding box center [76, 214] width 60 height 13
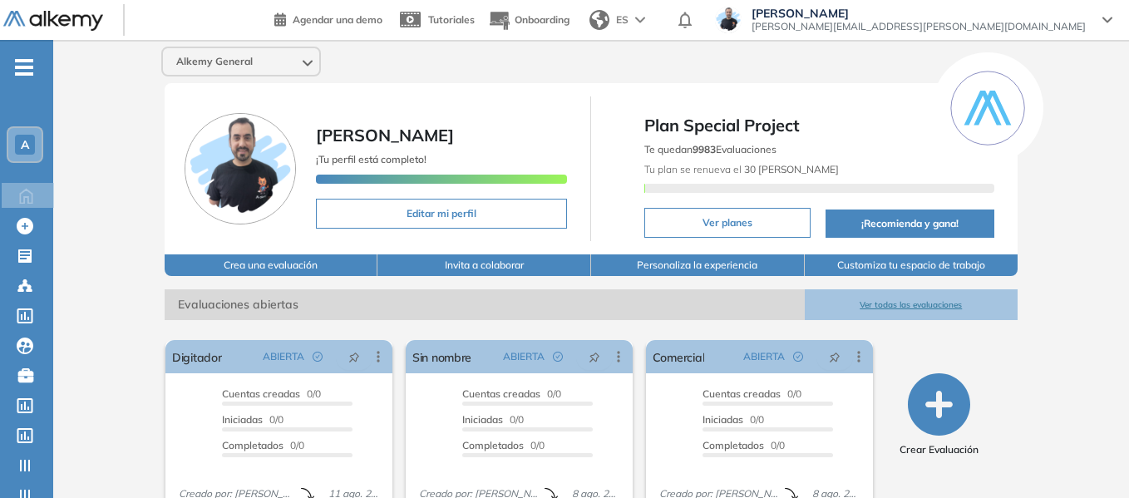
click at [25, 76] on ul "A Home Home Crear Evaluación Crear Evaluación Evaluaciones Evaluaciones Candida…" at bounding box center [26, 333] width 53 height 533
click at [24, 71] on span "-" at bounding box center [24, 65] width 18 height 13
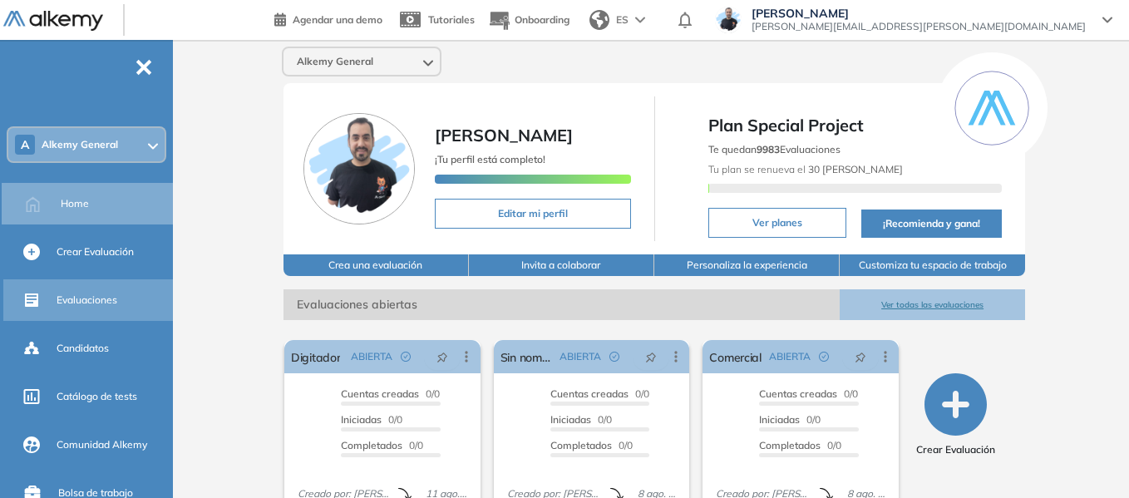
click at [103, 295] on span "Evaluaciones" at bounding box center [87, 300] width 61 height 15
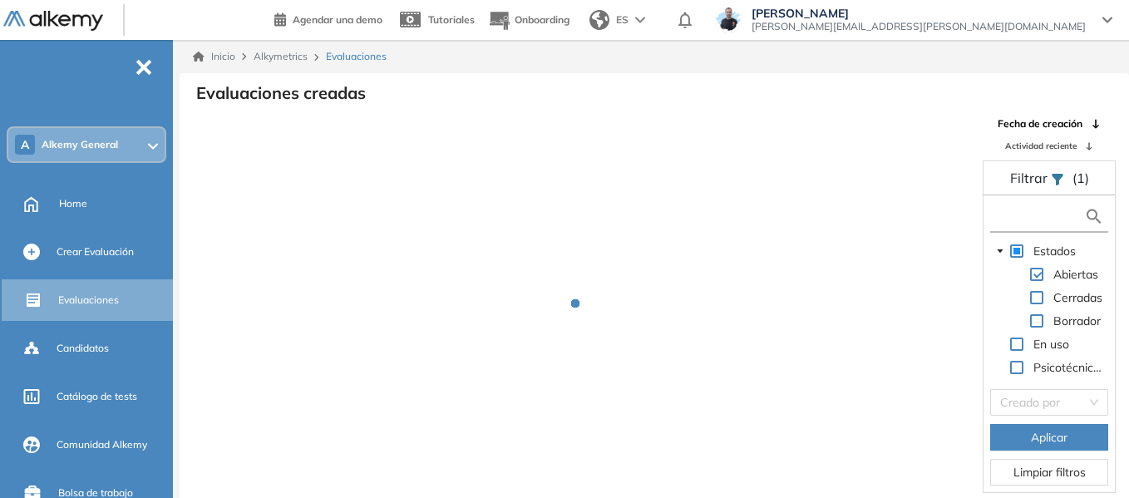
click at [1022, 223] on input "text" at bounding box center [1040, 216] width 90 height 17
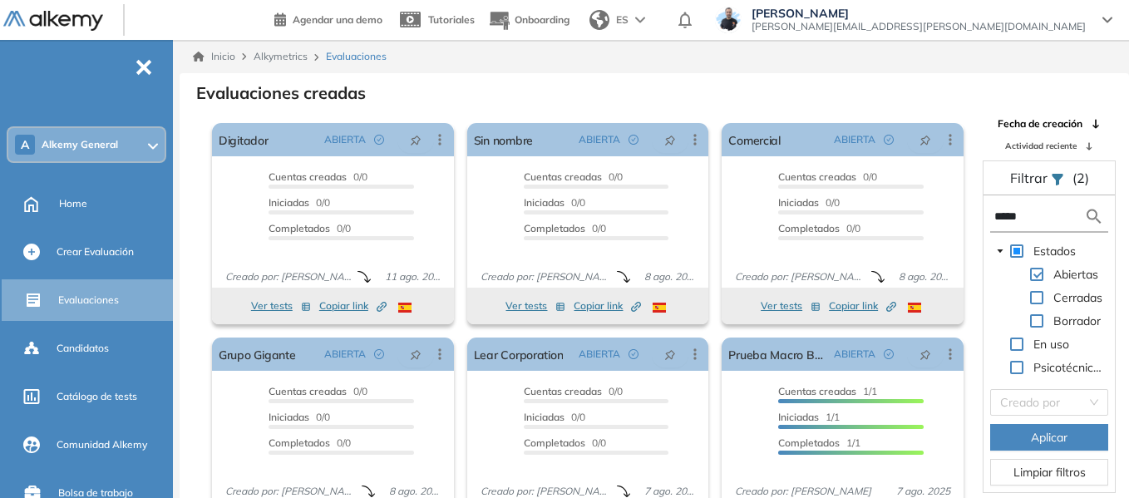
type input "******"
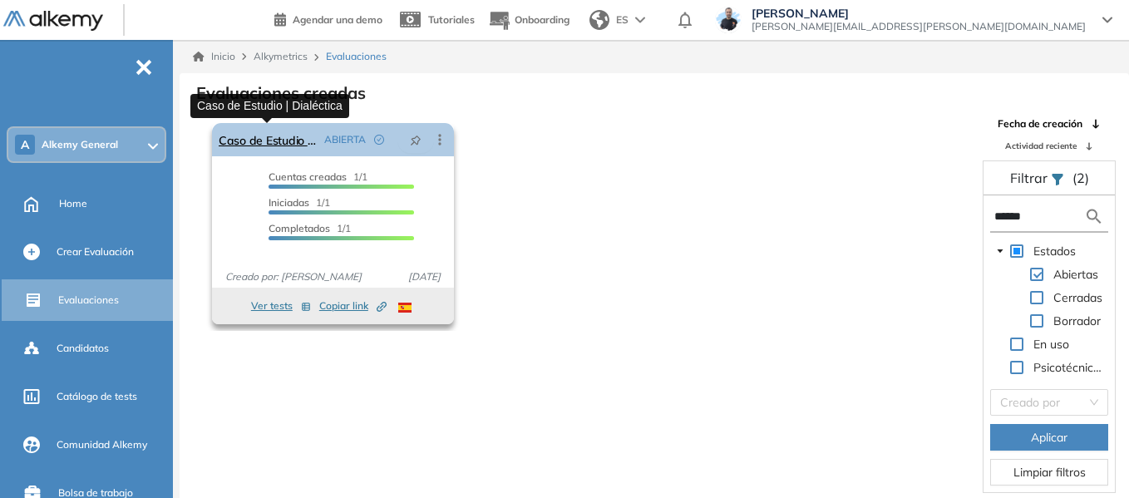
click at [264, 141] on link "Caso de Estudio | Dialéctica" at bounding box center [268, 139] width 99 height 33
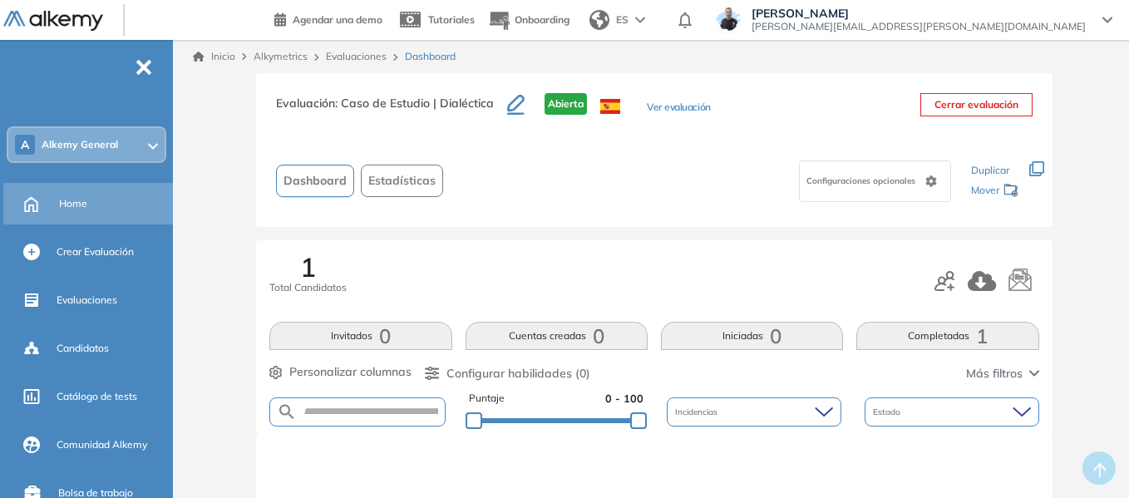
click at [68, 202] on span "Home" at bounding box center [73, 203] width 28 height 15
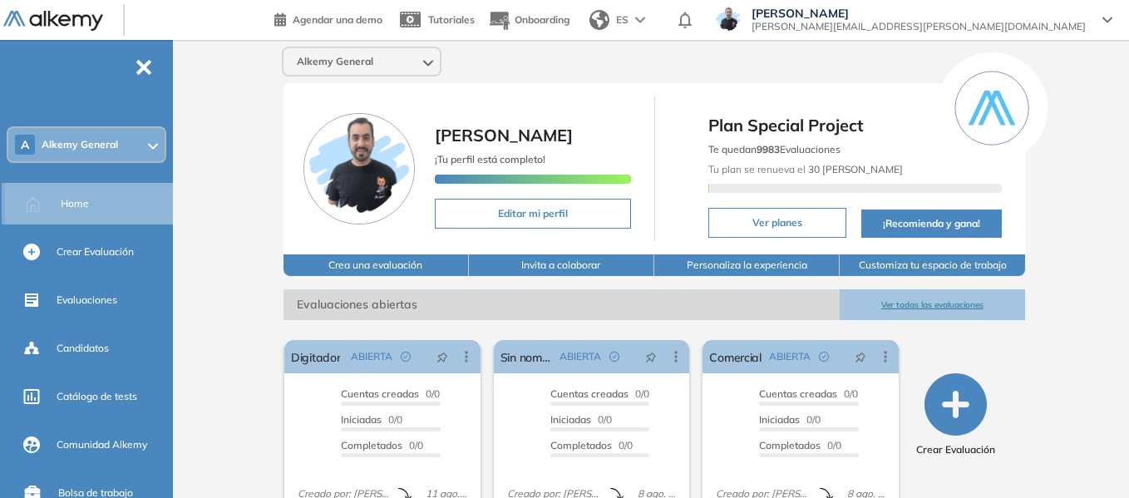
click at [84, 203] on span "Home" at bounding box center [75, 203] width 28 height 15
click at [114, 143] on span "Alkemy General" at bounding box center [80, 144] width 77 height 13
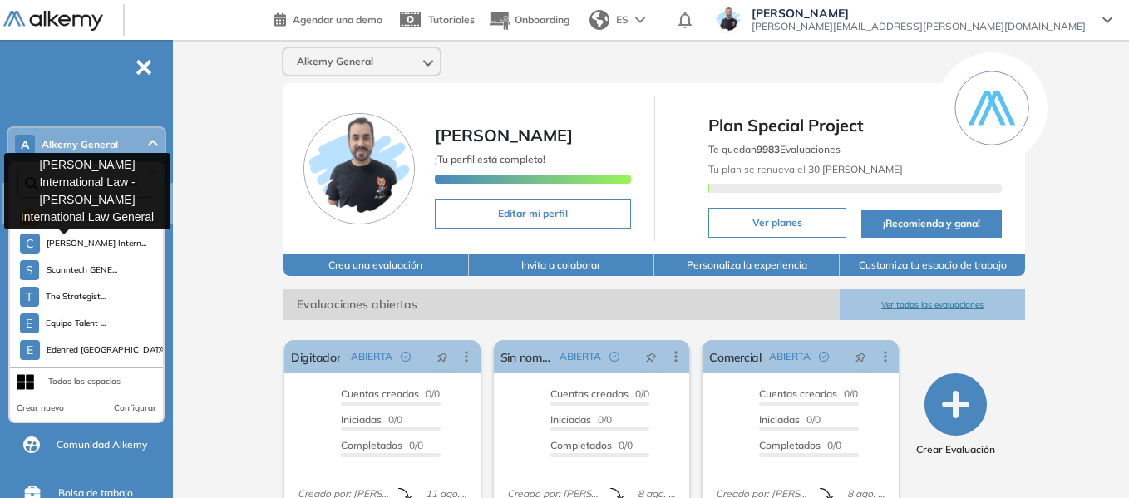
scroll to position [915, 0]
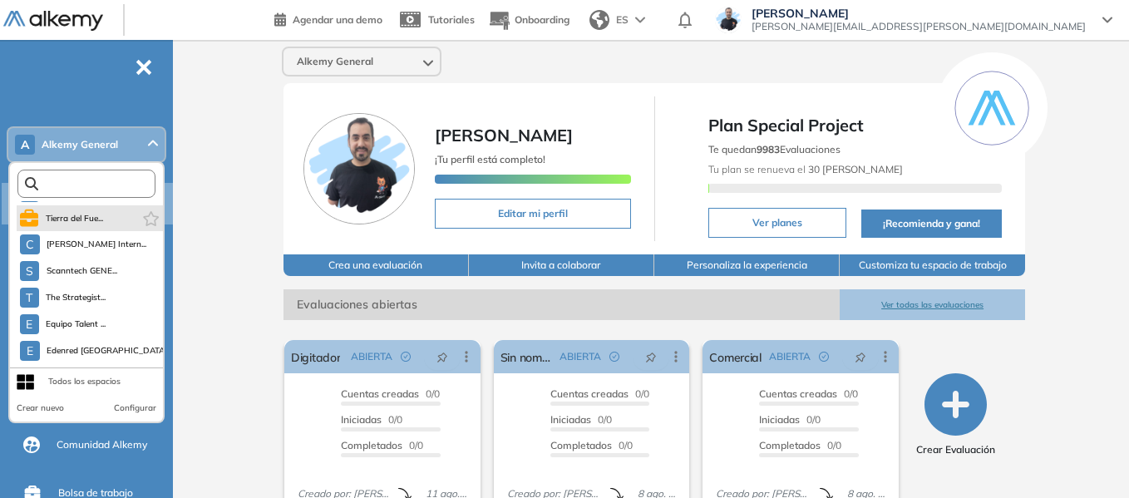
click at [106, 179] on input "text" at bounding box center [90, 184] width 104 height 12
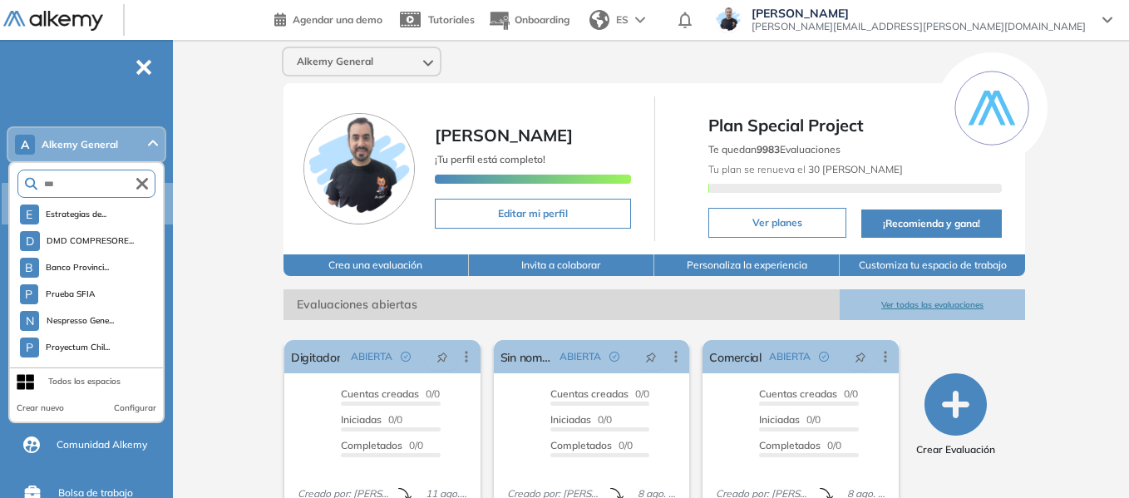
scroll to position [0, 0]
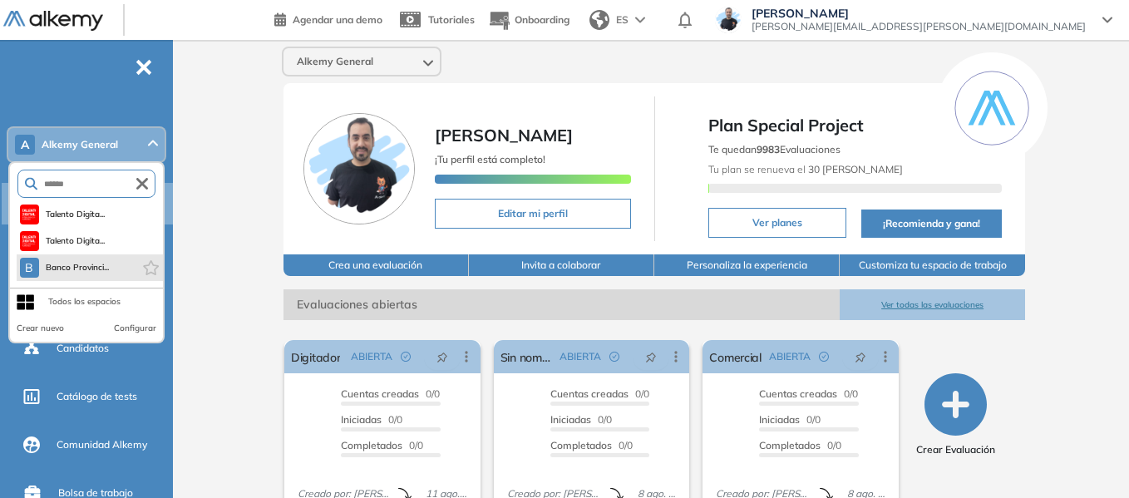
type input "******"
click at [108, 257] on li "B Banco Provinci..." at bounding box center [90, 267] width 146 height 27
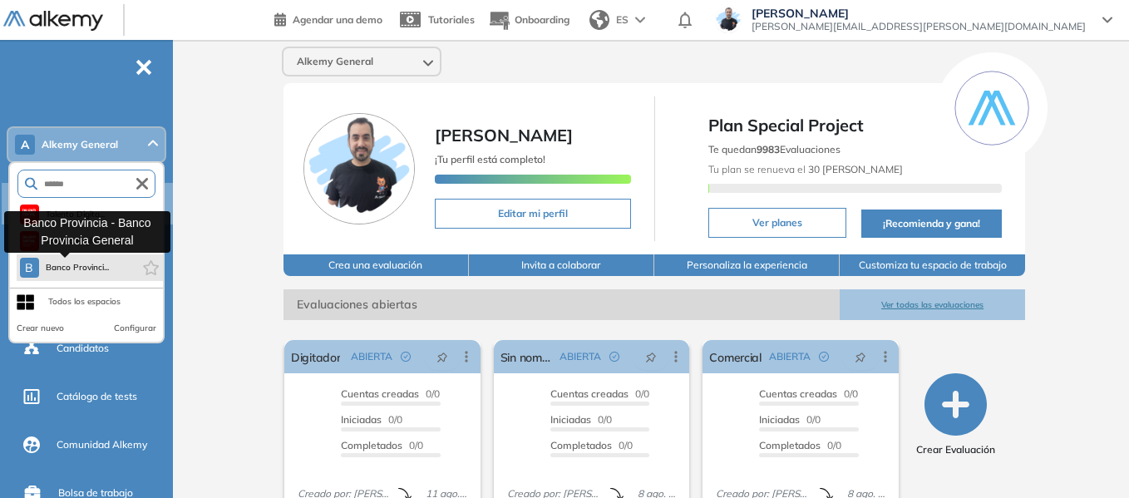
click at [81, 271] on span "Banco Provinci..." at bounding box center [78, 267] width 64 height 13
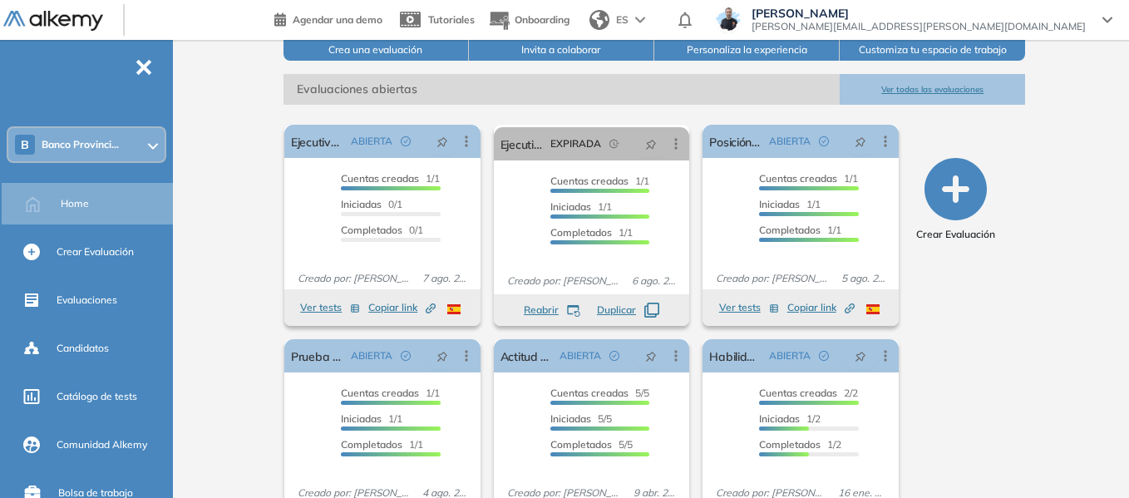
scroll to position [92, 0]
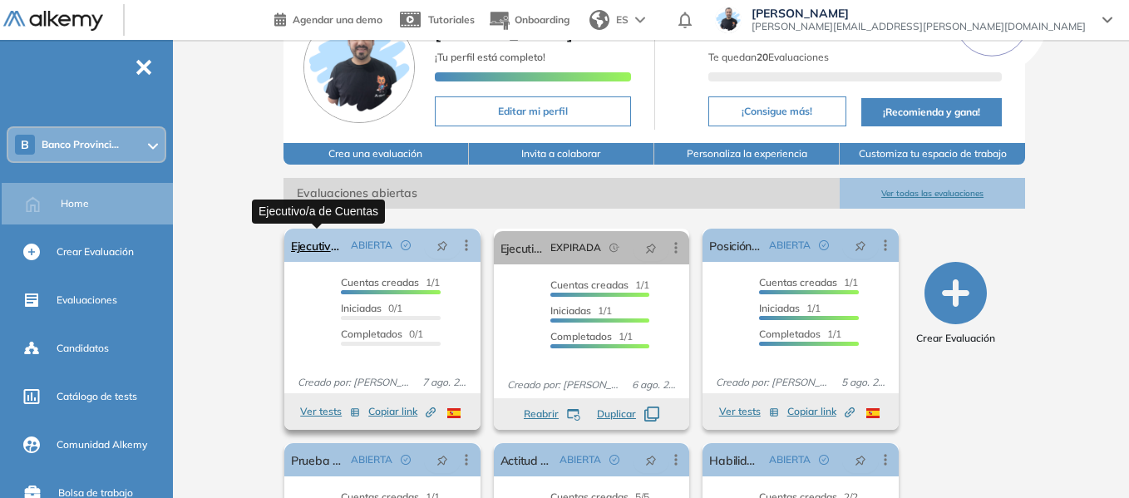
click at [311, 242] on link "Ejecutivo/a de Cuentas" at bounding box center [317, 245] width 53 height 33
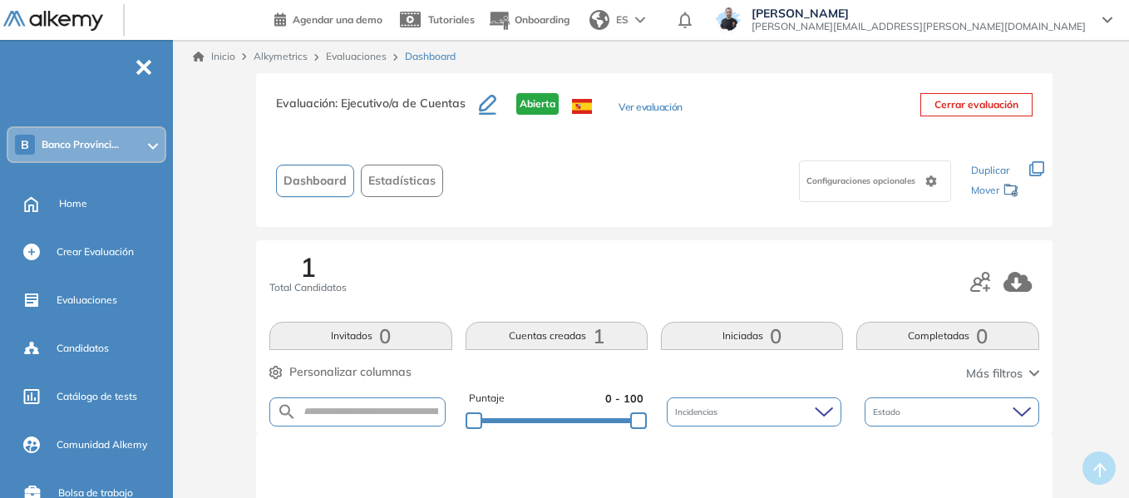
click at [887, 180] on span "Configuraciones opcionales" at bounding box center [863, 181] width 112 height 12
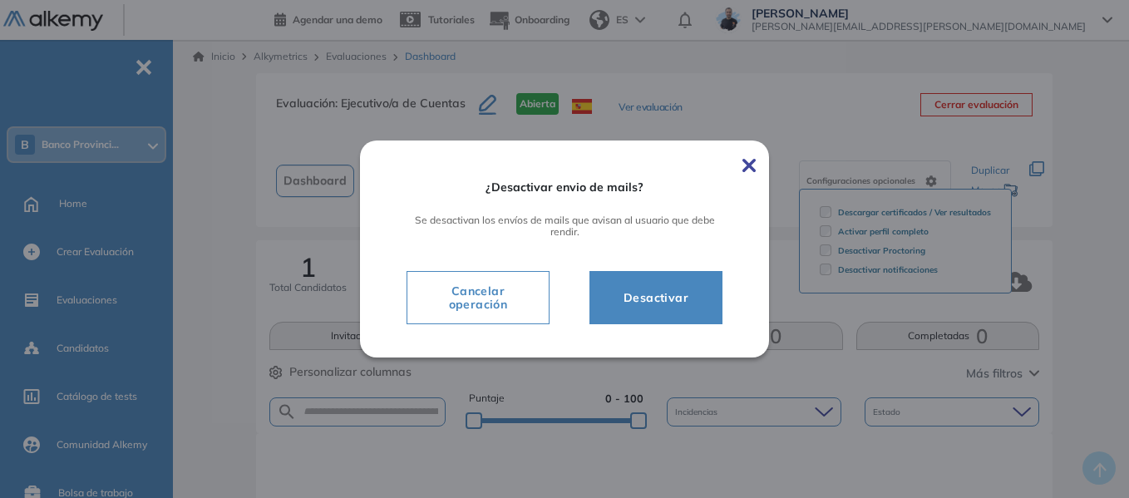
click at [639, 299] on span "Desactivar" at bounding box center [655, 298] width 91 height 20
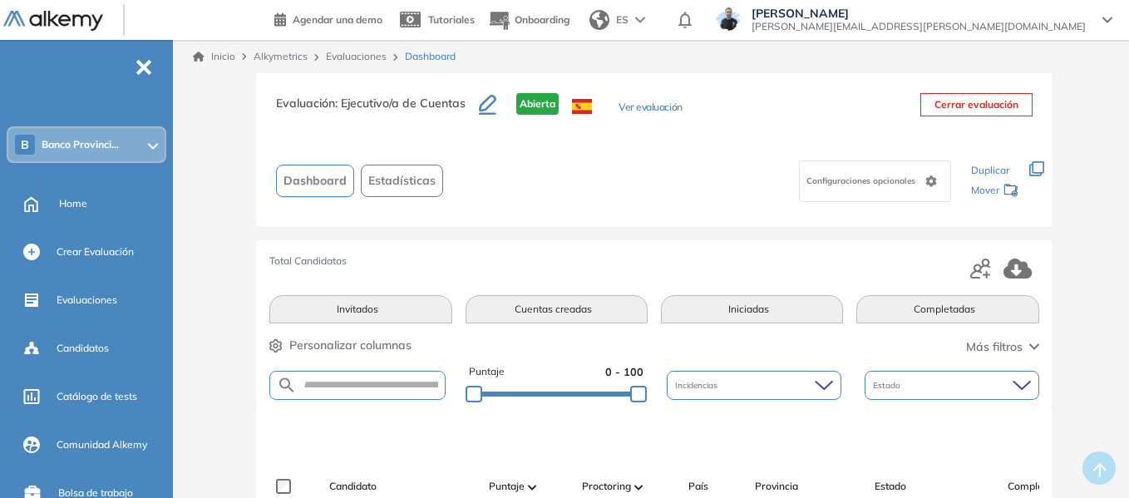
click at [905, 181] on span "Configuraciones opcionales" at bounding box center [863, 181] width 112 height 12
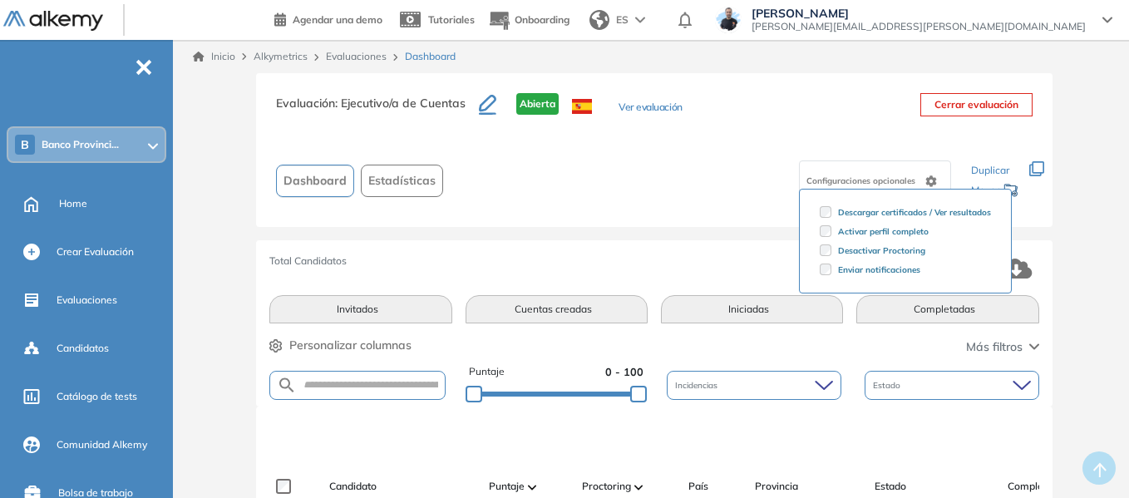
click at [700, 170] on div "Configuraciones opcionales Descargar certificados / Ver resultados Activar perf…" at bounding box center [703, 181] width 507 height 52
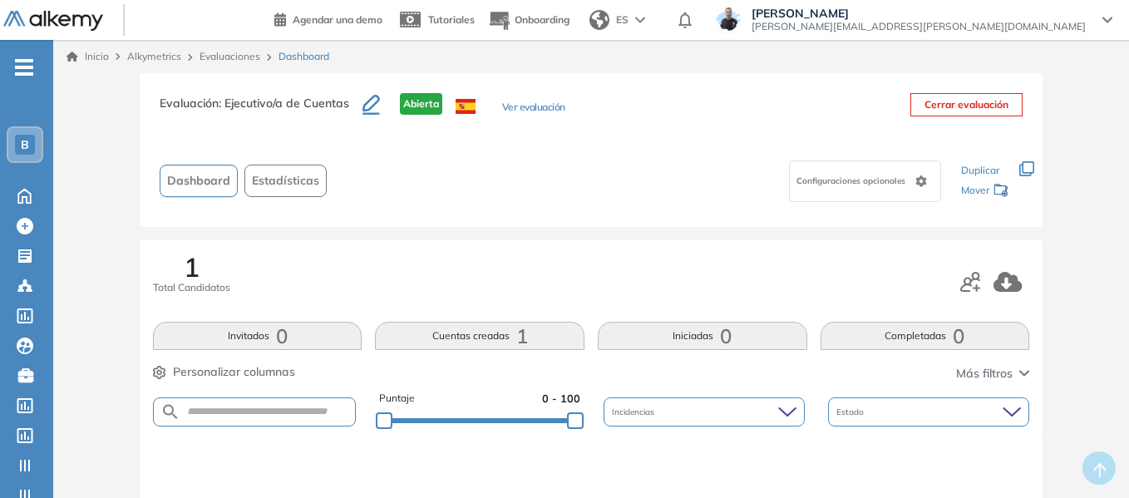
click at [517, 111] on button "Ver evaluación" at bounding box center [533, 108] width 63 height 17
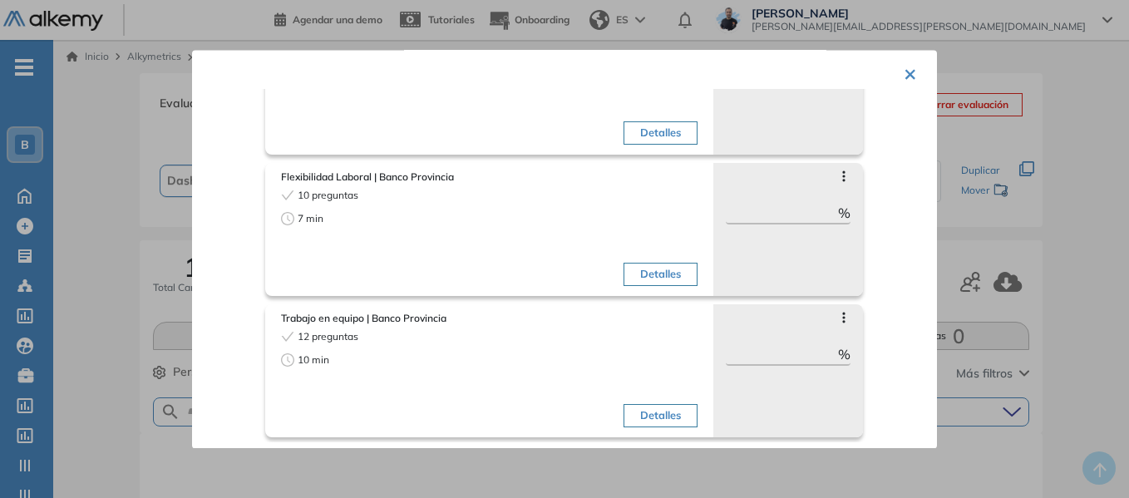
scroll to position [779, 0]
click at [904, 72] on button "×" at bounding box center [910, 73] width 13 height 32
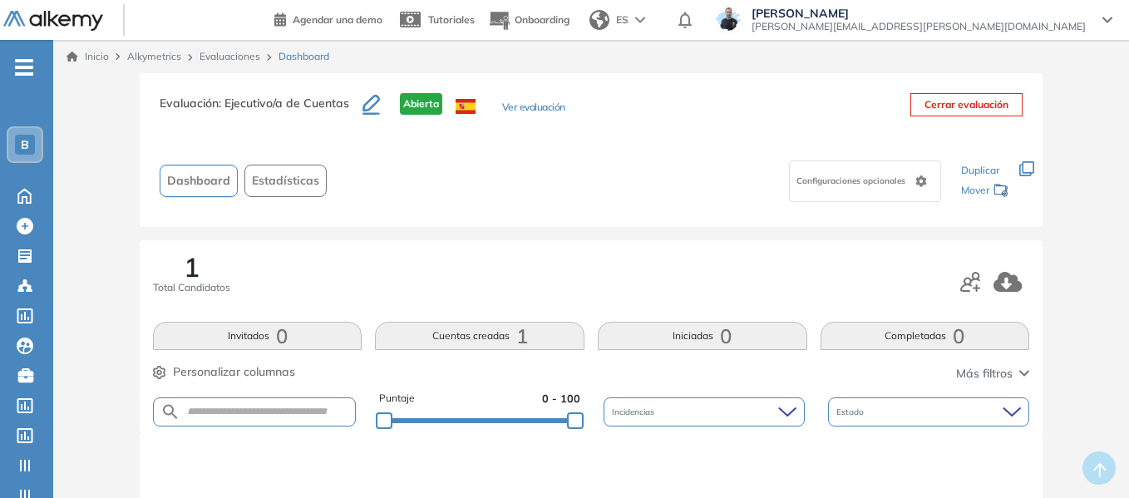
click at [103, 136] on div "Evaluación : Ejecutivo/a de Cuentas Abierta Ver evaluación Cerrar evaluación Da…" at bounding box center [591, 505] width 1063 height 864
click at [28, 143] on span "B" at bounding box center [25, 144] width 8 height 13
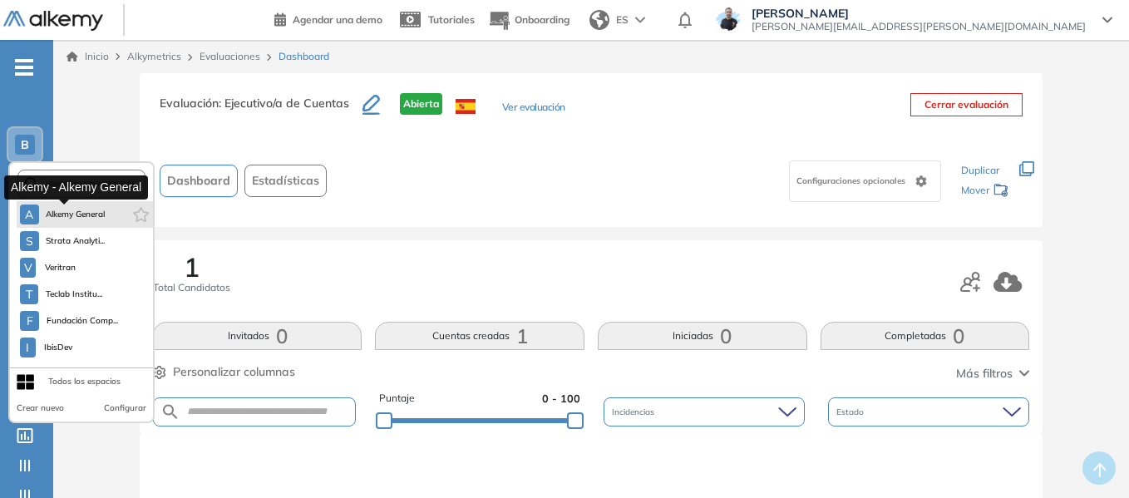
click at [89, 211] on span "Alkemy General" at bounding box center [76, 214] width 60 height 13
